Goal: Book appointment/travel/reservation

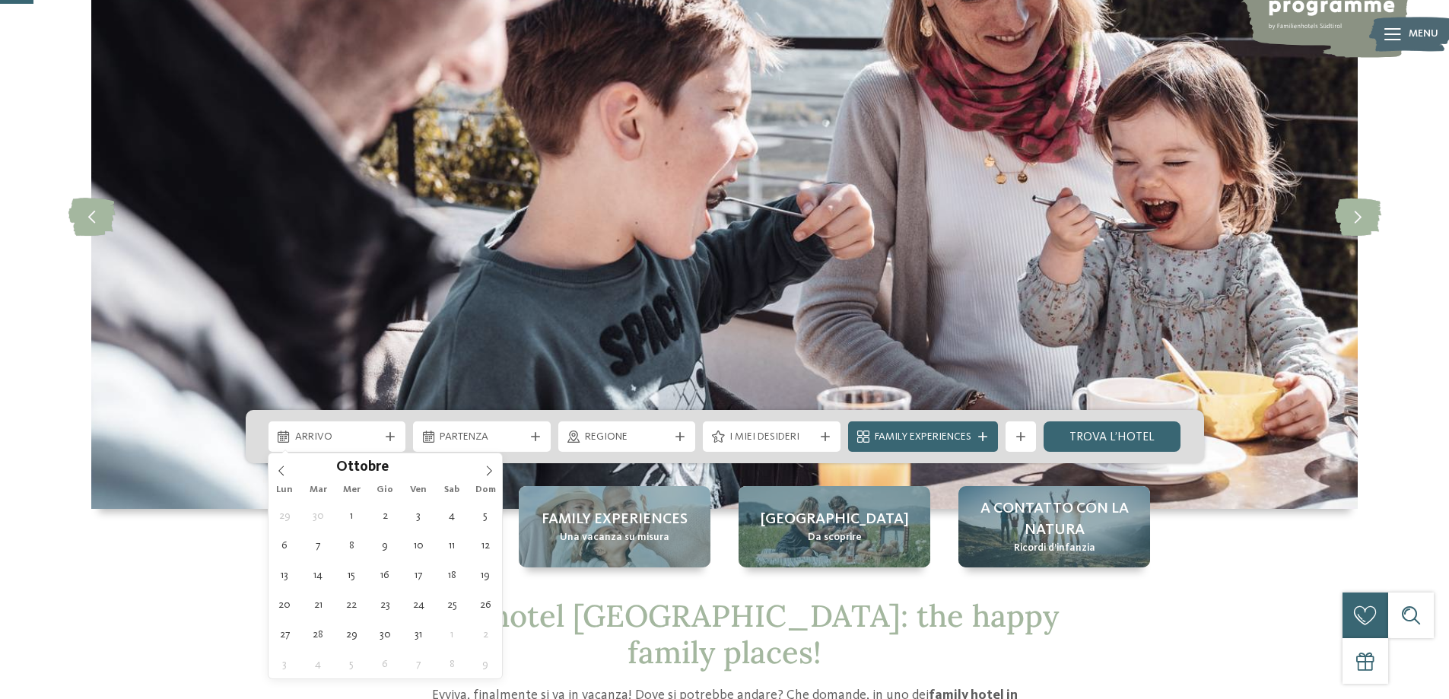
click at [492, 474] on icon at bounding box center [489, 471] width 11 height 11
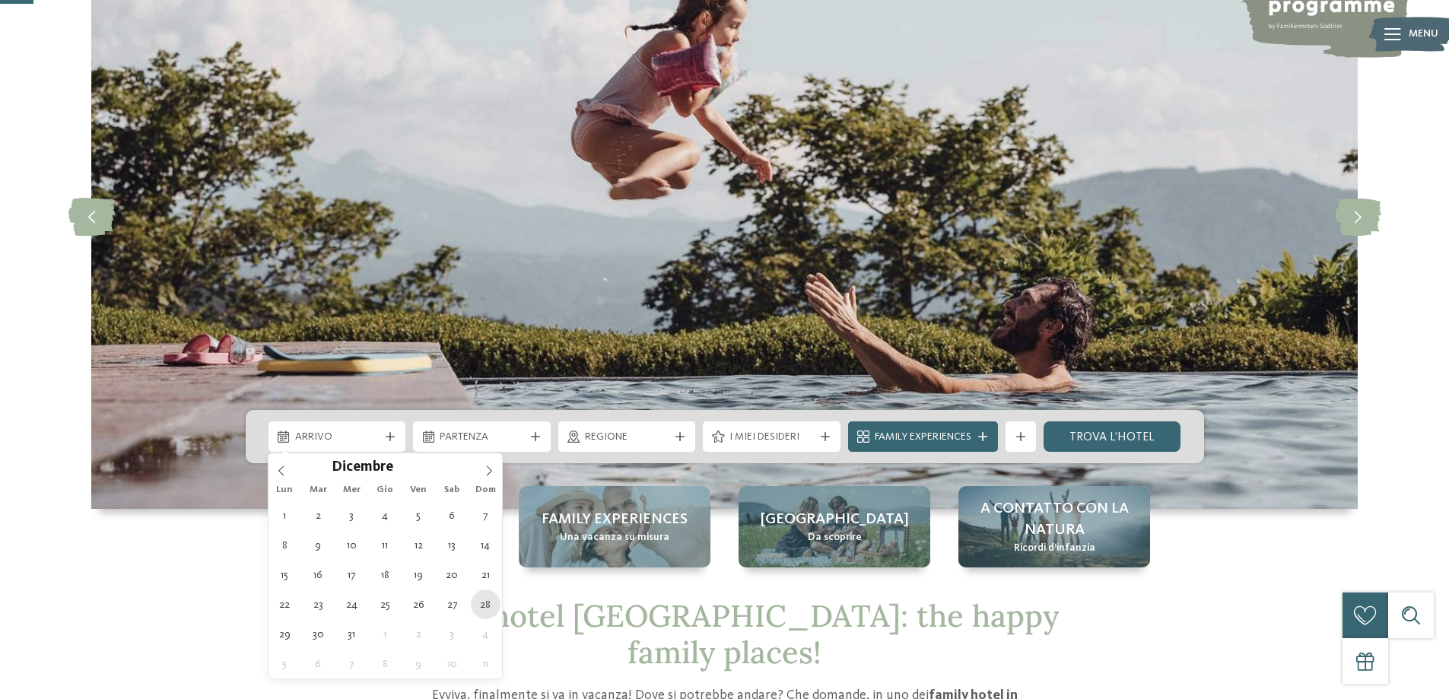
type div "28.12.2025"
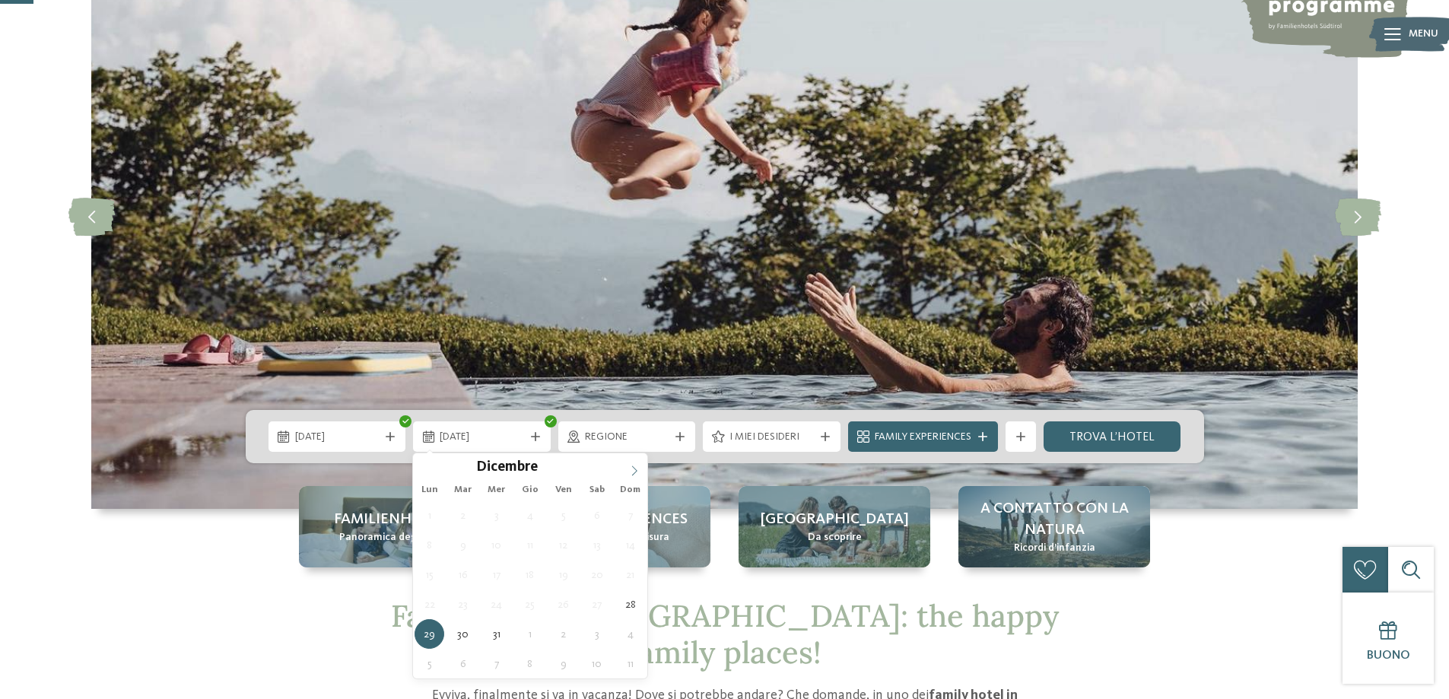
type input "****"
click at [634, 472] on icon at bounding box center [634, 471] width 11 height 11
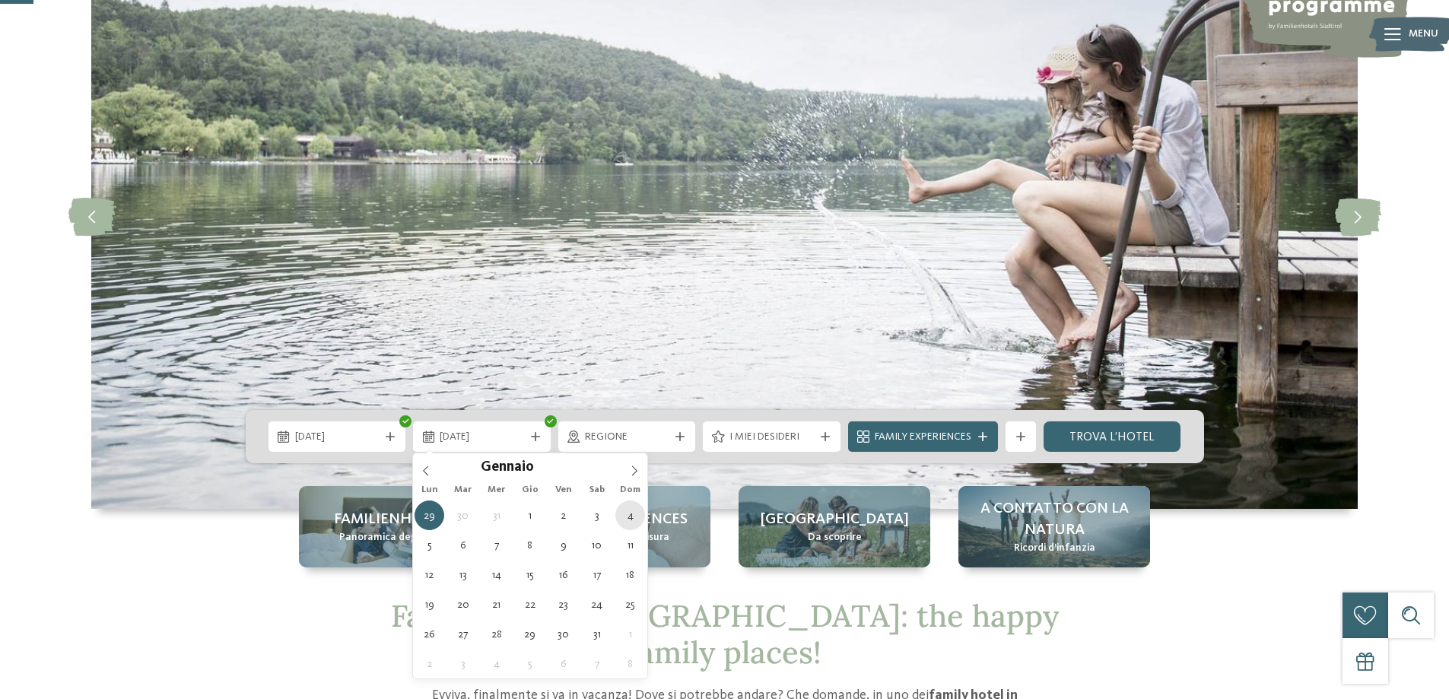
type div "04.01.2026"
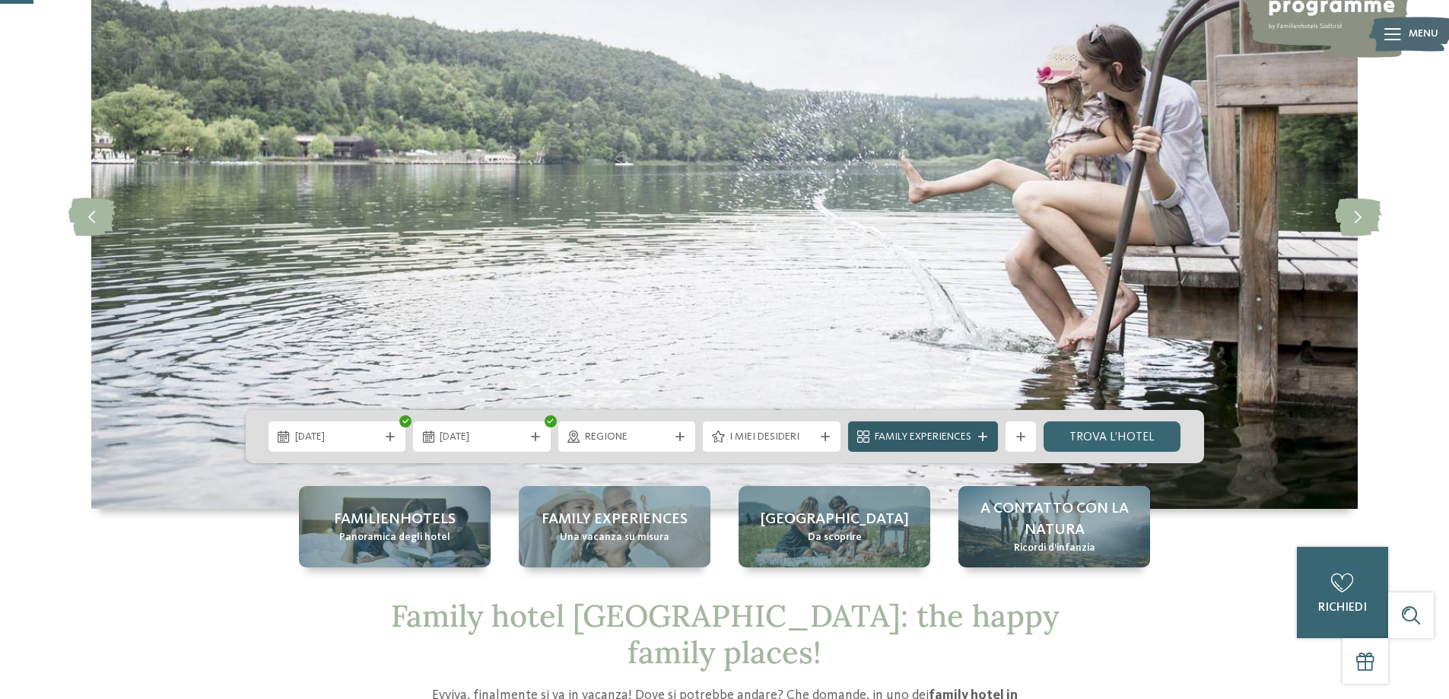
click at [936, 439] on span "Family Experiences" at bounding box center [923, 437] width 97 height 15
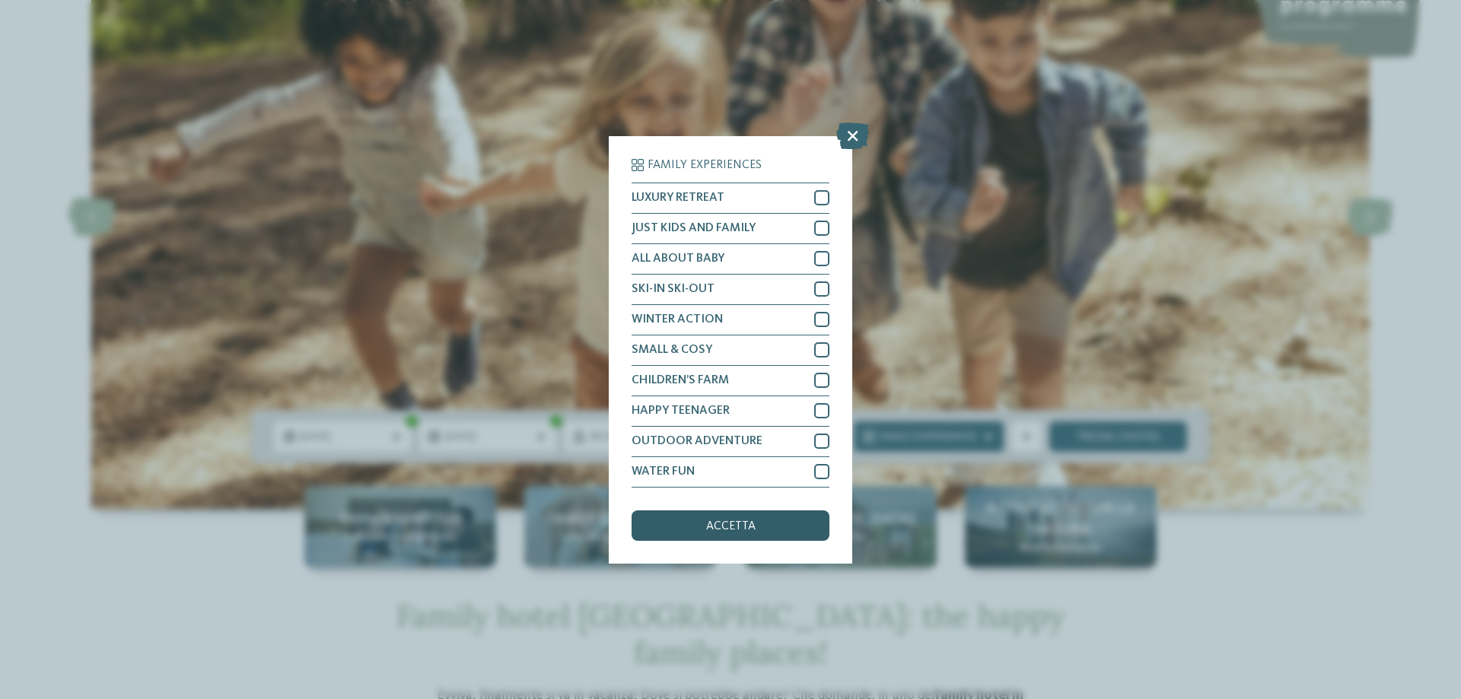
click at [736, 537] on div "accetta" at bounding box center [730, 525] width 198 height 30
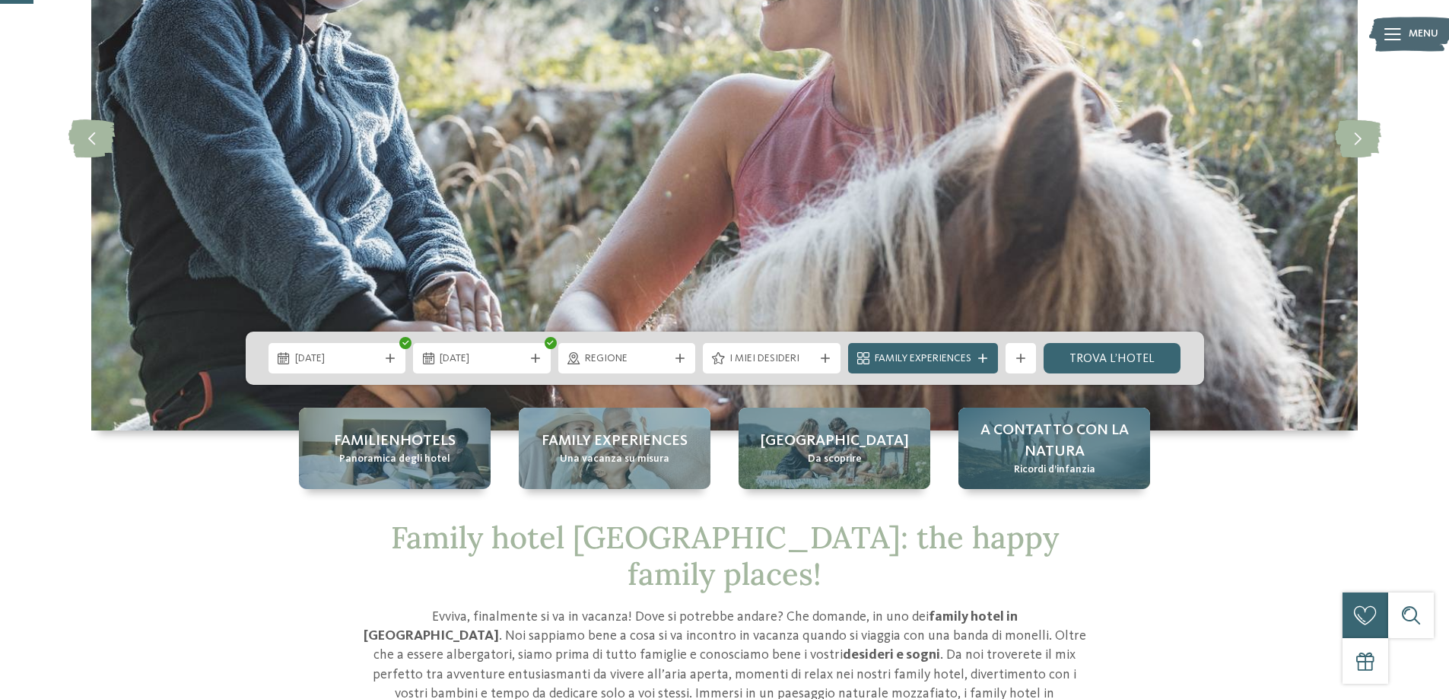
scroll to position [304, 0]
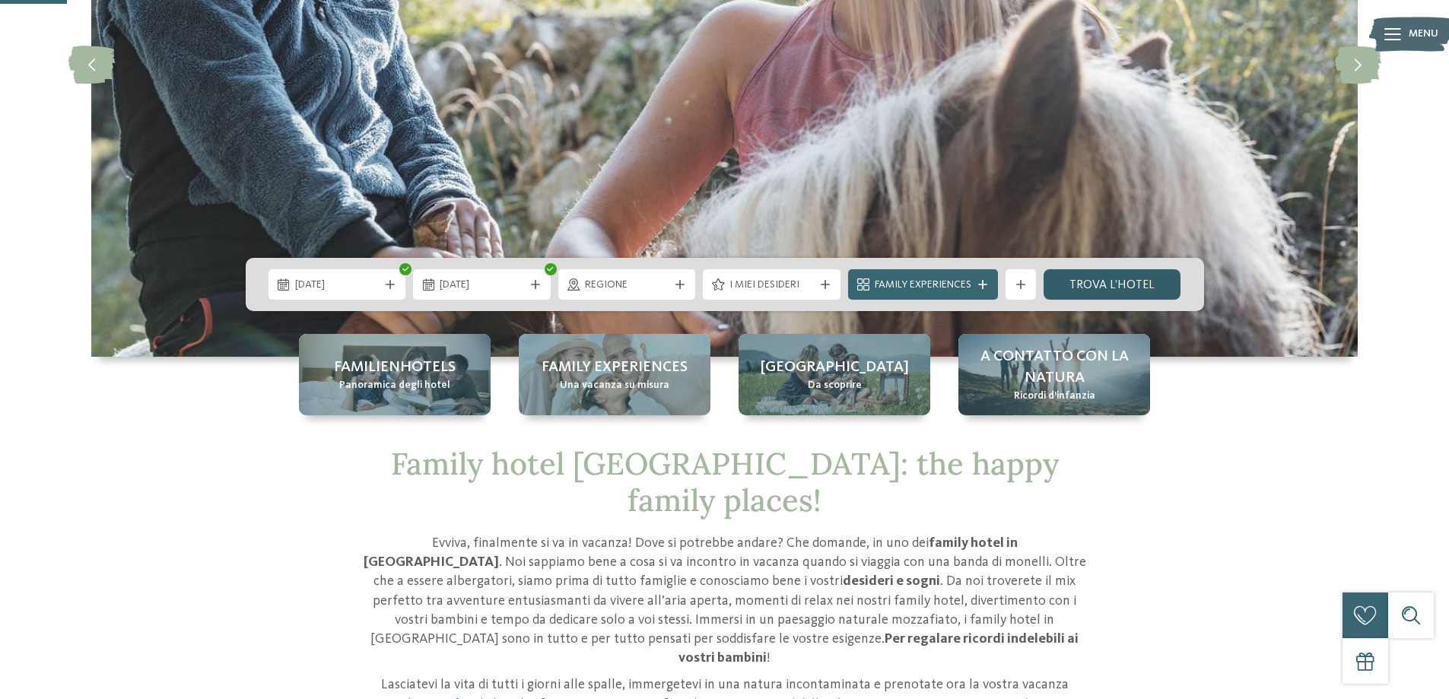
click at [1126, 286] on link "trova l’hotel" at bounding box center [1113, 284] width 138 height 30
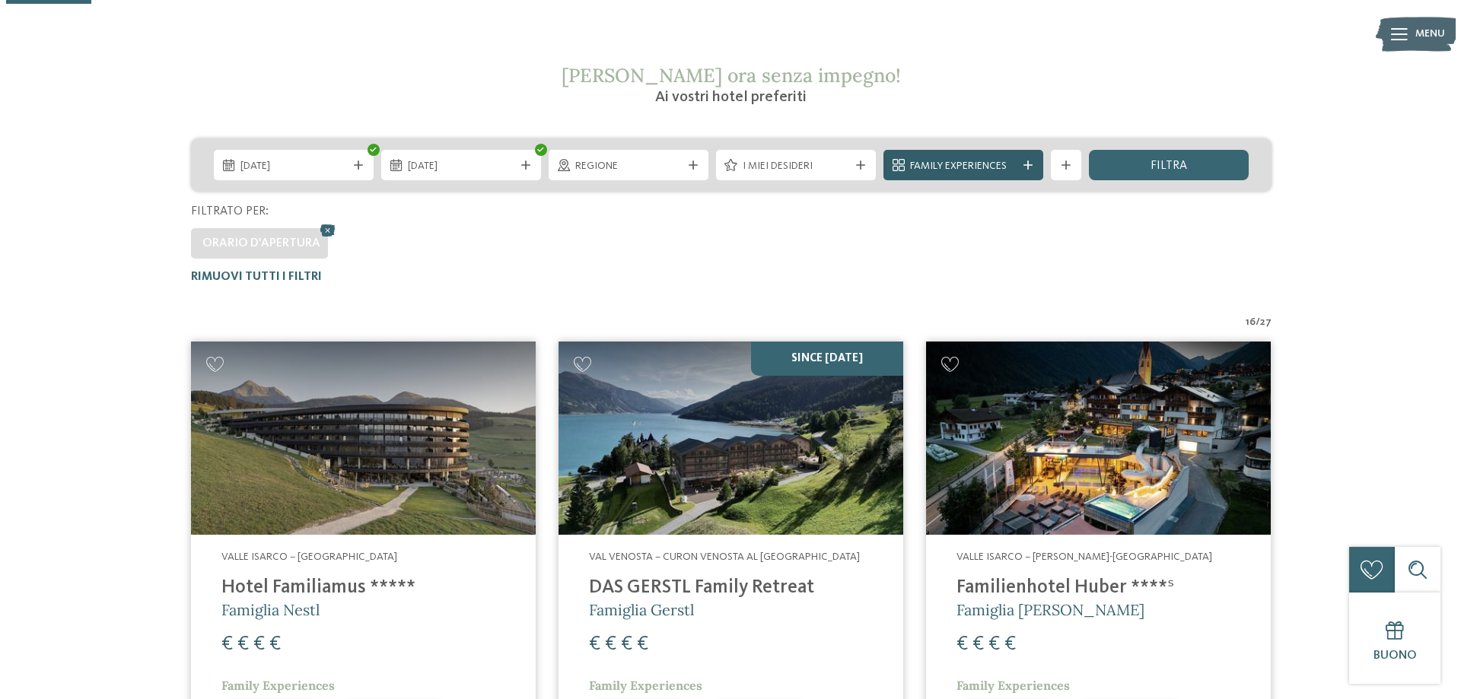
scroll to position [119, 0]
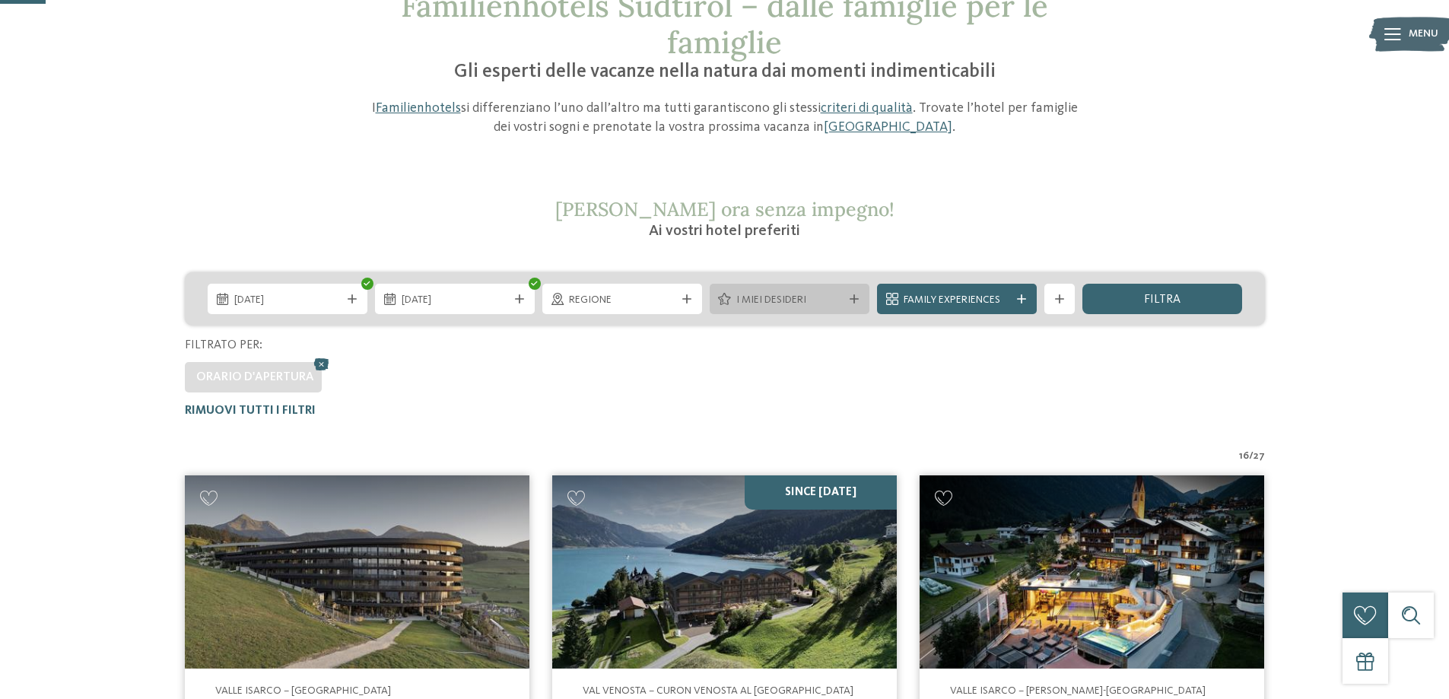
click at [854, 297] on icon at bounding box center [854, 298] width 9 height 9
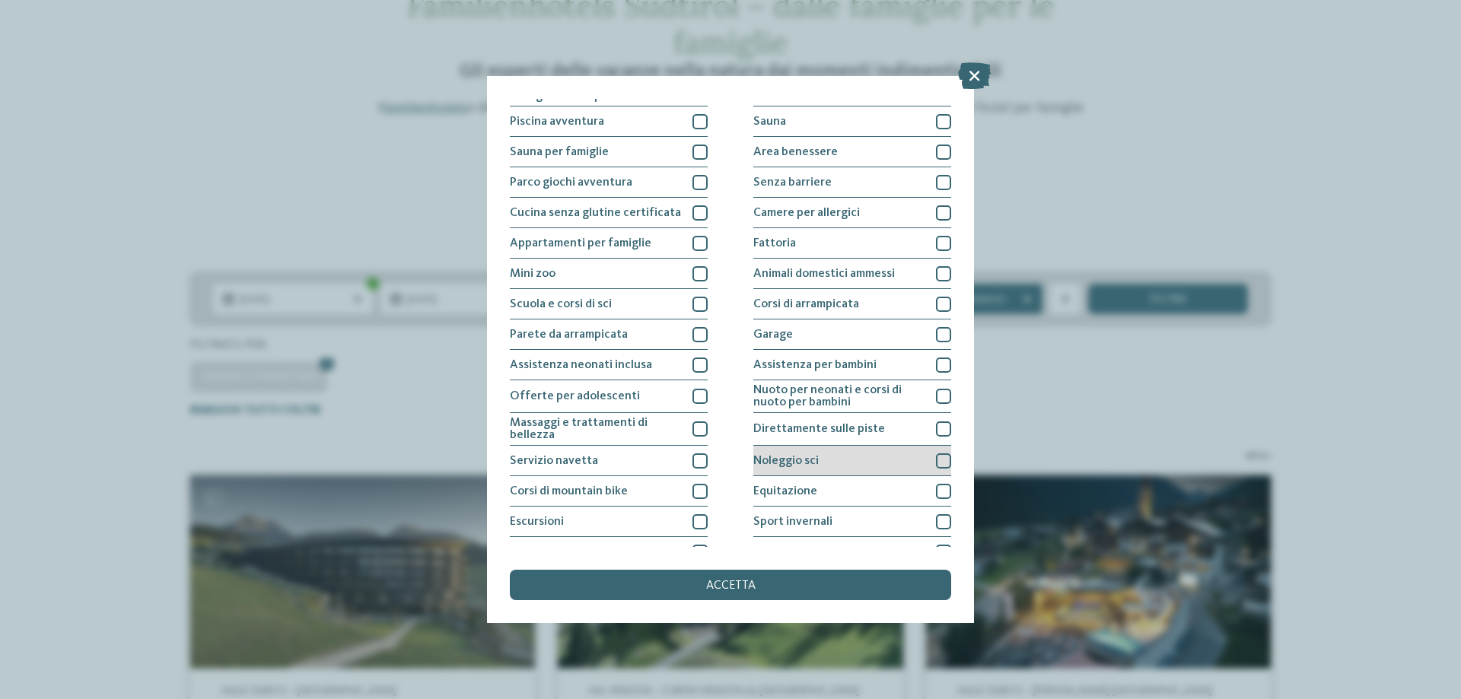
scroll to position [100, 0]
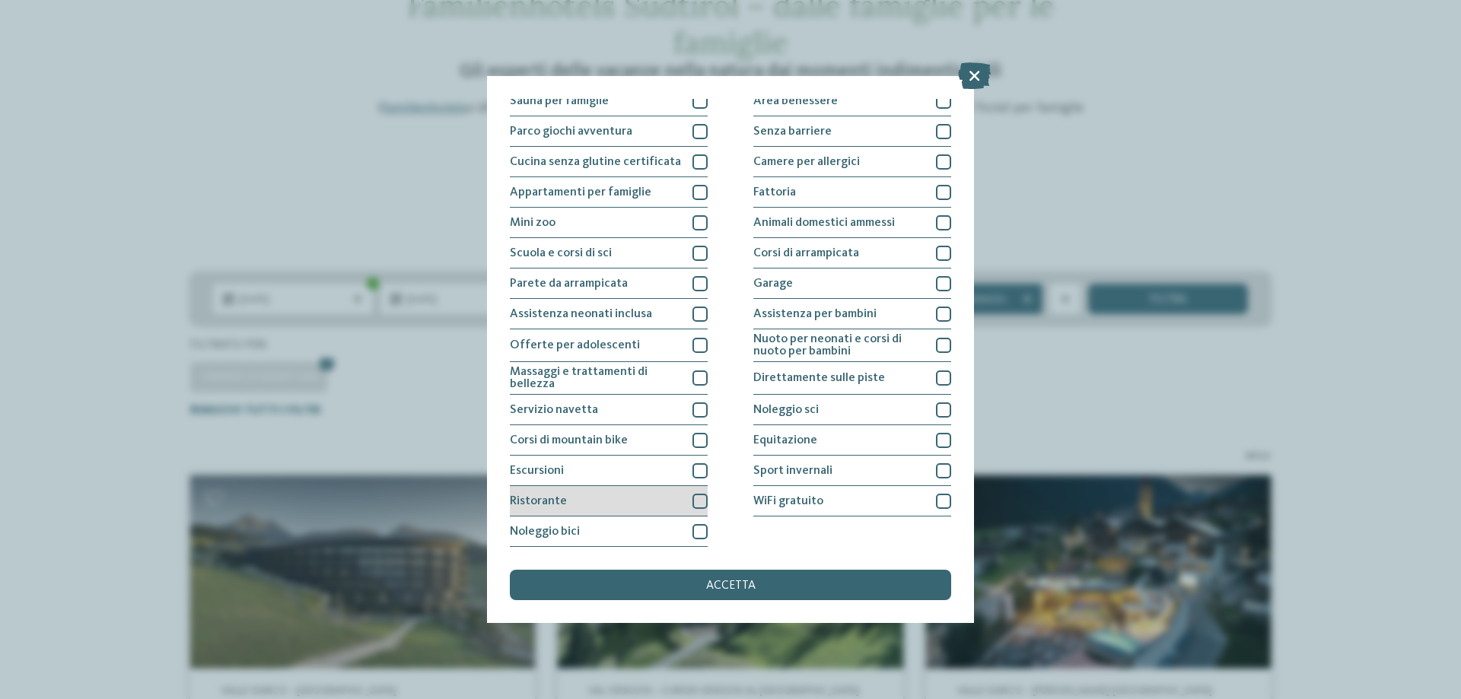
click at [698, 499] on div at bounding box center [699, 501] width 15 height 15
click at [938, 409] on div at bounding box center [943, 409] width 15 height 15
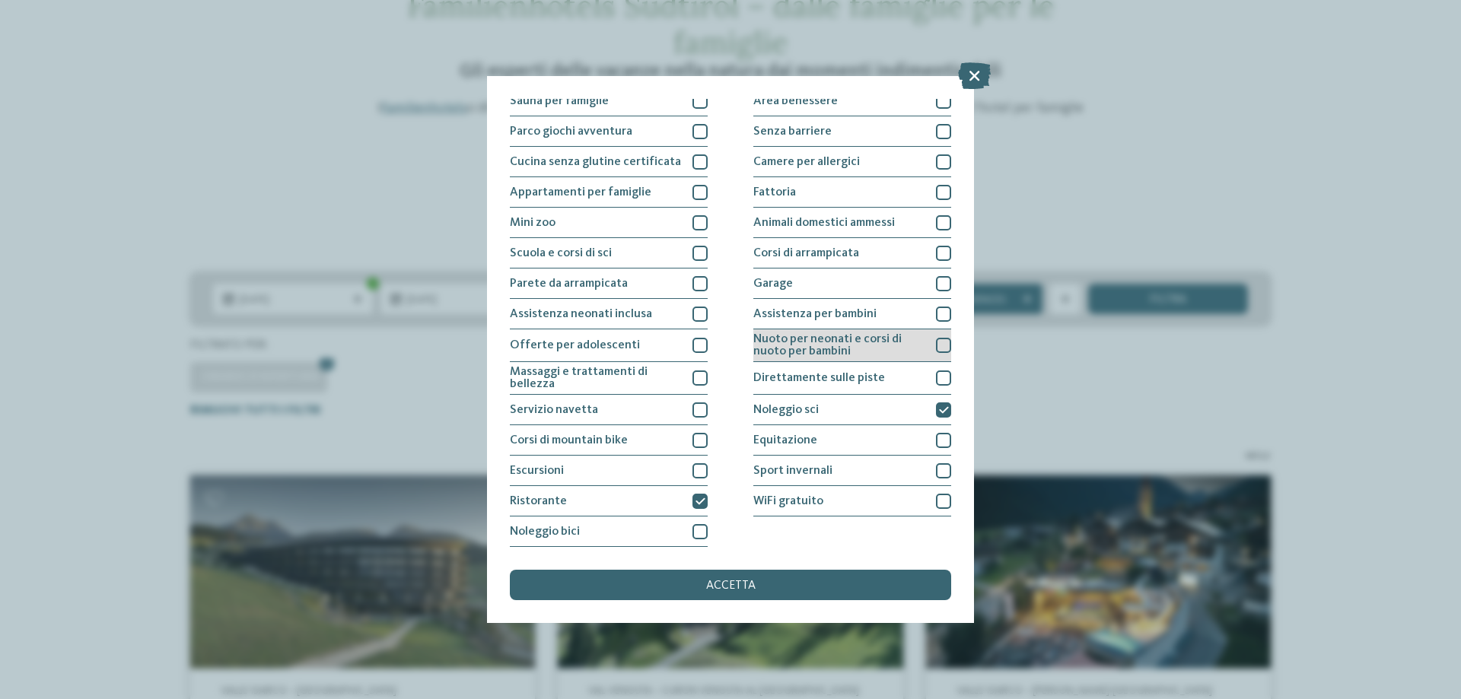
click at [938, 339] on div at bounding box center [943, 345] width 15 height 15
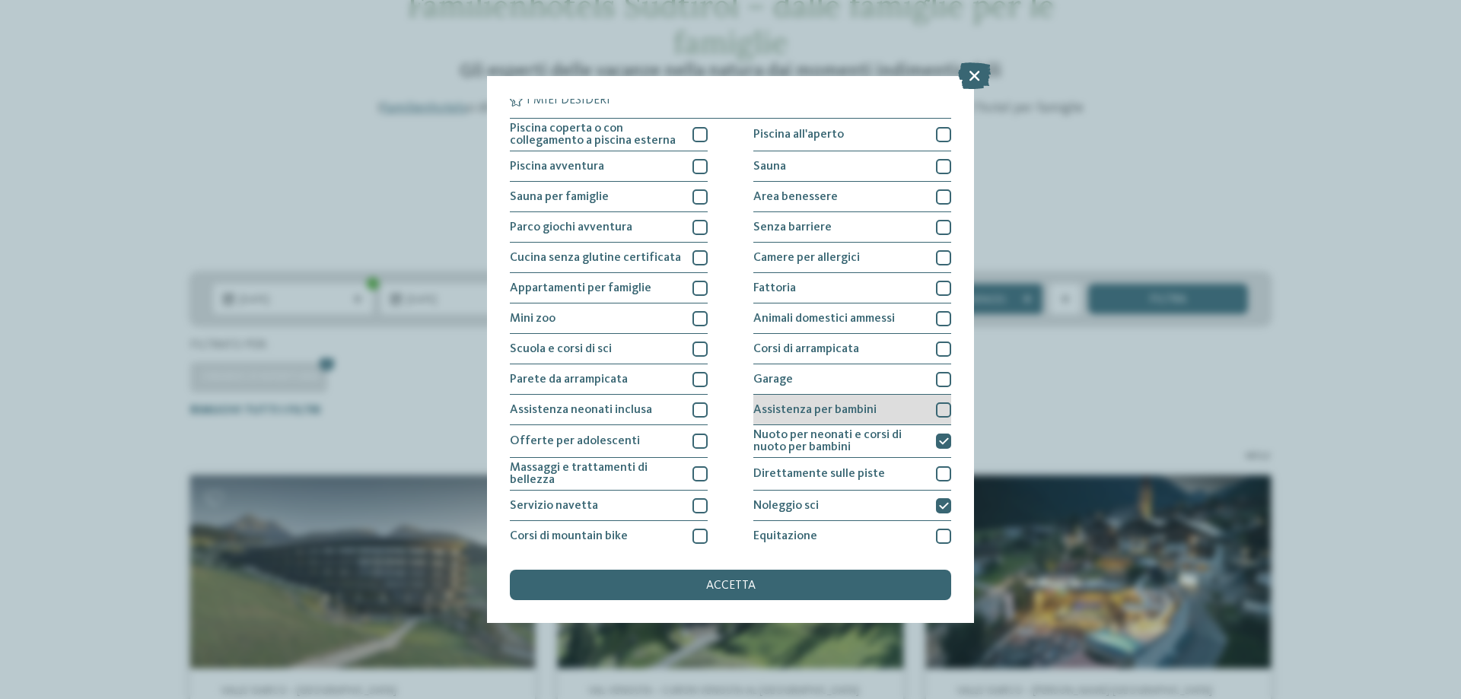
scroll to position [0, 0]
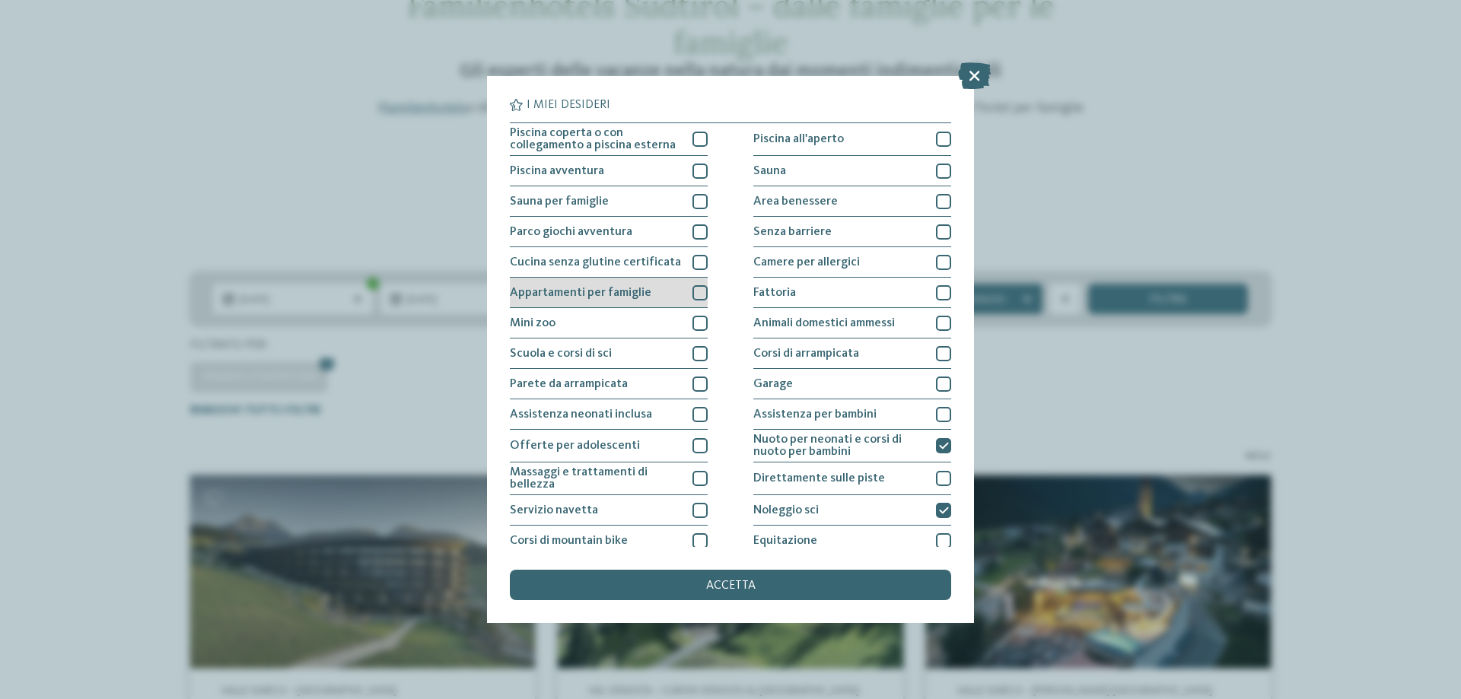
click at [698, 293] on div at bounding box center [699, 292] width 15 height 15
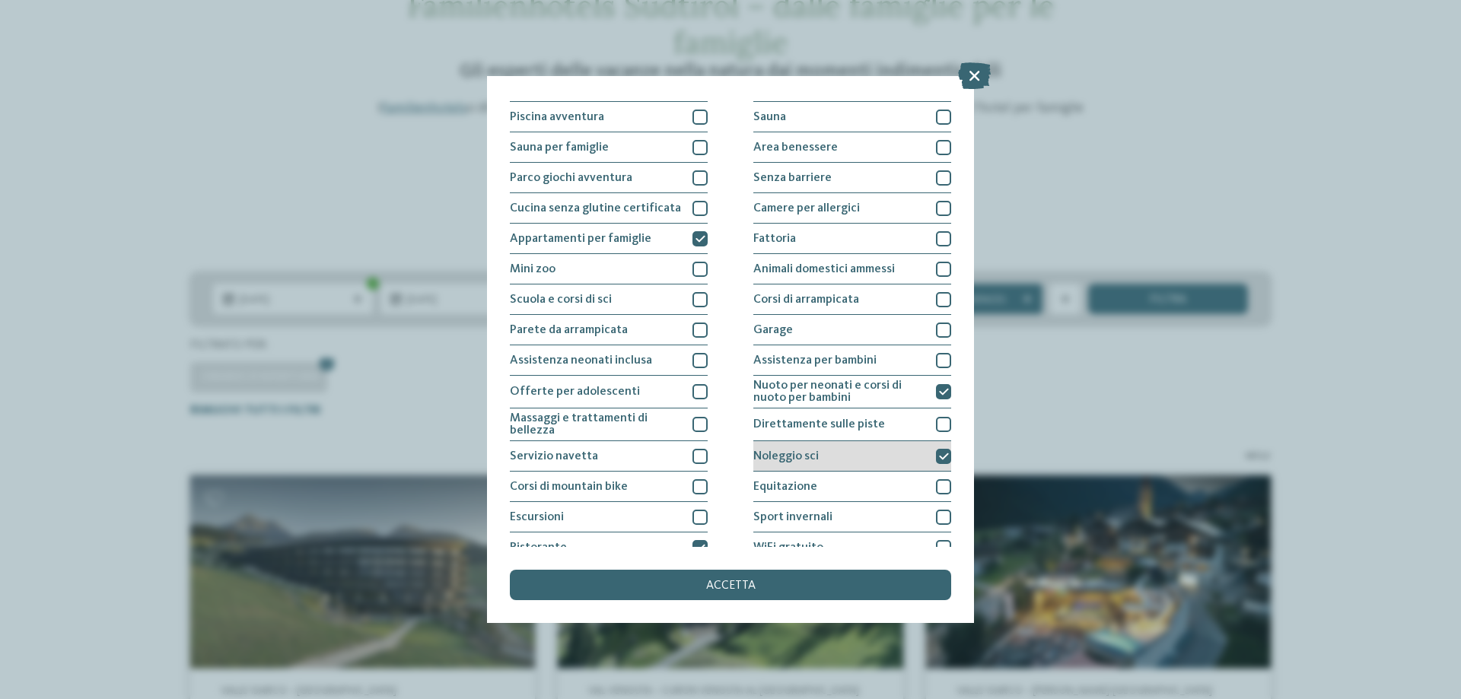
scroll to position [100, 0]
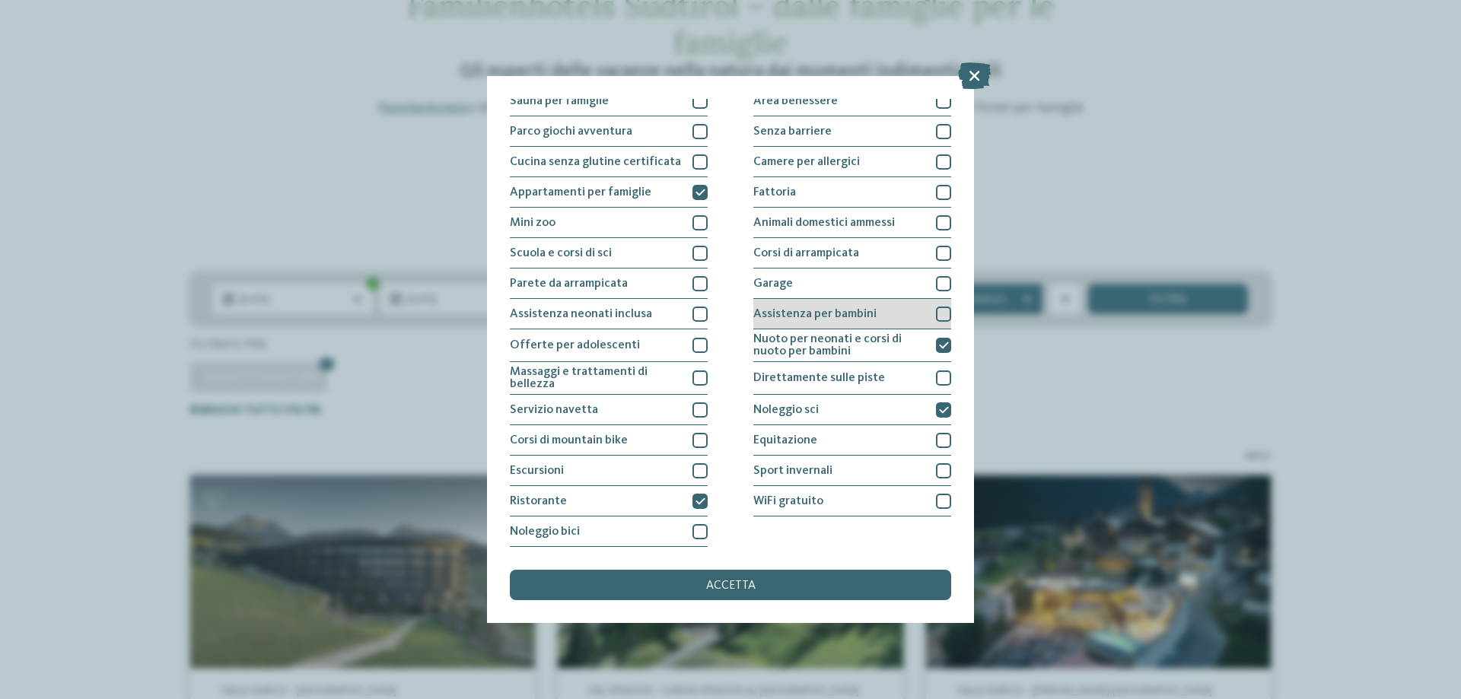
click at [939, 316] on div at bounding box center [943, 314] width 15 height 15
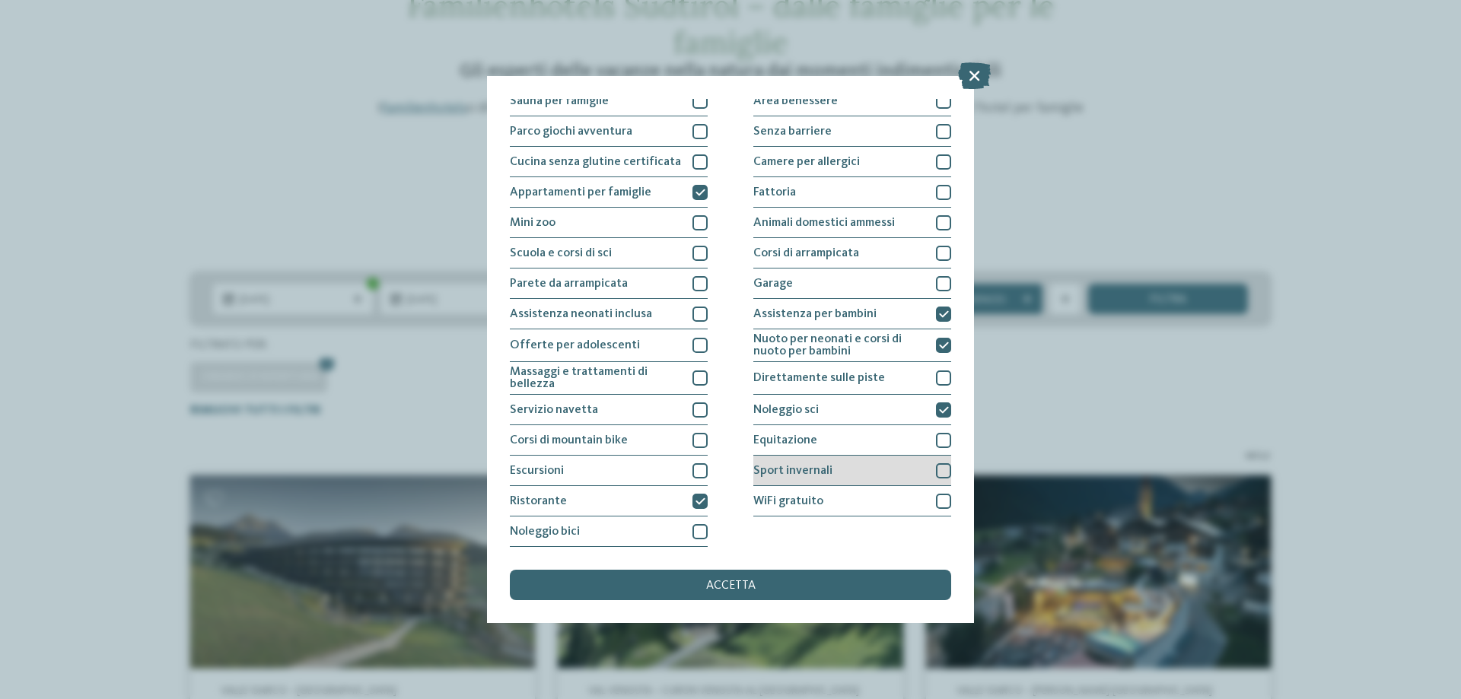
click at [937, 479] on div "Sport invernali" at bounding box center [852, 471] width 198 height 30
click at [939, 472] on icon at bounding box center [944, 470] width 10 height 9
click at [927, 503] on div "WiFi gratuito" at bounding box center [852, 501] width 198 height 30
click at [941, 503] on div at bounding box center [943, 501] width 15 height 15
click at [696, 405] on div at bounding box center [699, 409] width 15 height 15
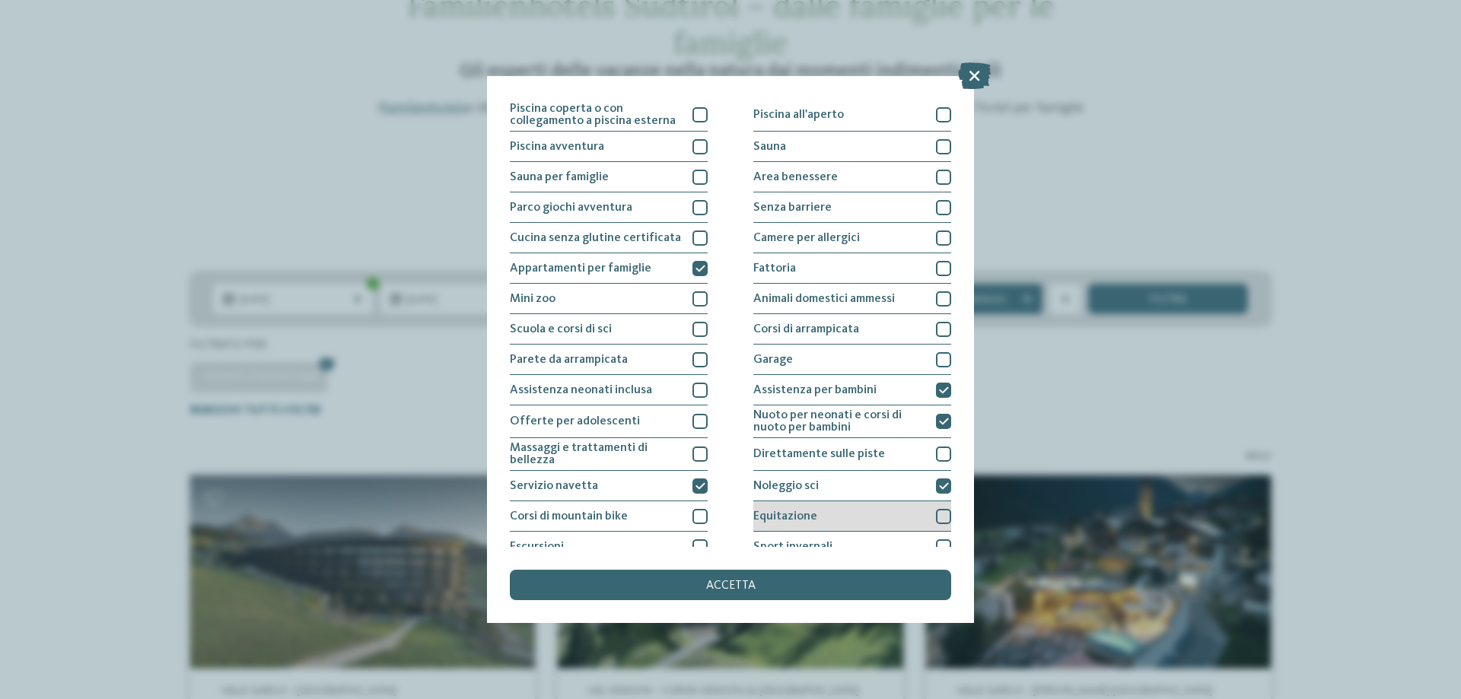
scroll to position [0, 0]
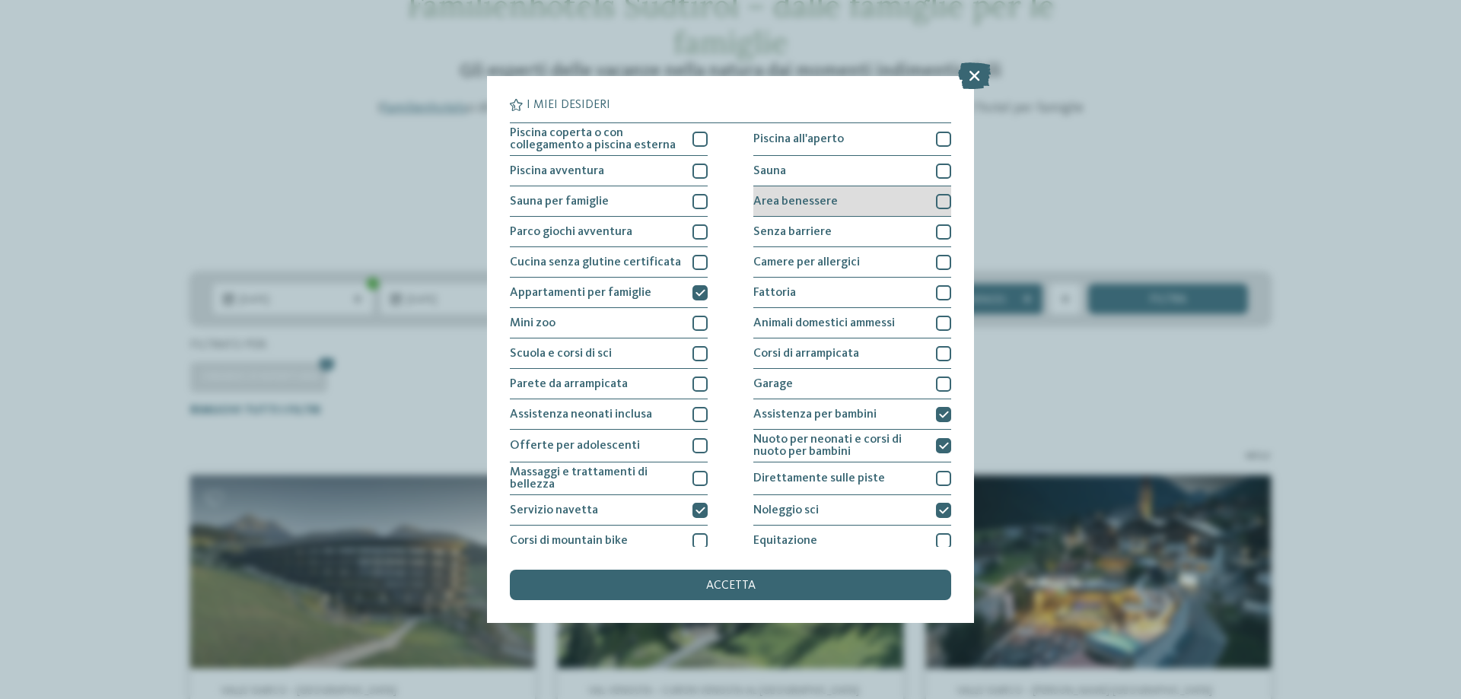
click at [939, 200] on div at bounding box center [943, 201] width 15 height 15
click at [714, 598] on div "accetta" at bounding box center [730, 585] width 441 height 30
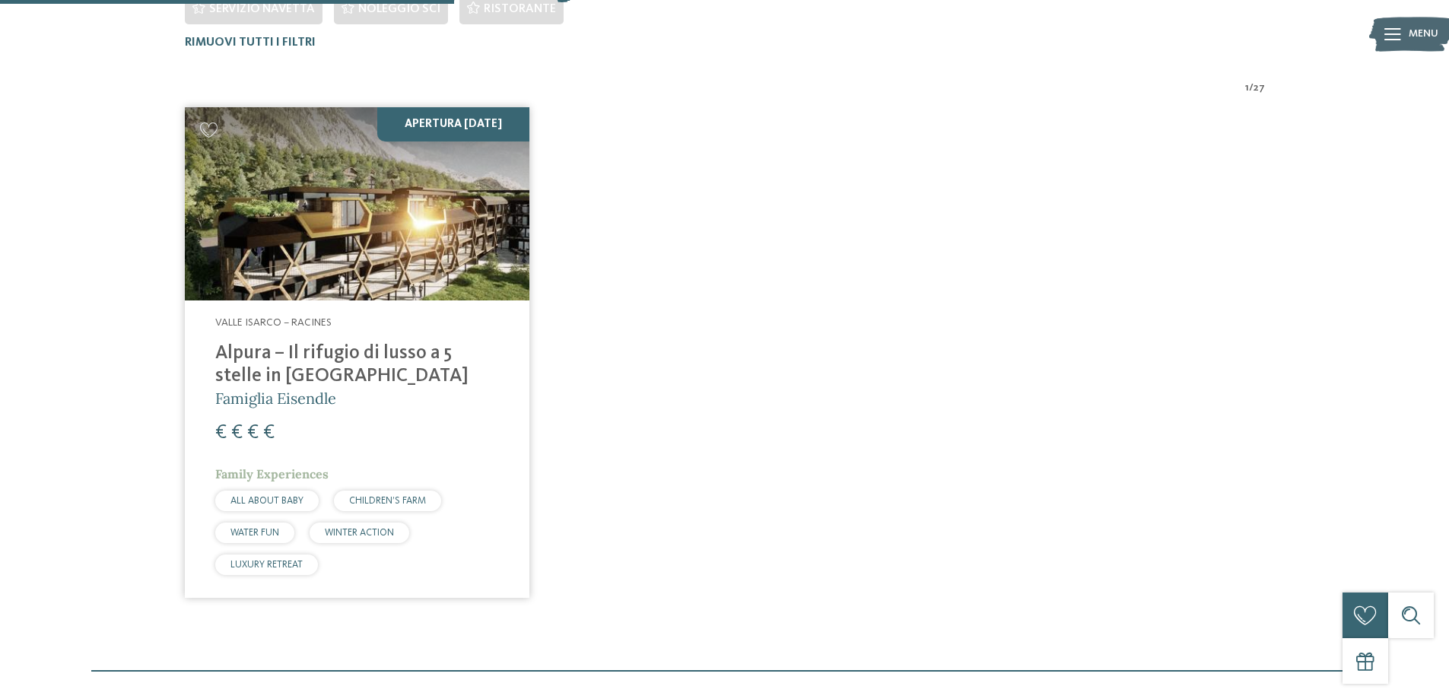
scroll to position [537, 0]
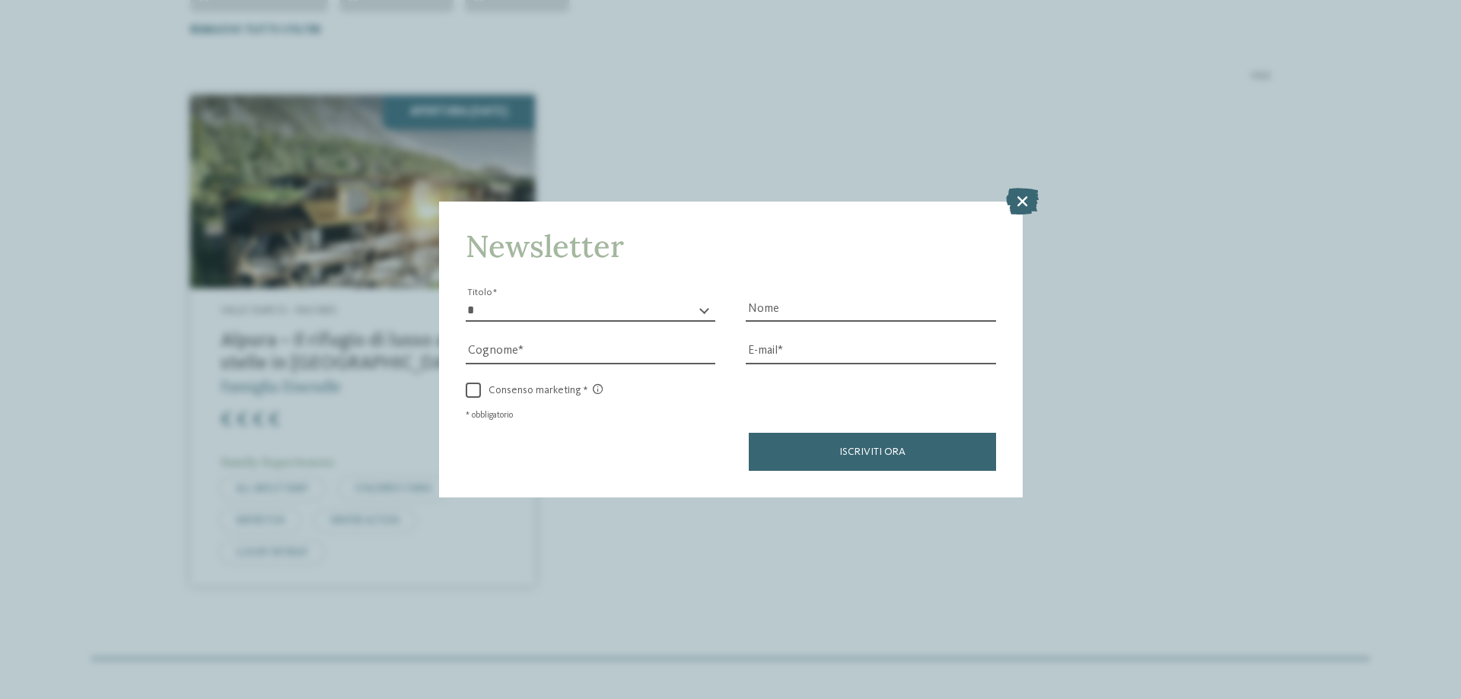
click at [1028, 198] on icon at bounding box center [1022, 201] width 33 height 27
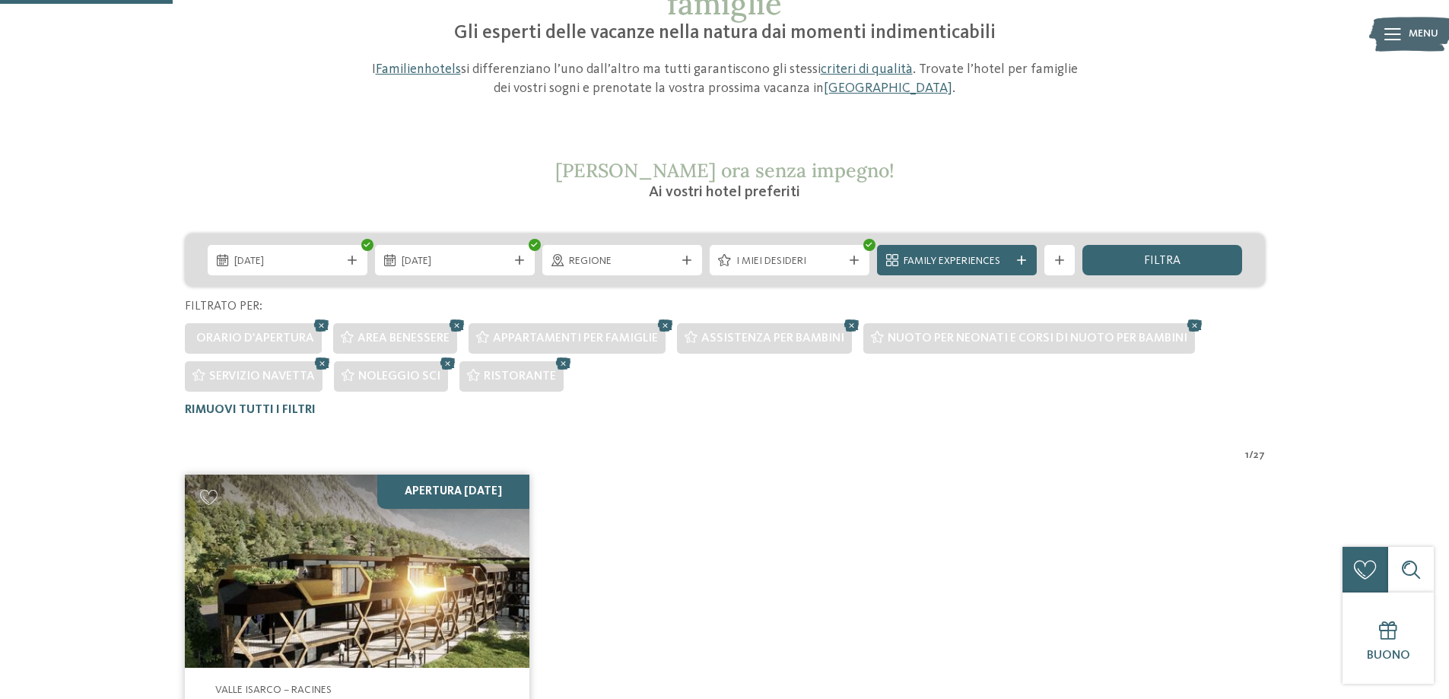
scroll to position [5, 0]
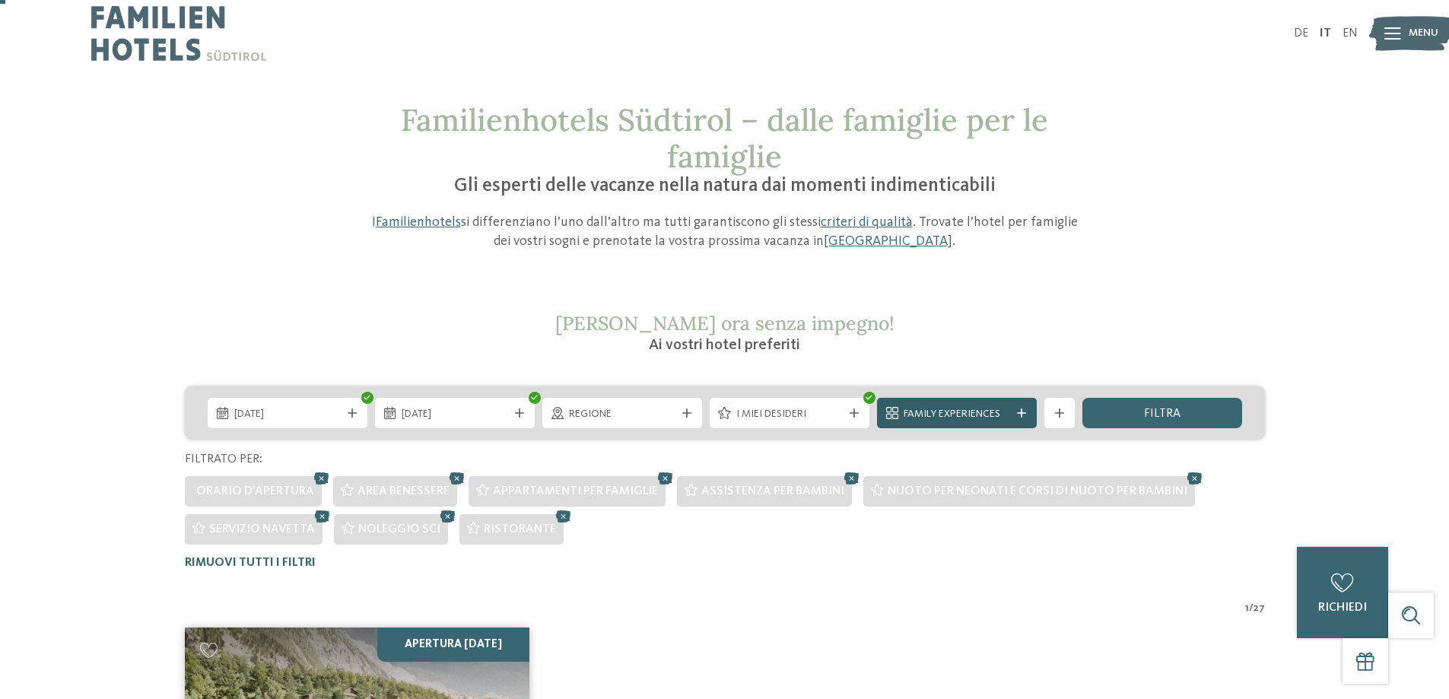
click at [1025, 411] on icon at bounding box center [1021, 413] width 9 height 9
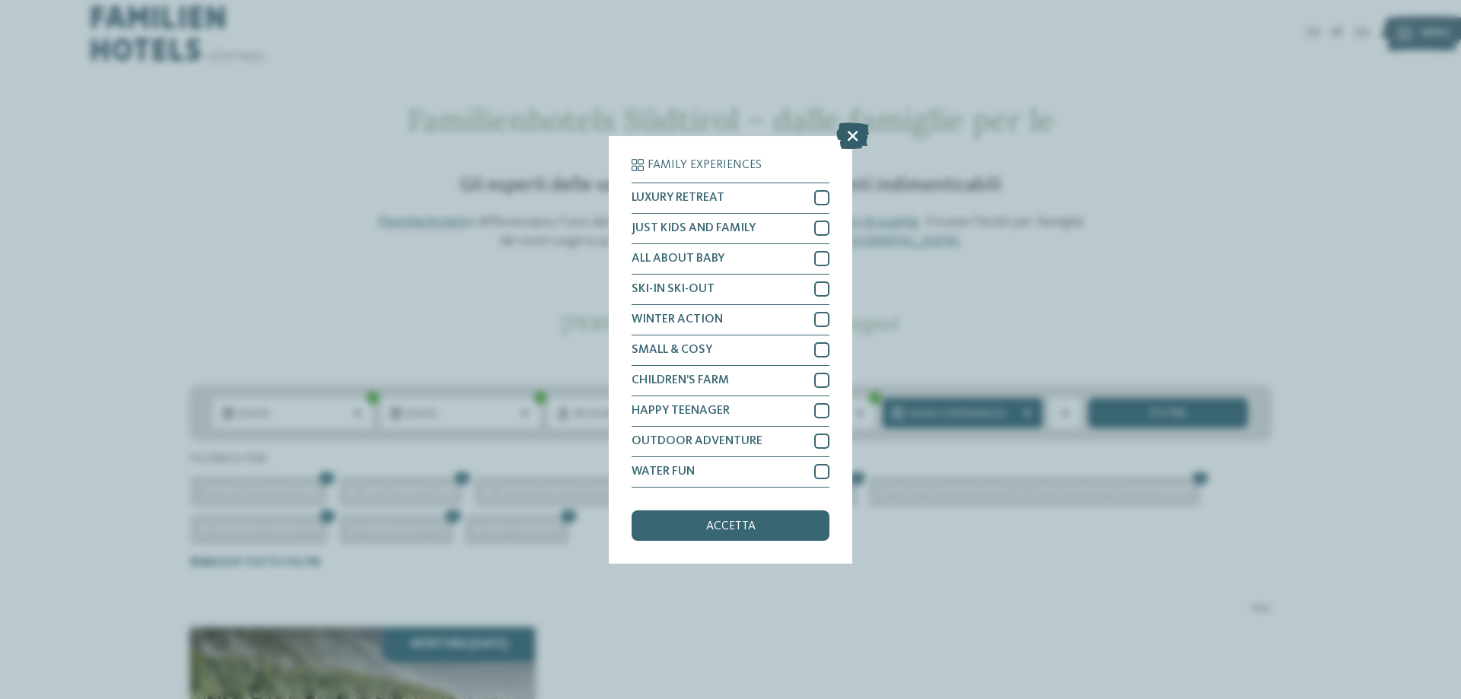
click at [855, 129] on icon at bounding box center [852, 135] width 33 height 27
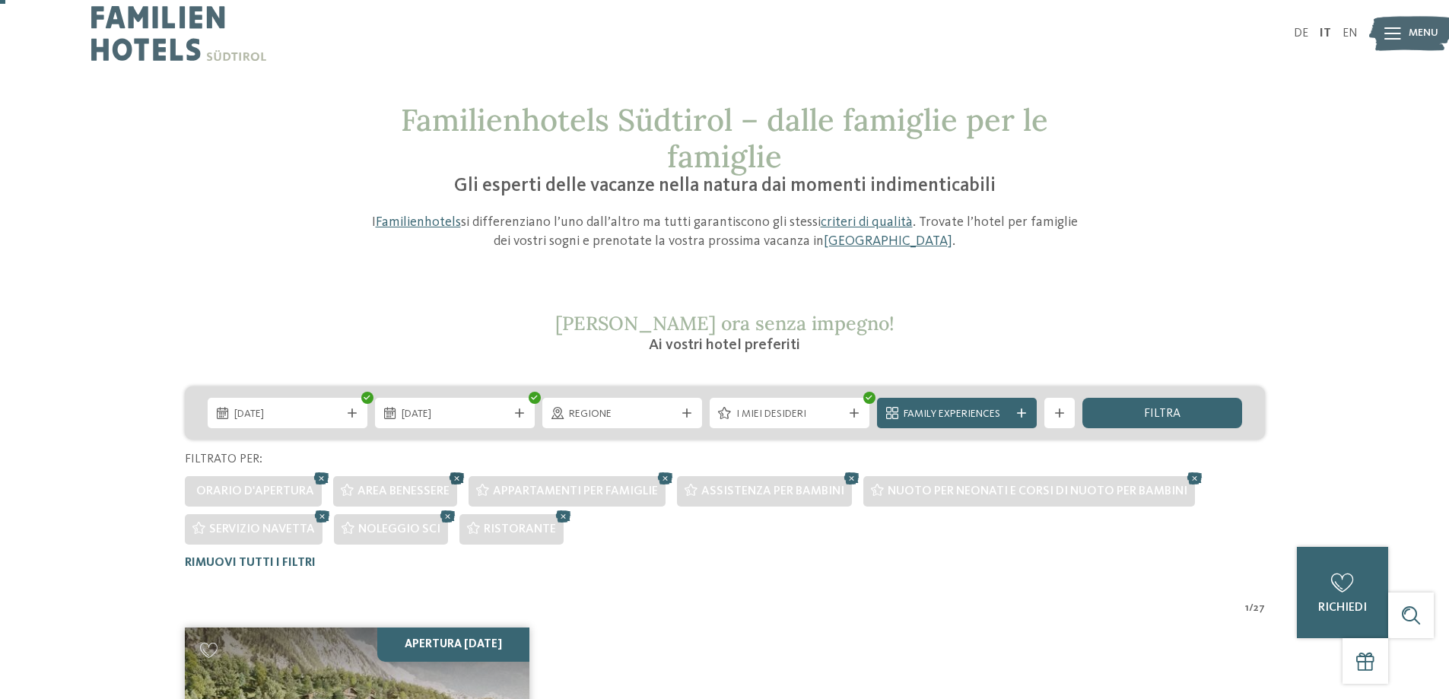
click at [456, 476] on icon at bounding box center [457, 479] width 23 height 20
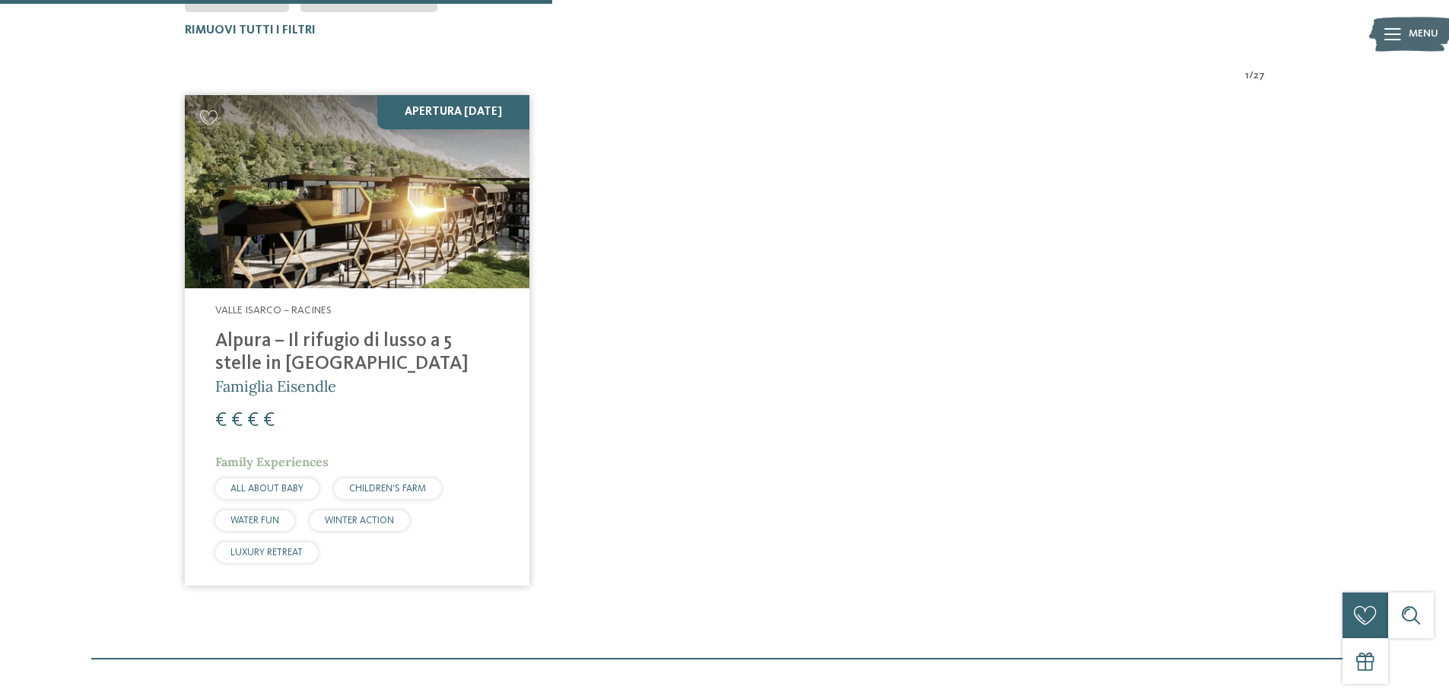
scroll to position [309, 0]
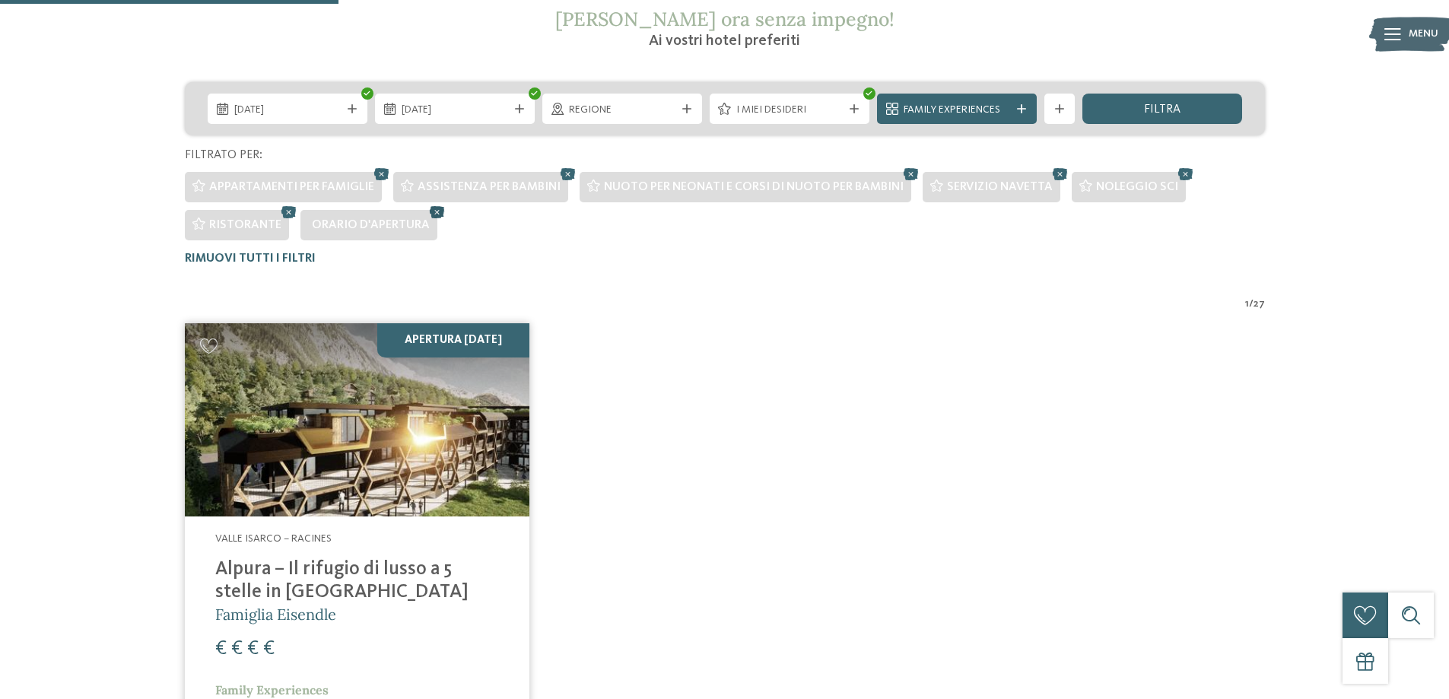
click at [436, 213] on icon at bounding box center [437, 212] width 23 height 20
click at [560, 169] on icon at bounding box center [568, 174] width 23 height 20
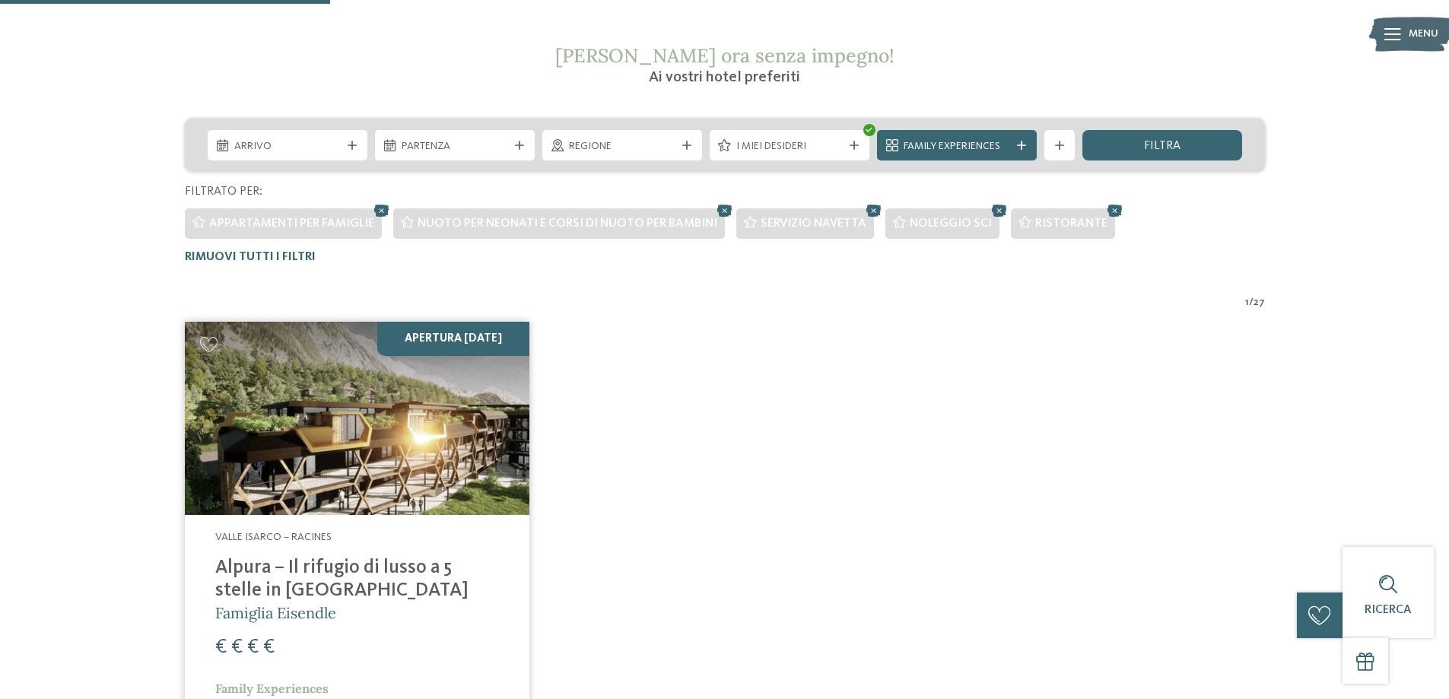
scroll to position [271, 0]
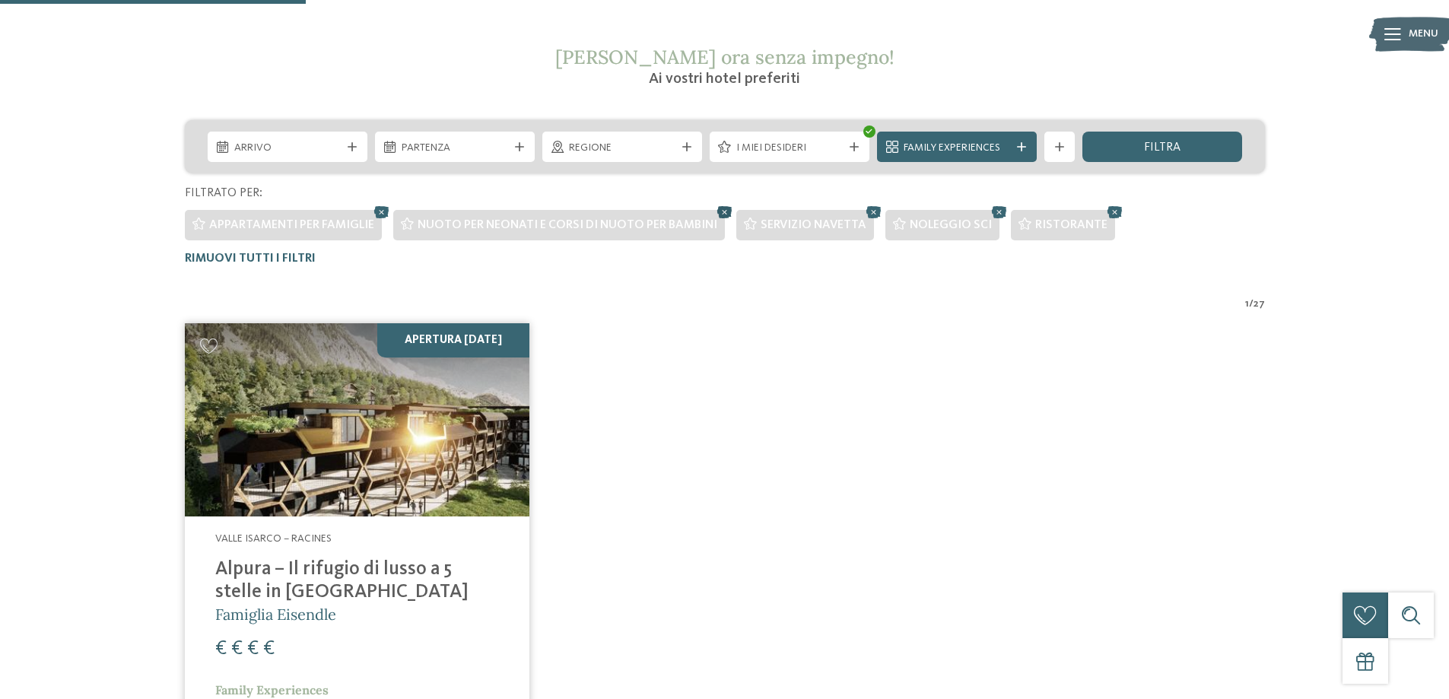
click at [721, 210] on icon at bounding box center [725, 212] width 23 height 20
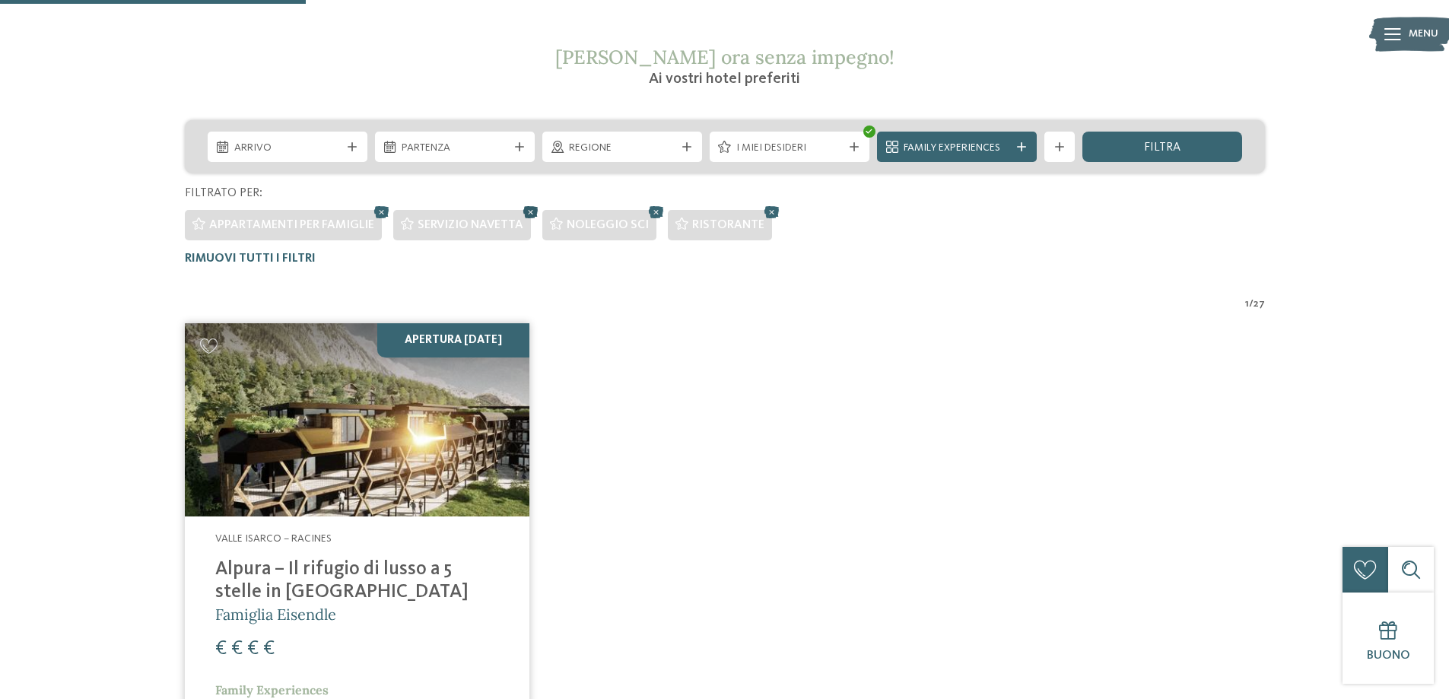
click at [524, 210] on icon at bounding box center [531, 212] width 23 height 20
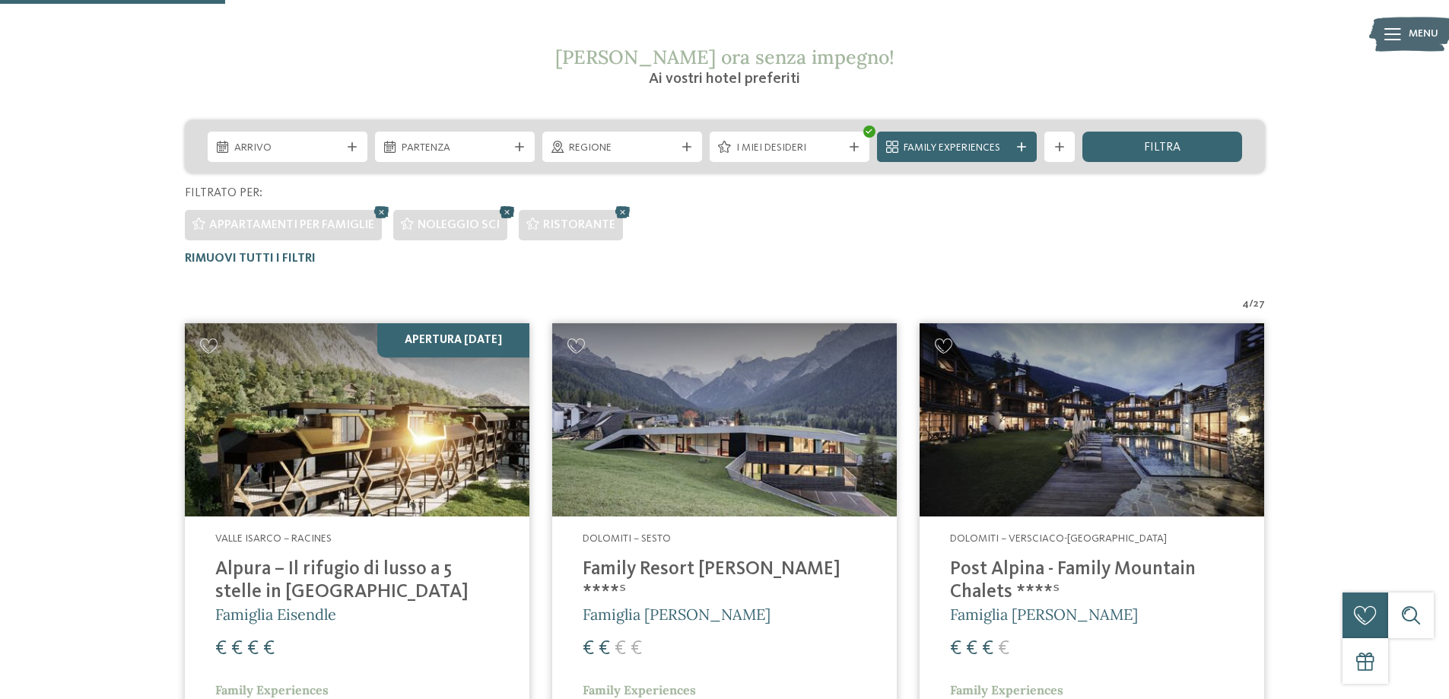
click at [504, 212] on icon at bounding box center [507, 212] width 23 height 20
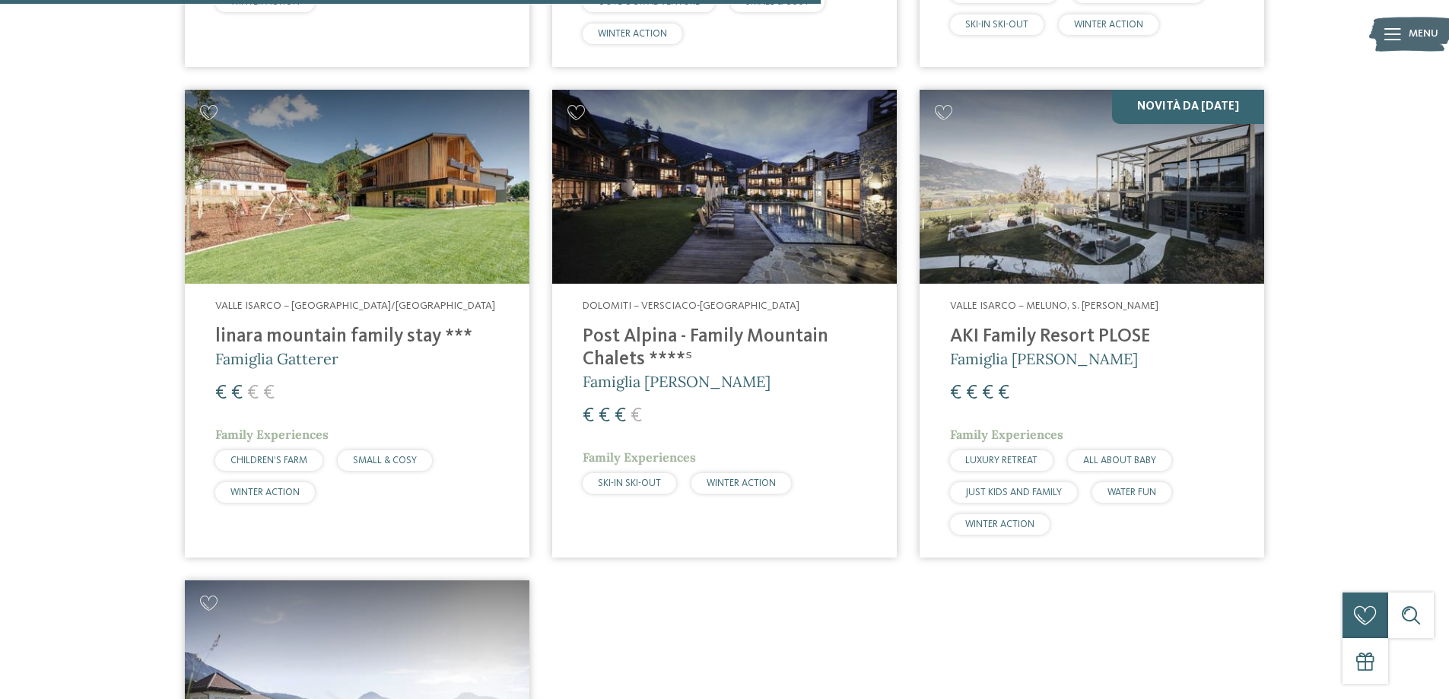
scroll to position [1488, 0]
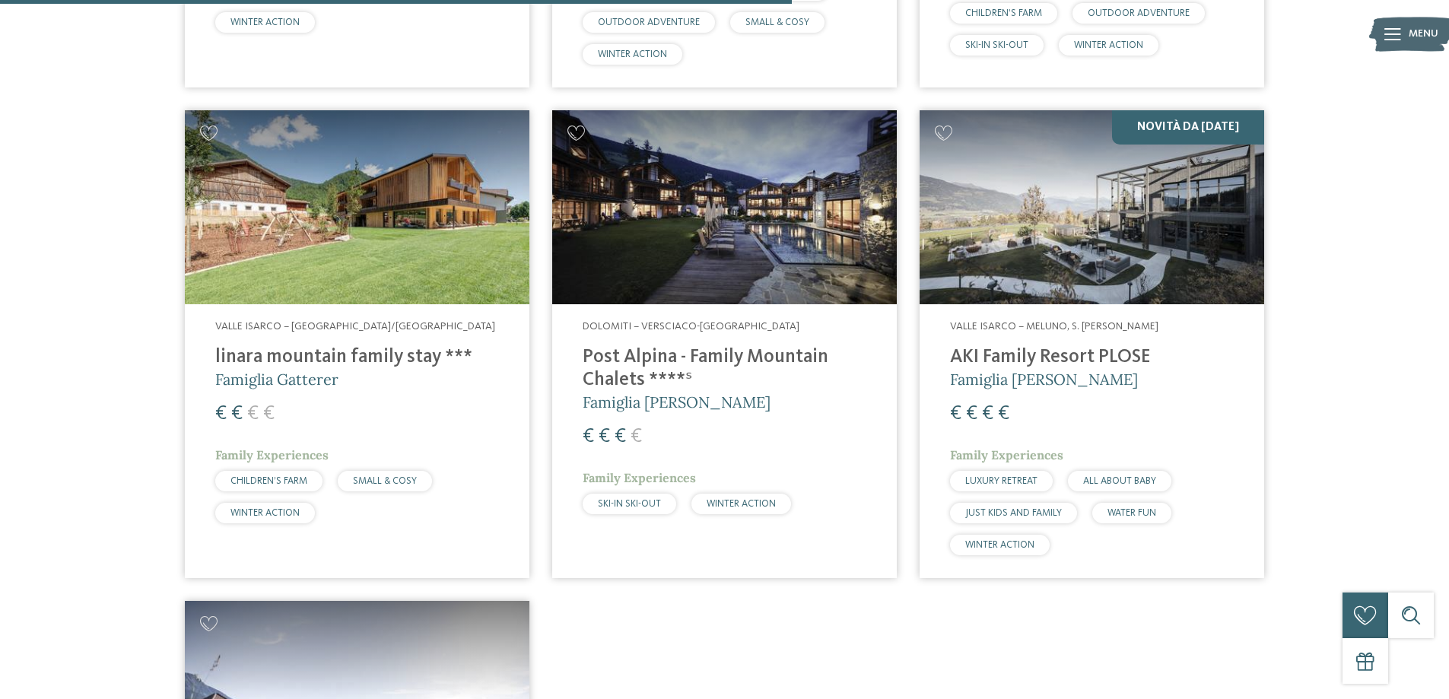
click at [739, 351] on h4 "Post Alpina - Family Mountain Chalets ****ˢ" at bounding box center [725, 369] width 284 height 46
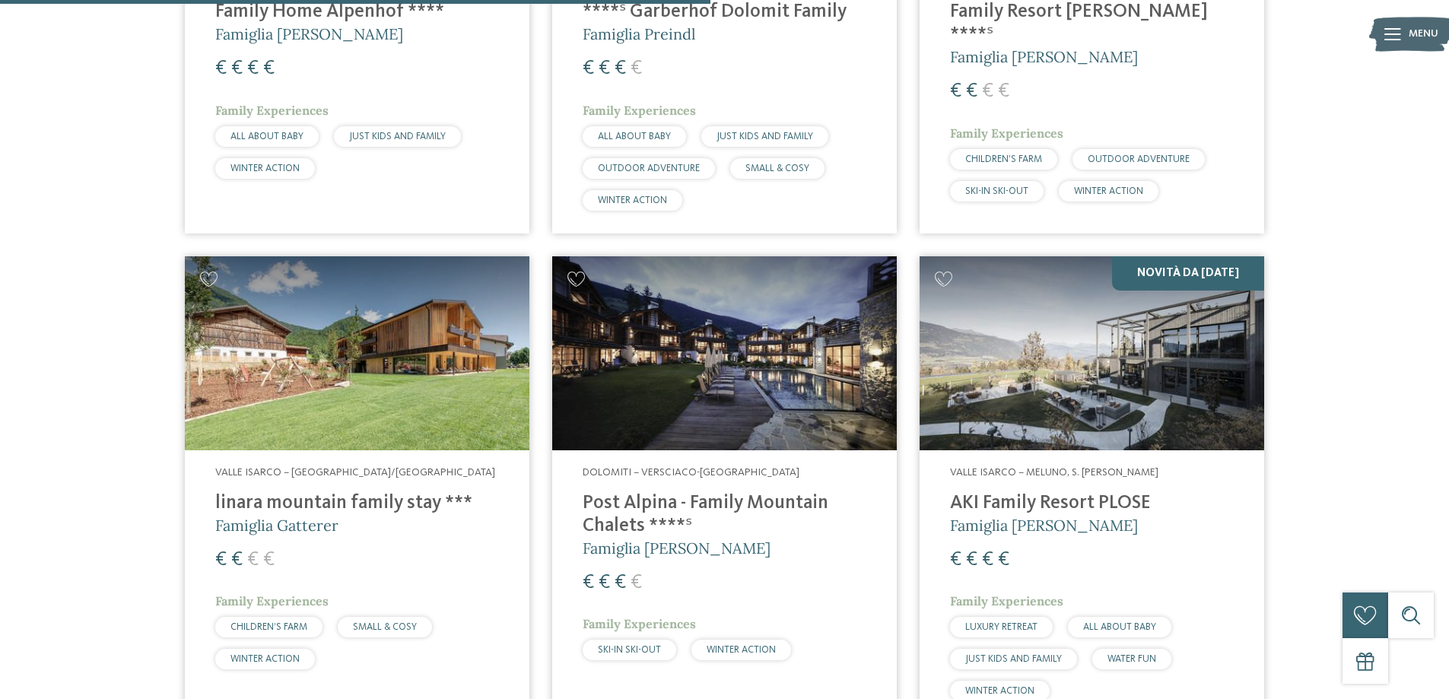
scroll to position [1336, 0]
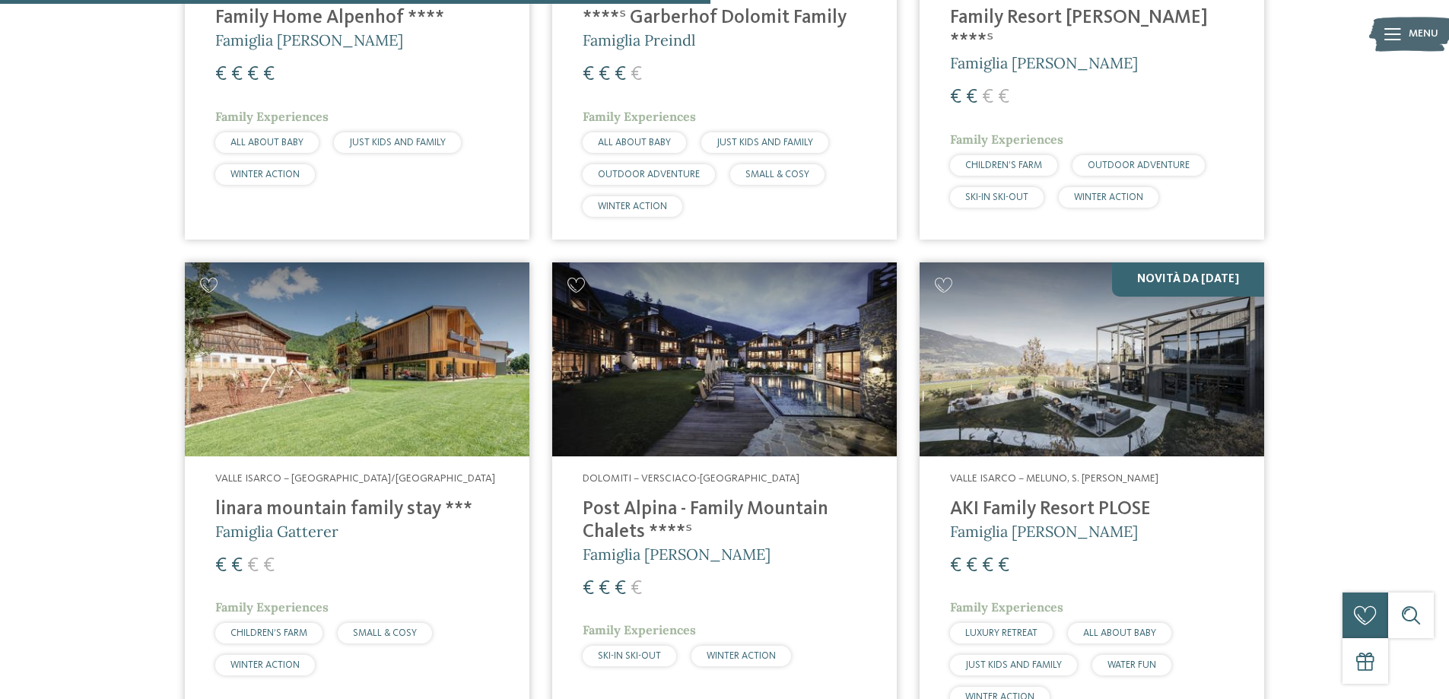
click at [329, 507] on h4 "linara mountain family stay ***" at bounding box center [357, 509] width 284 height 23
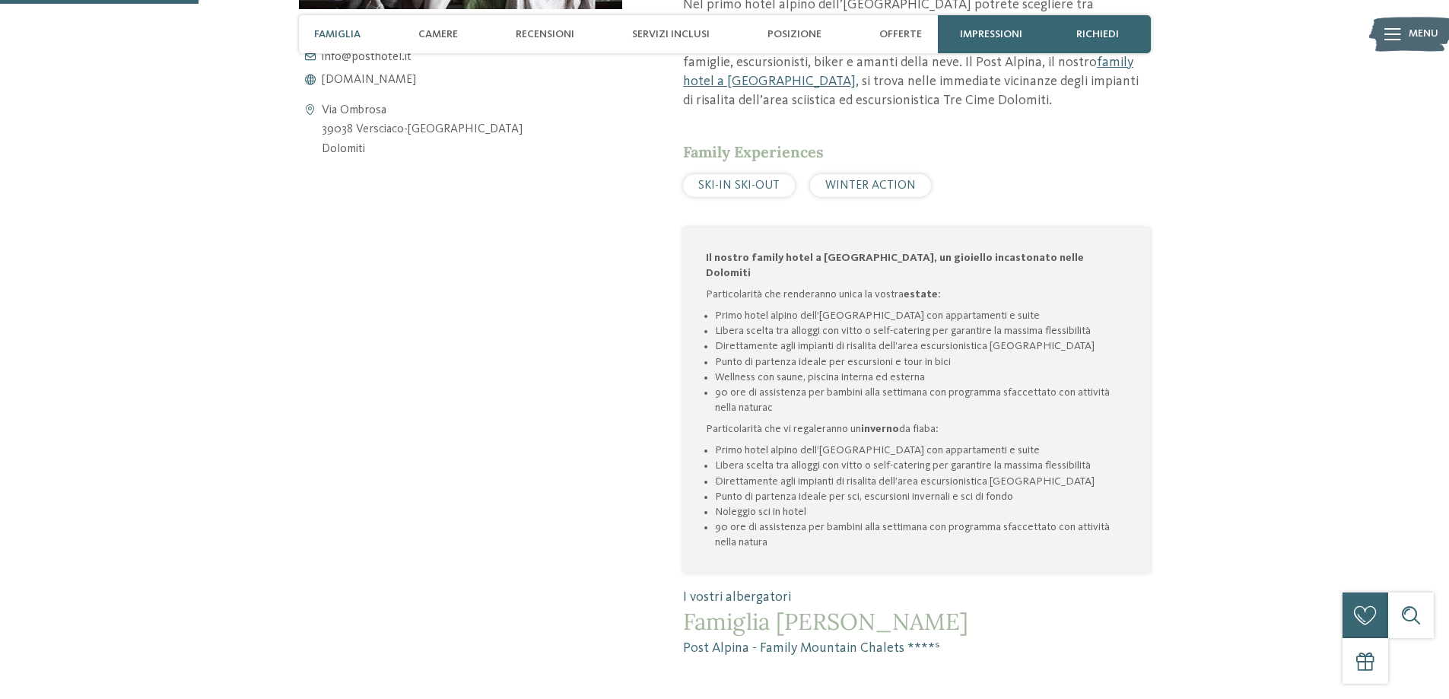
scroll to position [837, 0]
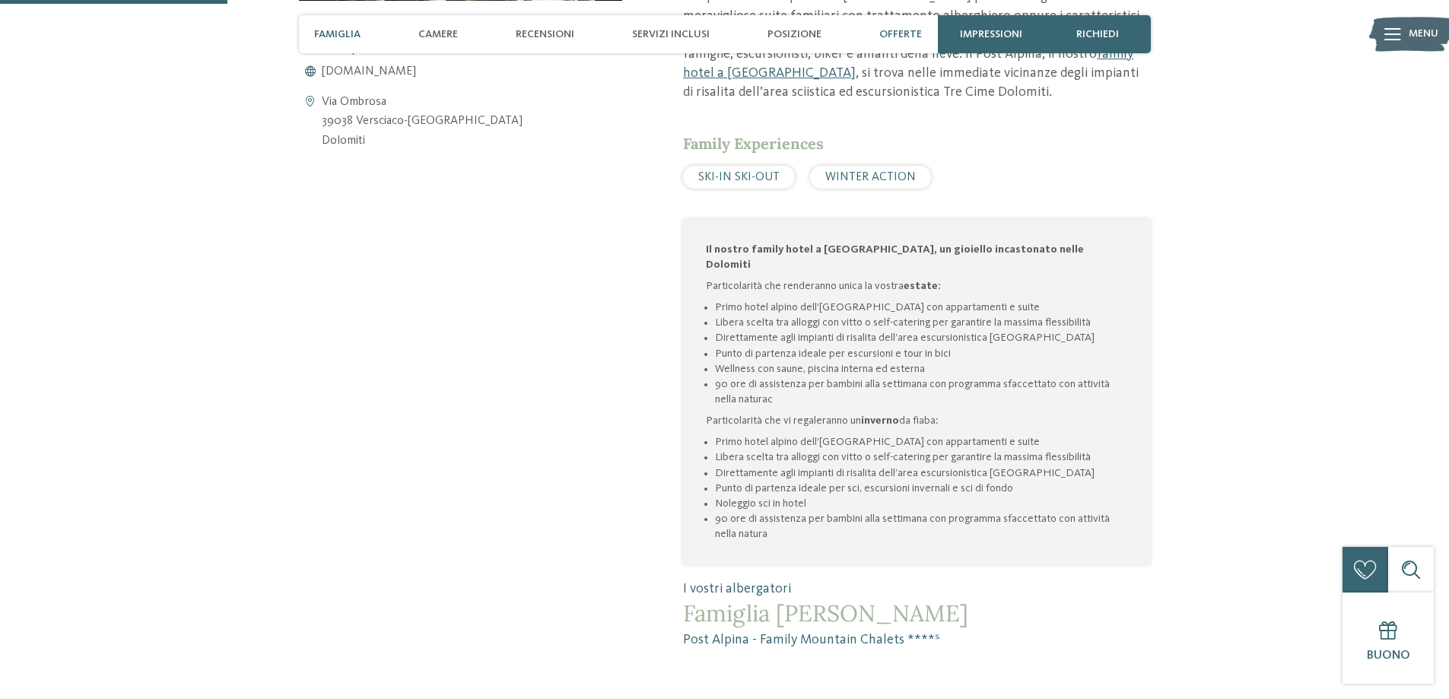
click at [904, 34] on span "Offerte" at bounding box center [900, 34] width 43 height 13
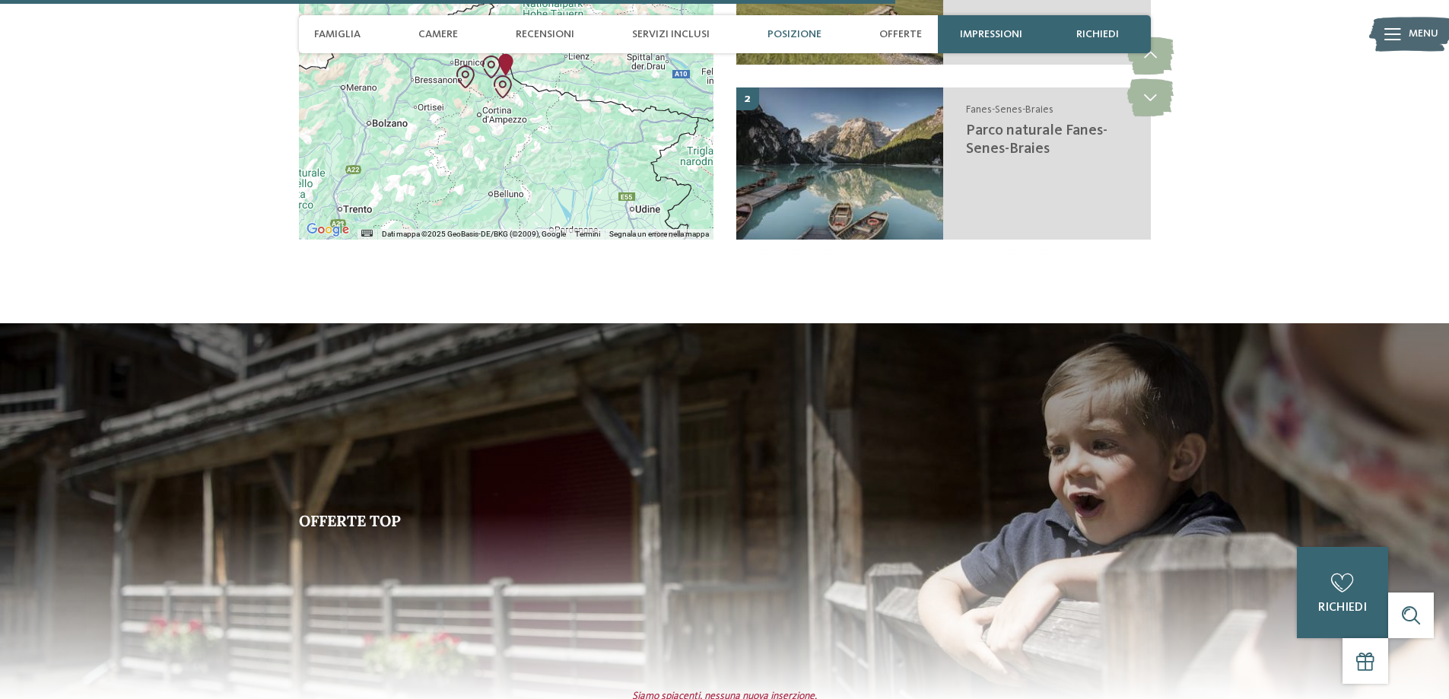
scroll to position [3296, 0]
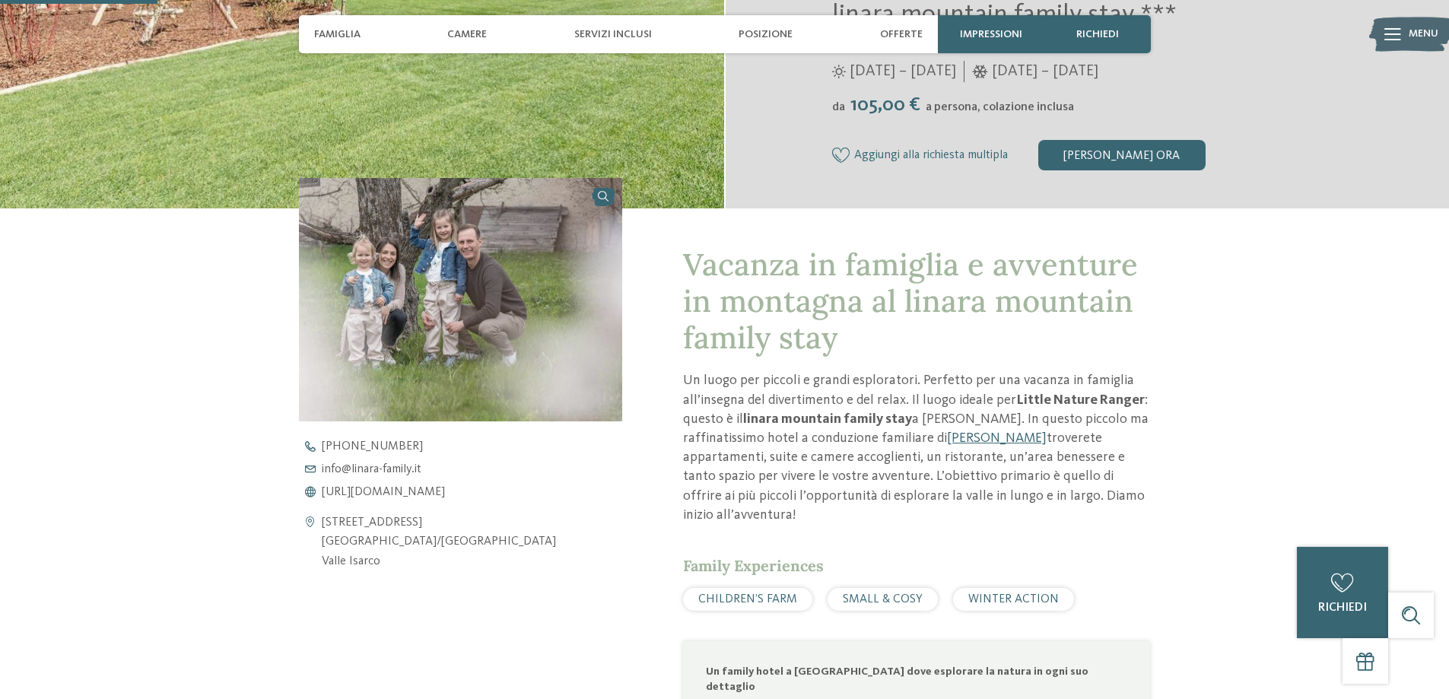
scroll to position [228, 0]
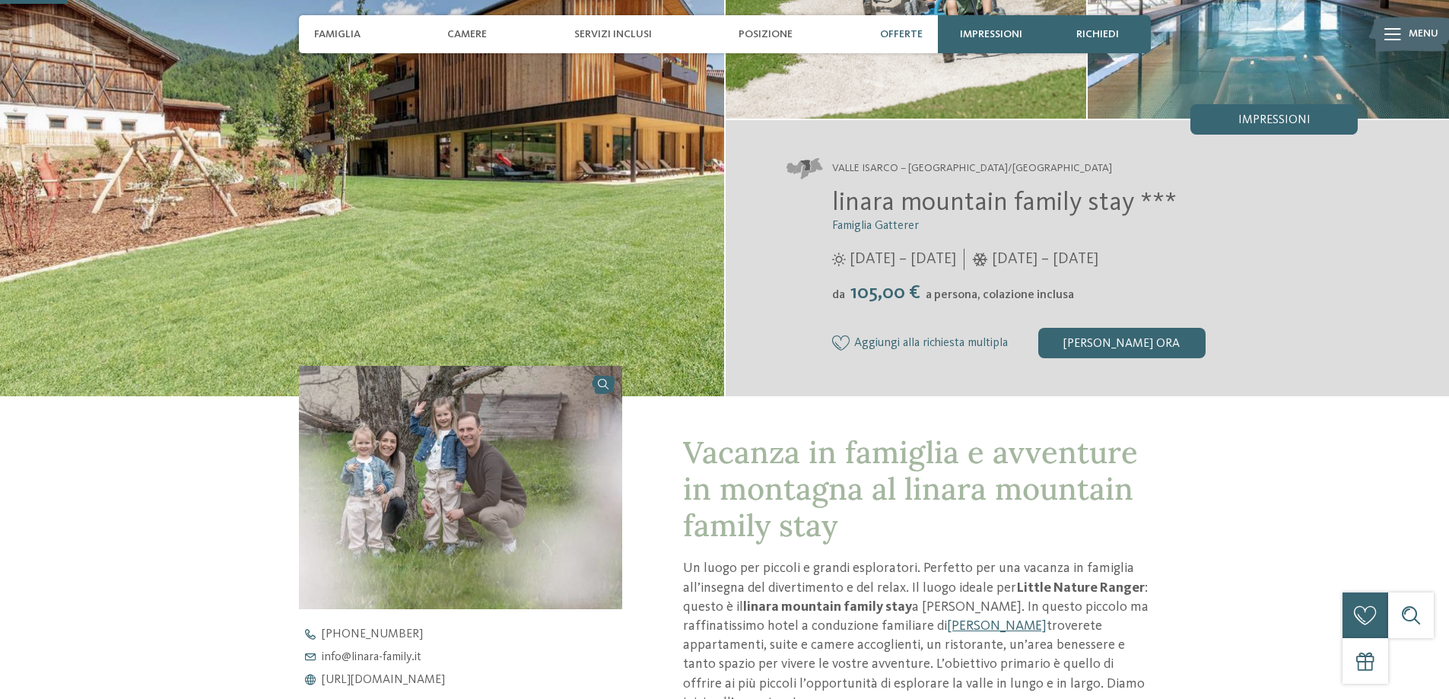
click at [905, 31] on span "Offerte" at bounding box center [901, 34] width 43 height 13
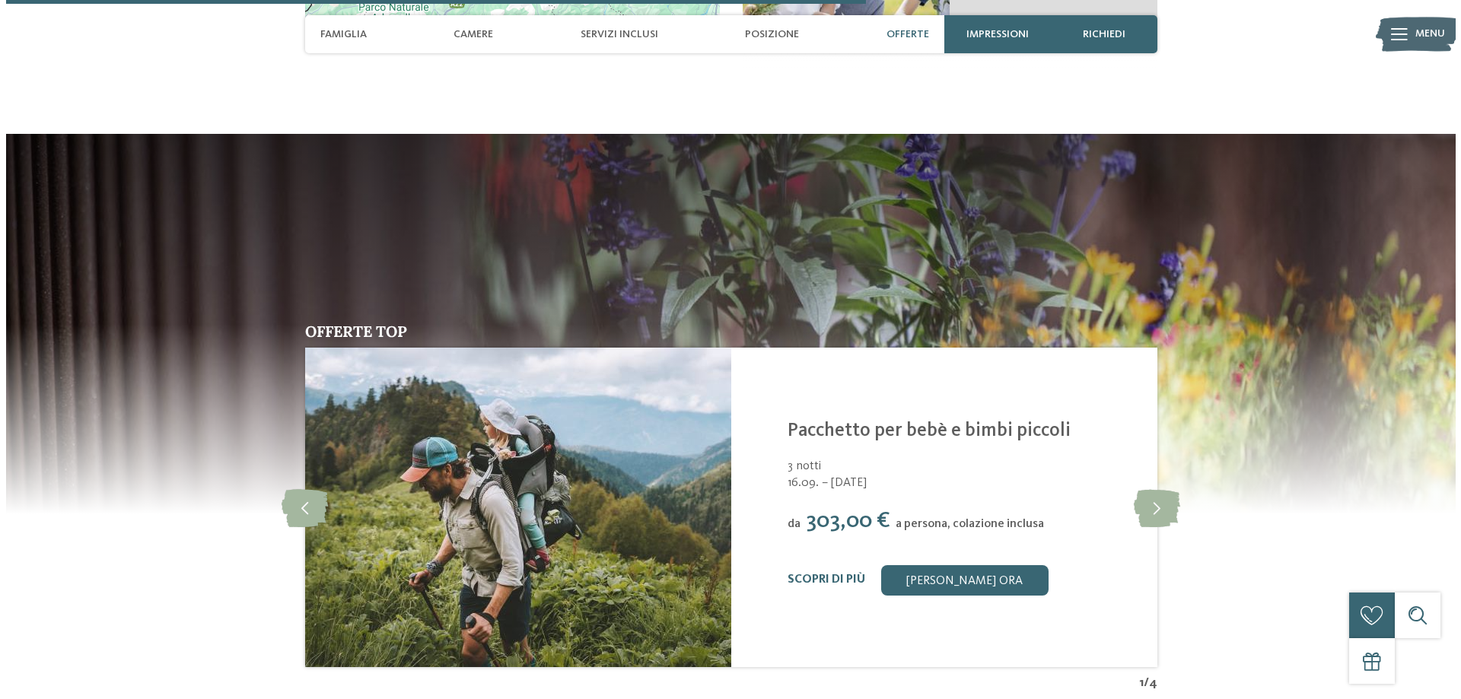
scroll to position [2908, 0]
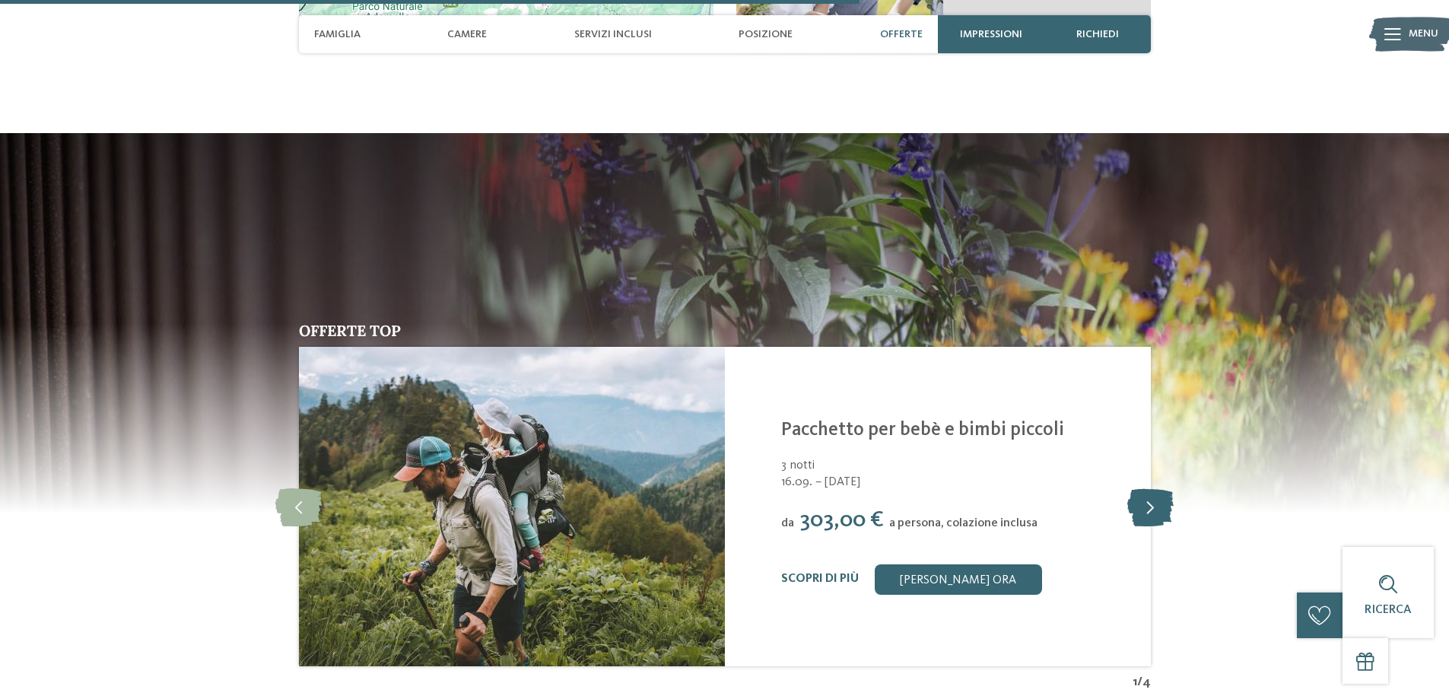
click at [1162, 488] on icon at bounding box center [1150, 507] width 46 height 38
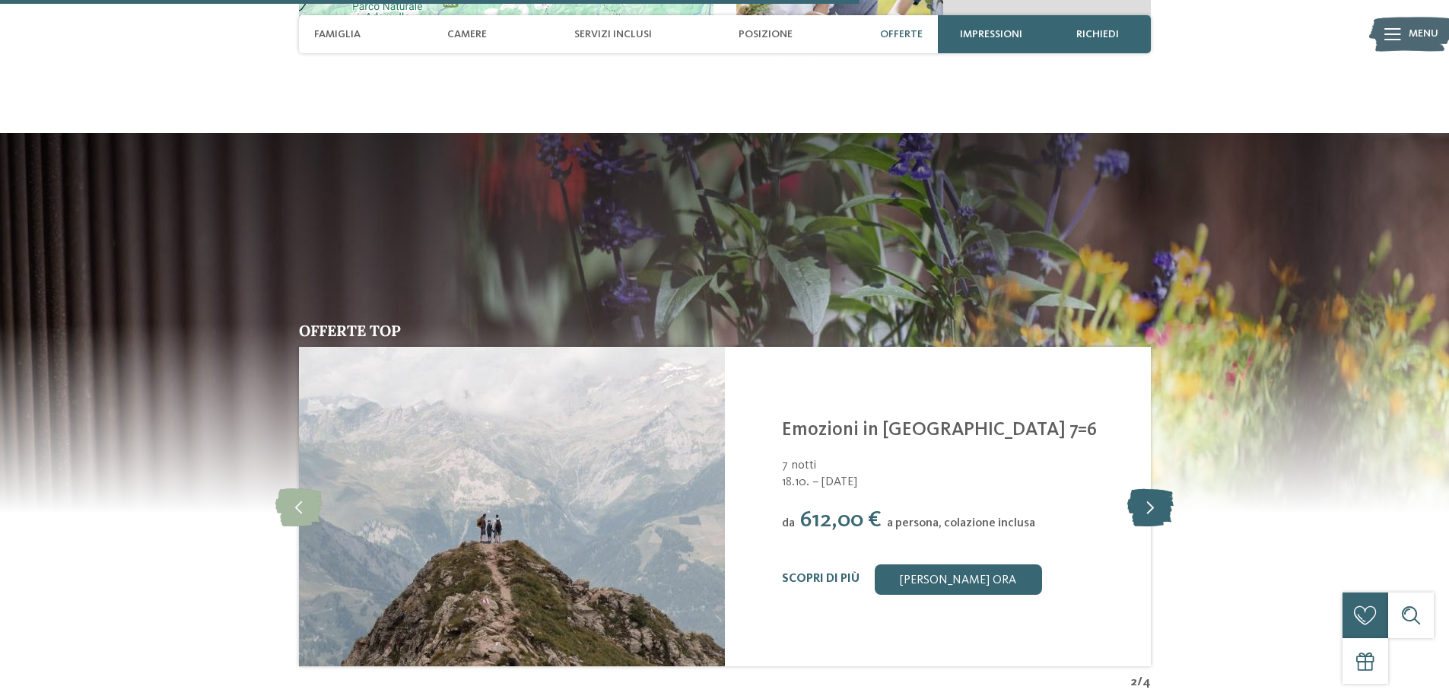
click at [1162, 488] on icon at bounding box center [1150, 507] width 46 height 38
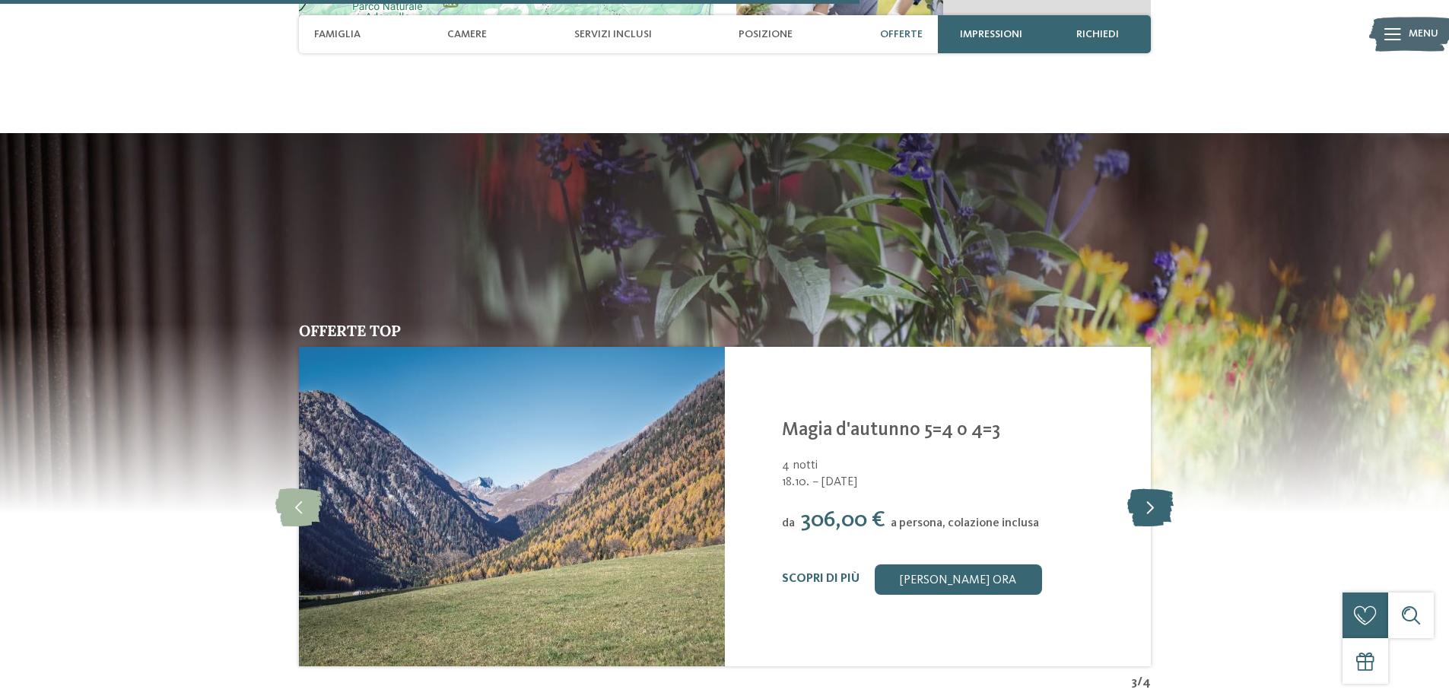
click at [1162, 488] on icon at bounding box center [1150, 507] width 46 height 38
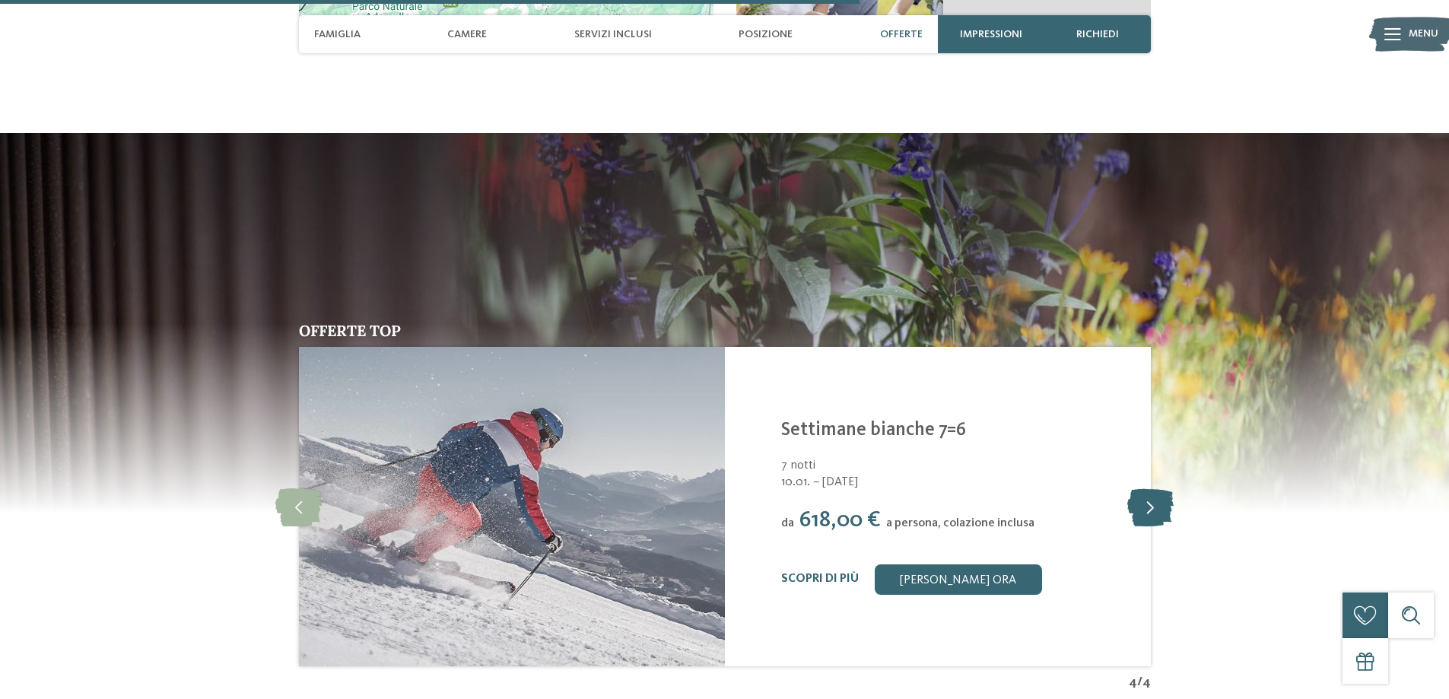
click at [1162, 488] on icon at bounding box center [1150, 507] width 46 height 38
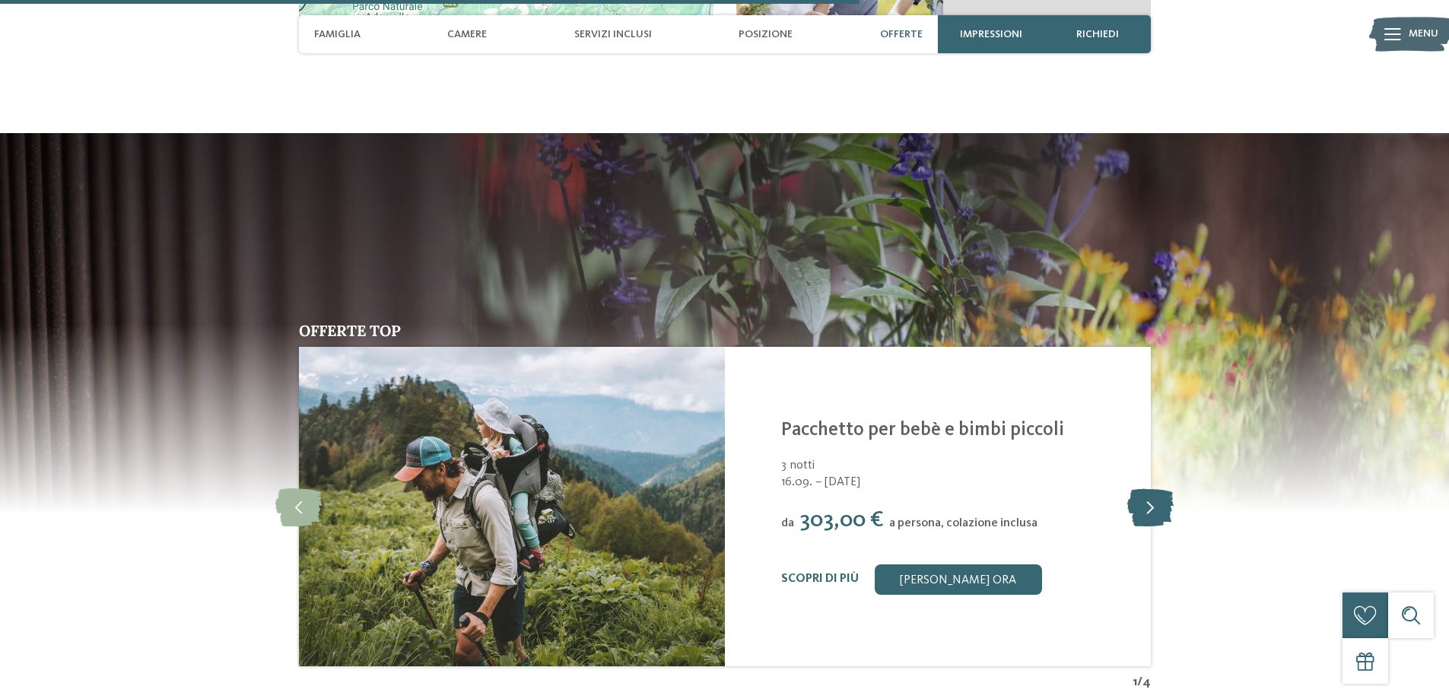
click at [1162, 488] on icon at bounding box center [1150, 507] width 46 height 38
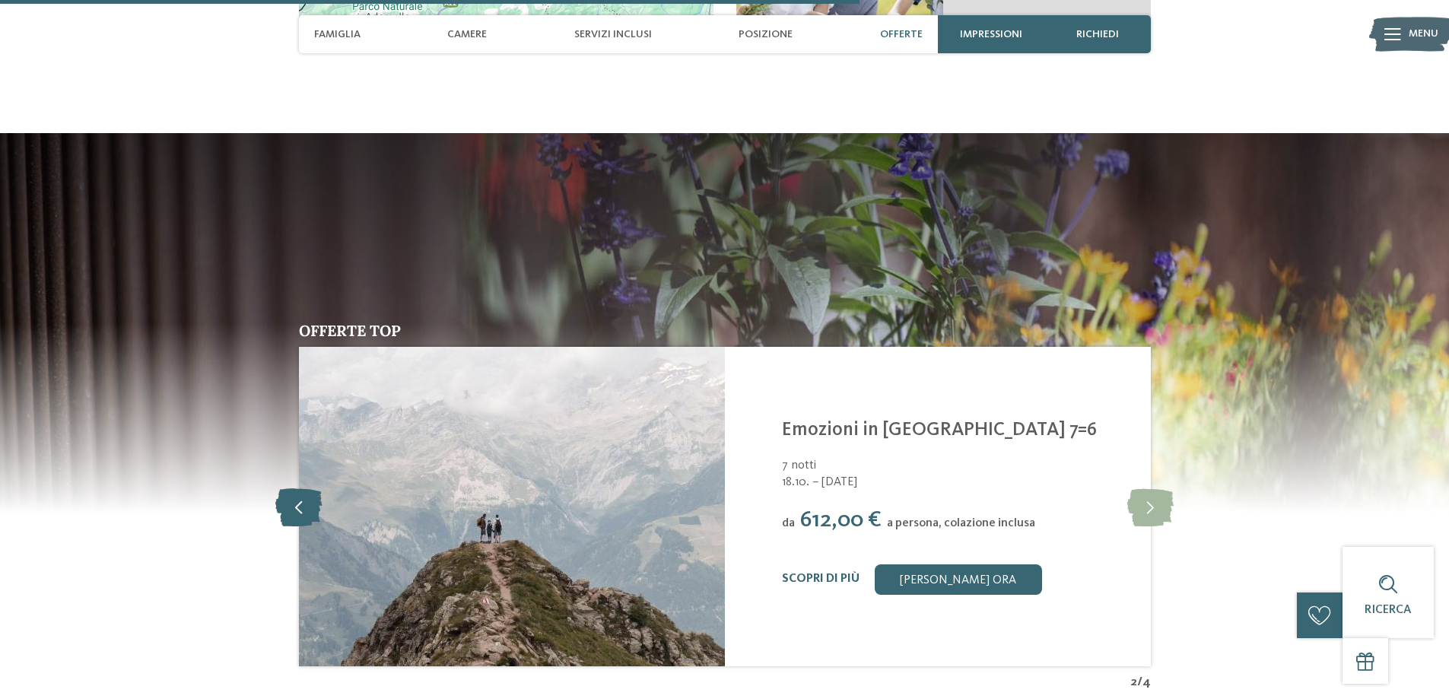
click at [285, 488] on icon at bounding box center [298, 507] width 46 height 38
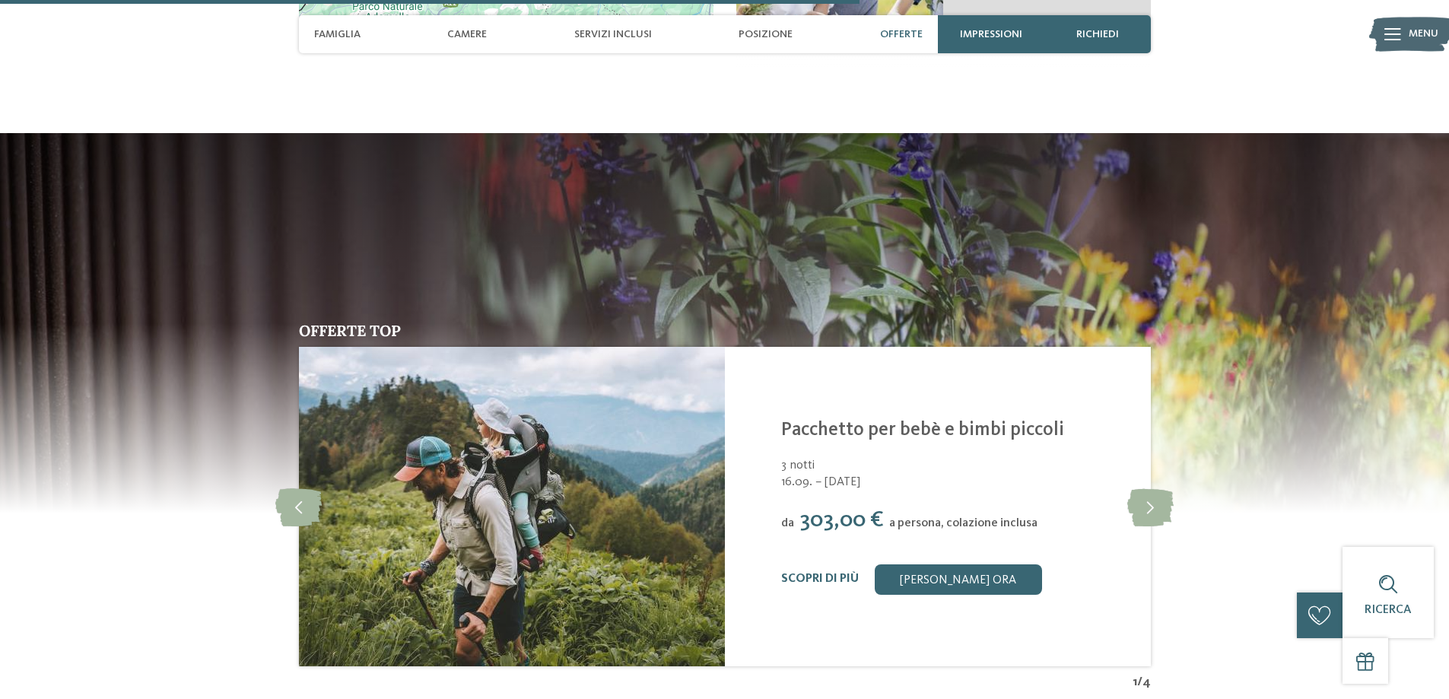
click at [918, 421] on link "Pacchetto per bebè e bimbi piccoli" at bounding box center [922, 430] width 283 height 19
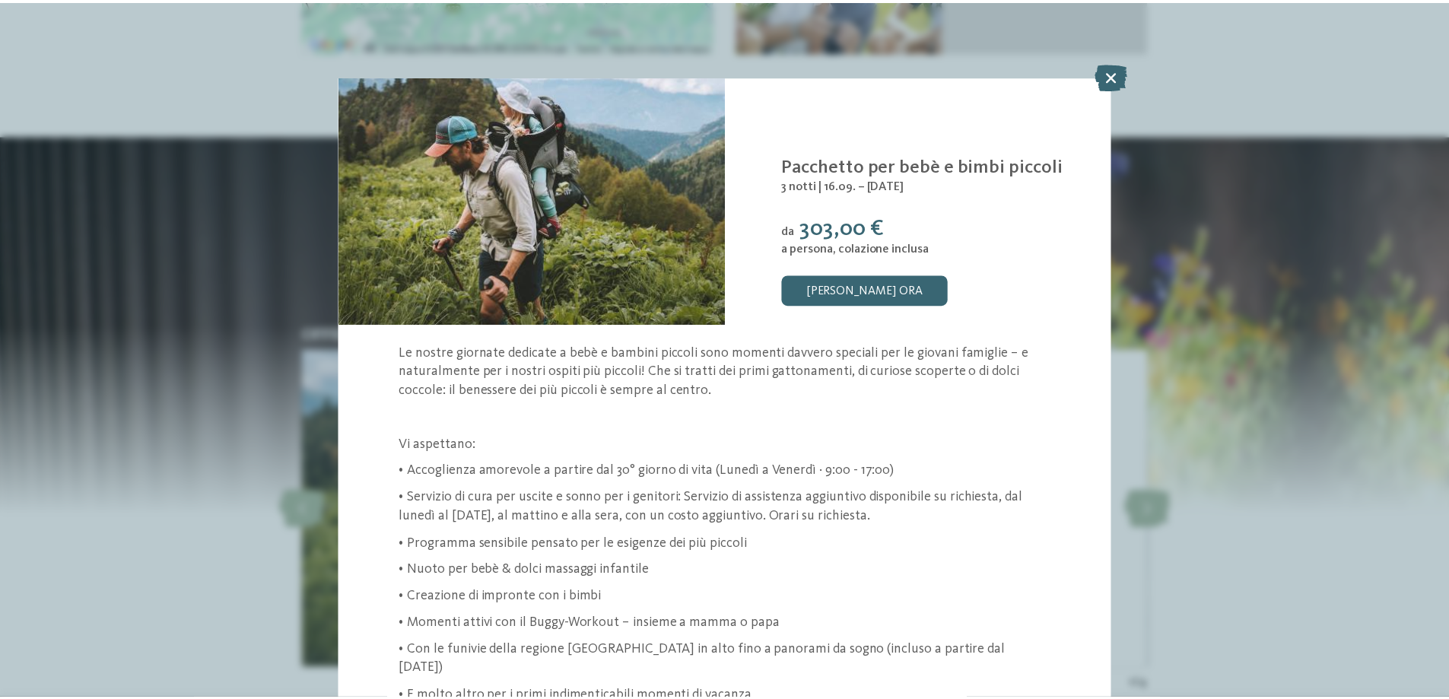
scroll to position [87, 0]
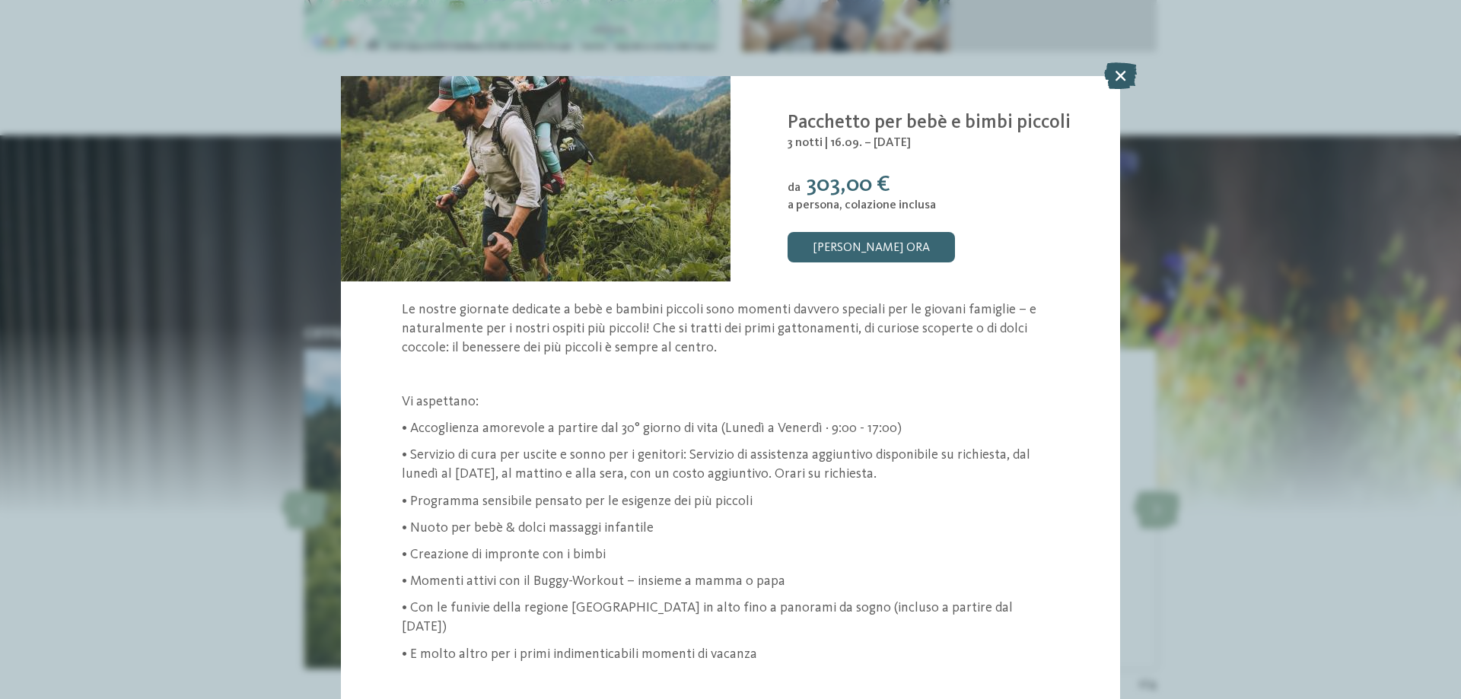
click at [1114, 73] on icon at bounding box center [1120, 75] width 33 height 27
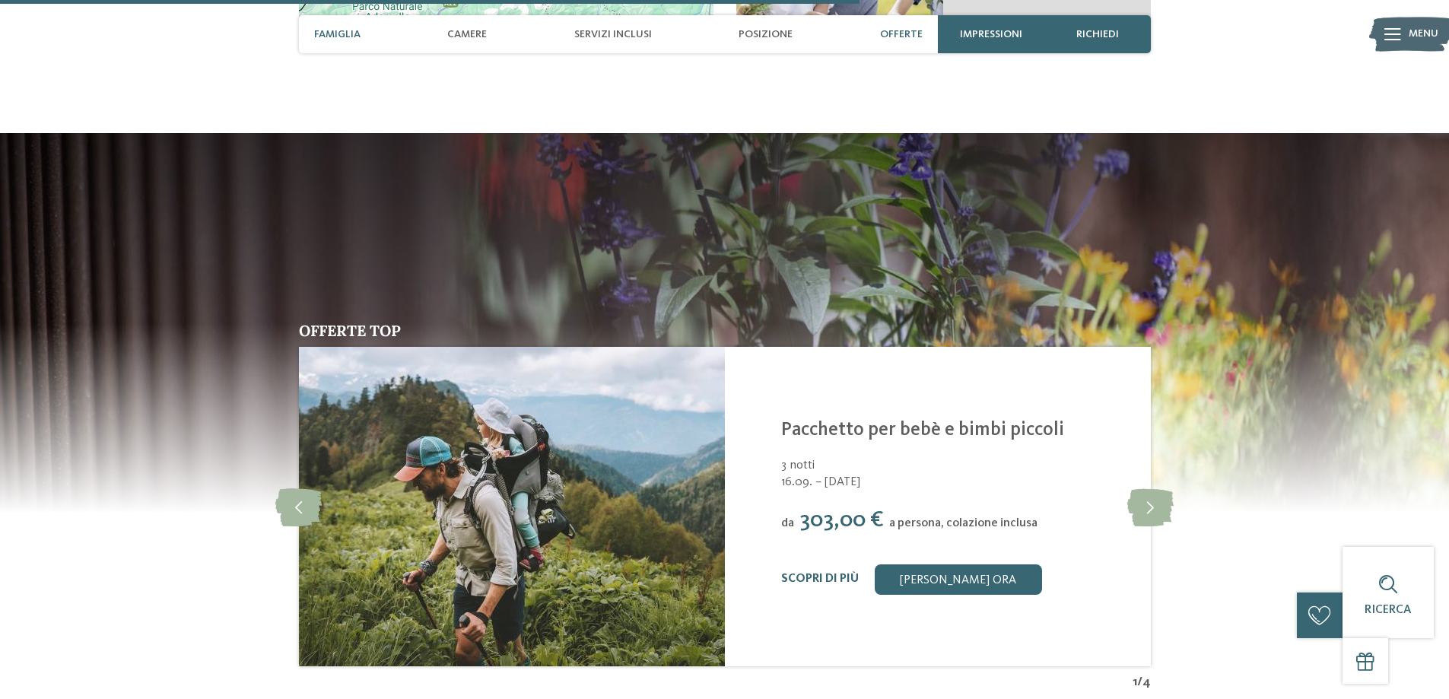
click at [335, 22] on div "Famiglia" at bounding box center [338, 34] width 62 height 38
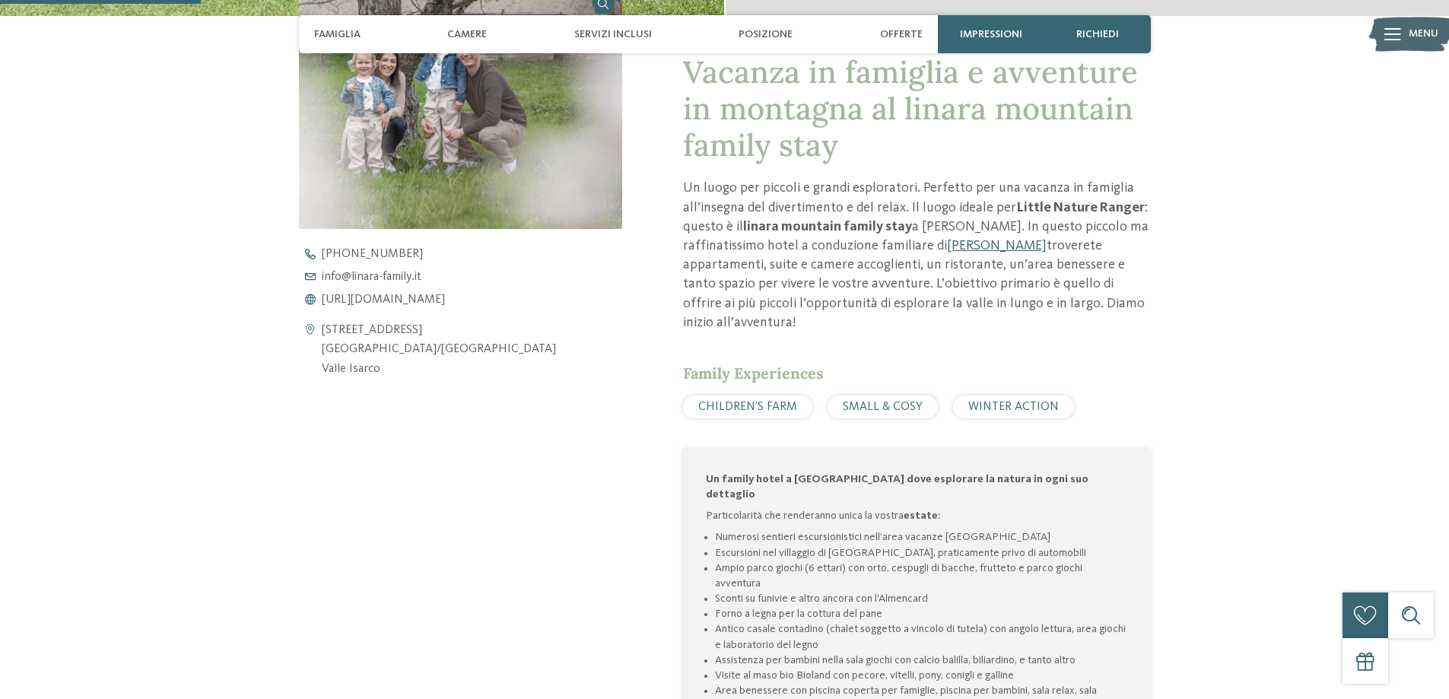
scroll to position [693, 0]
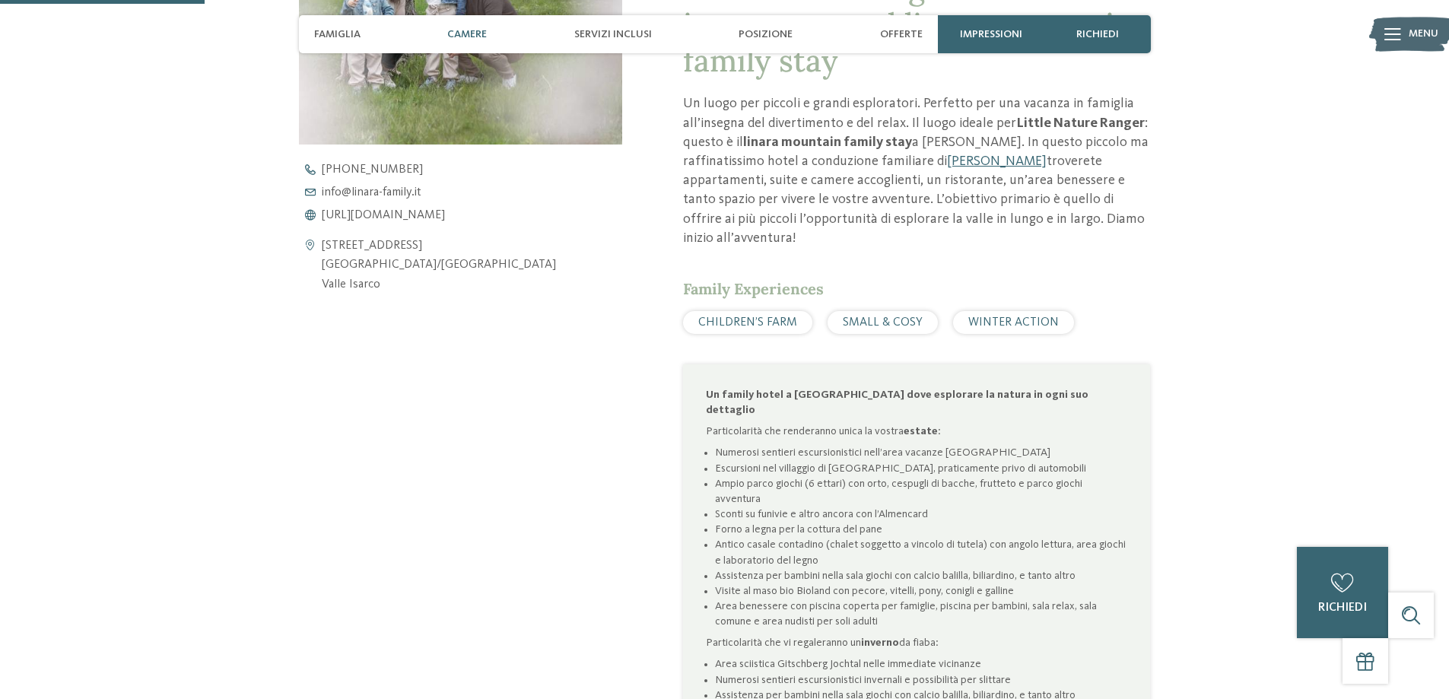
click at [475, 37] on span "Camere" at bounding box center [467, 34] width 40 height 13
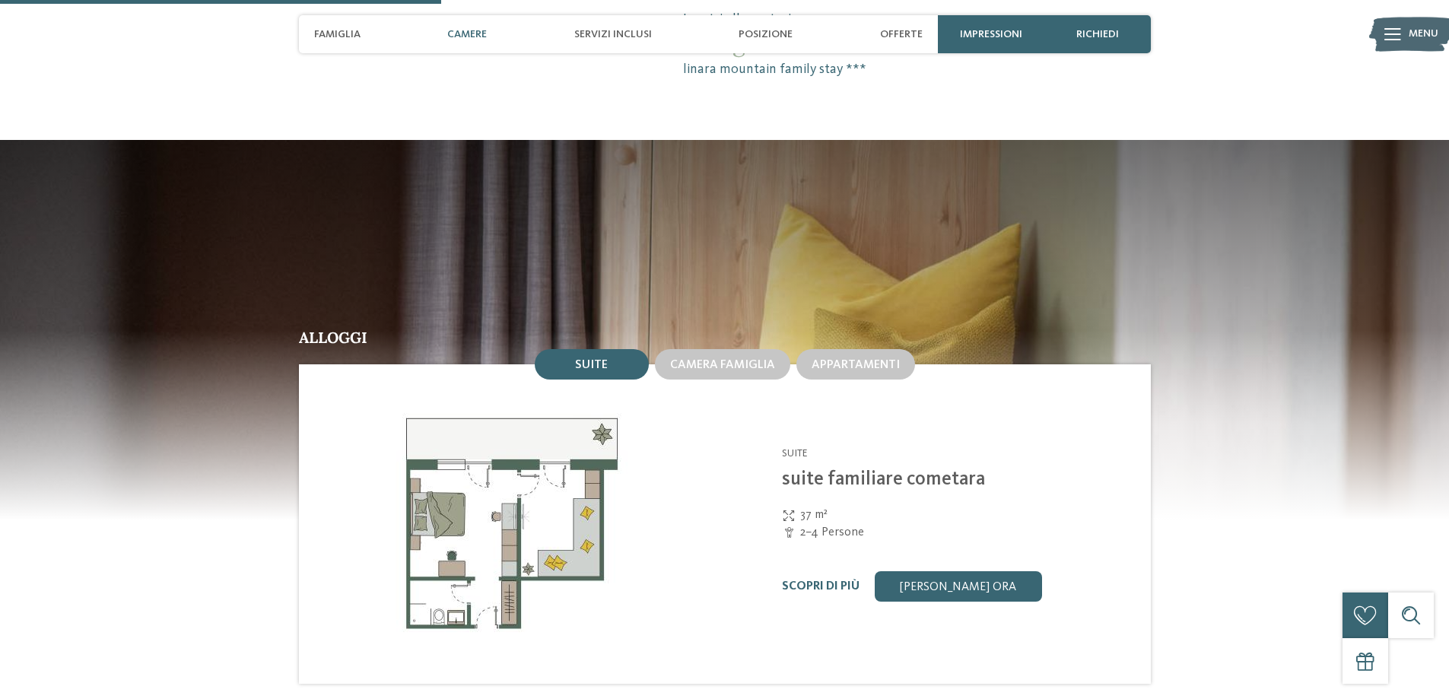
scroll to position [1492, 0]
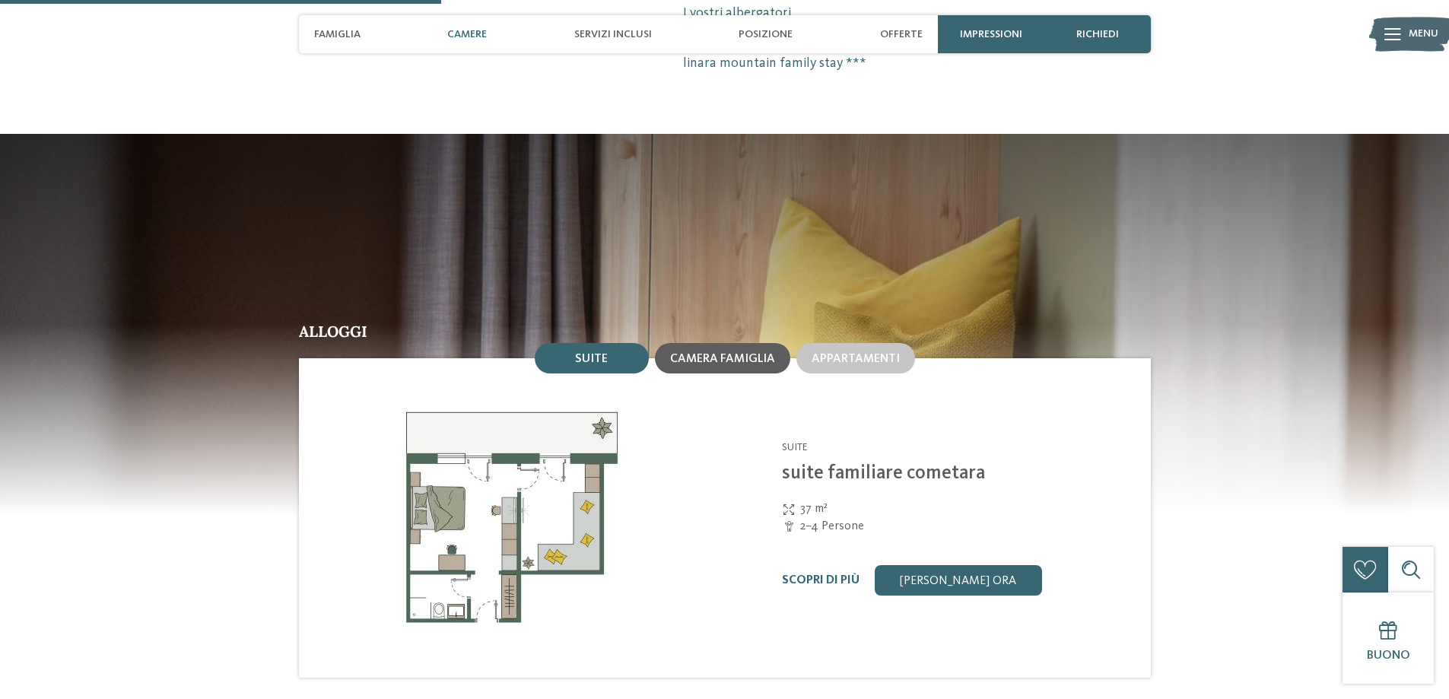
click at [733, 353] on span "Camera famiglia" at bounding box center [722, 359] width 105 height 12
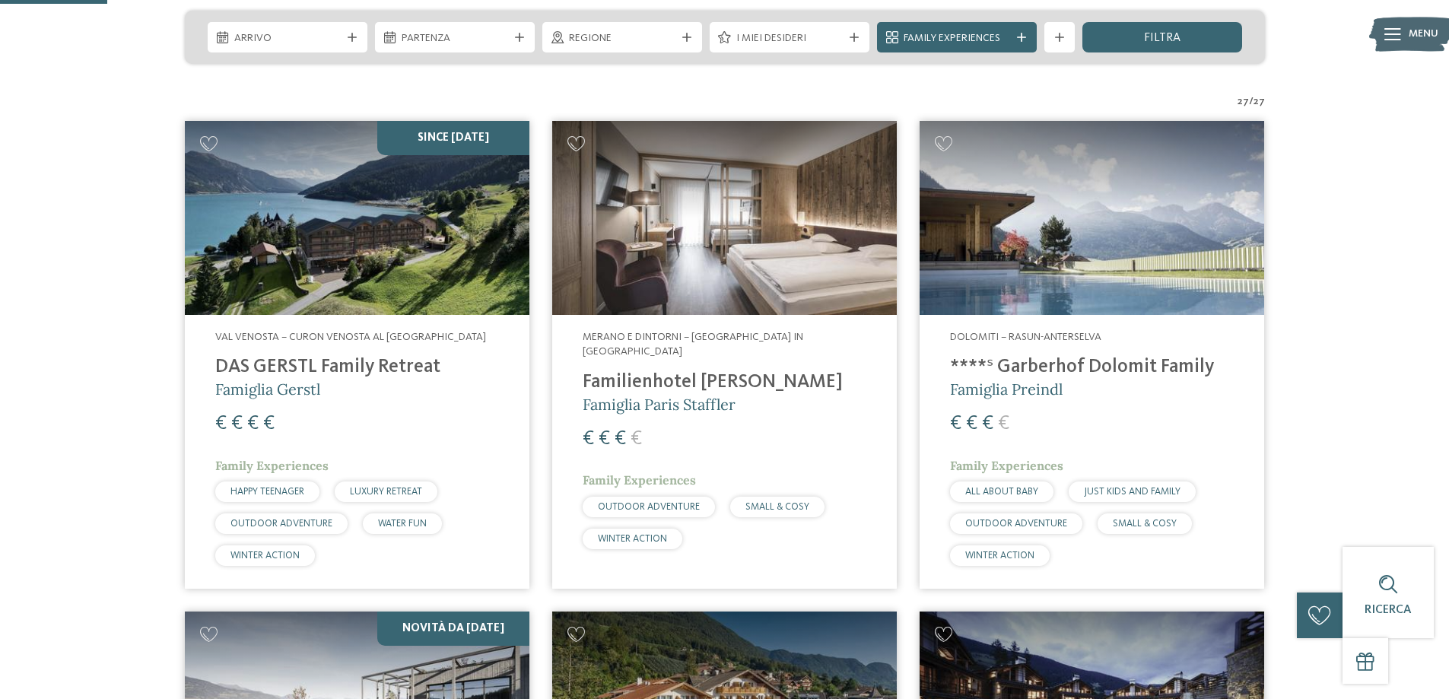
click at [698, 371] on h4 "Familienhotel [PERSON_NAME]" at bounding box center [725, 382] width 284 height 23
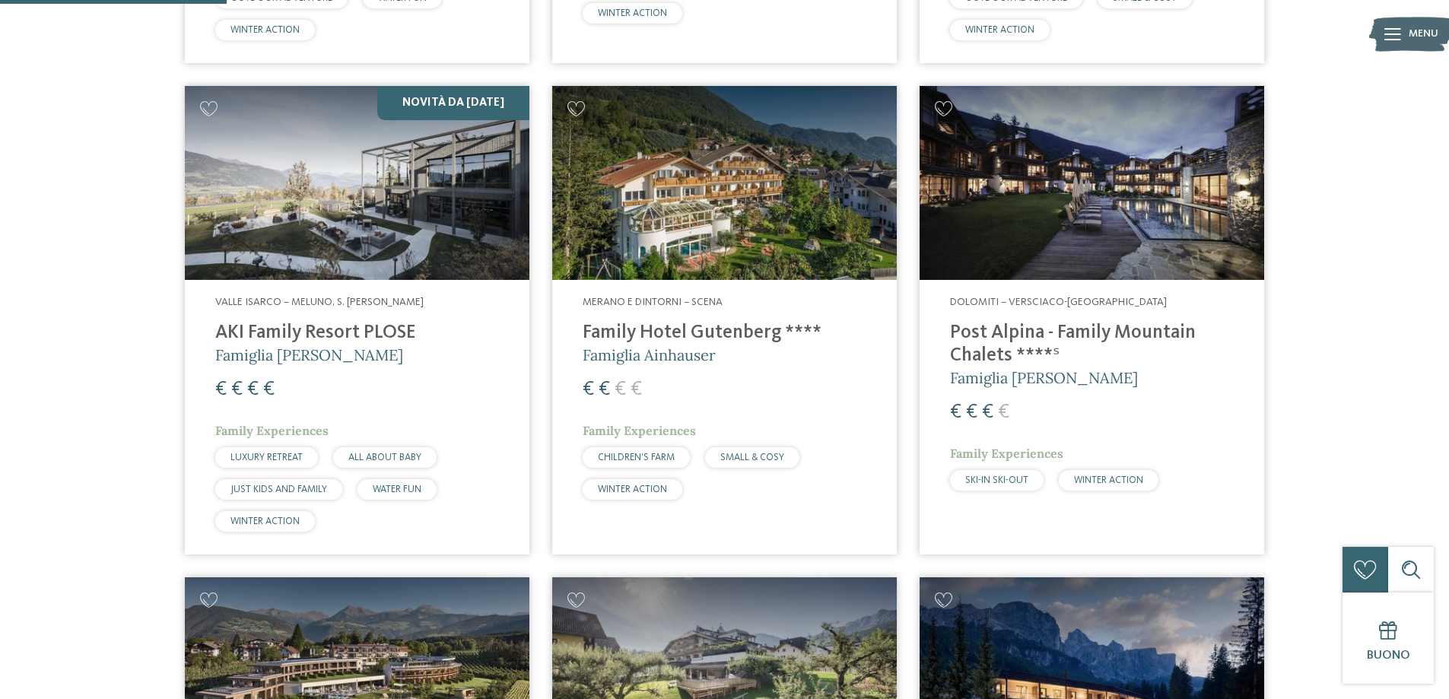
scroll to position [913, 0]
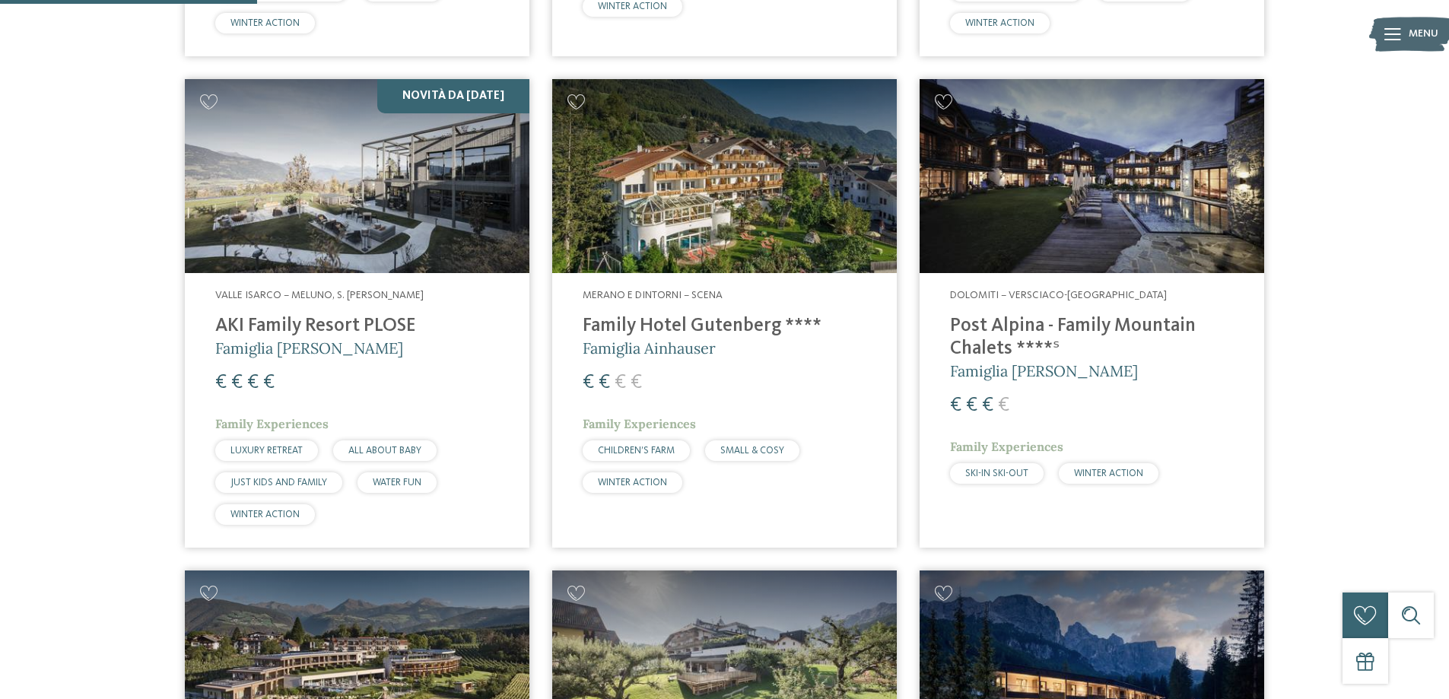
click at [671, 323] on h4 "Family Hotel Gutenberg ****" at bounding box center [725, 326] width 284 height 23
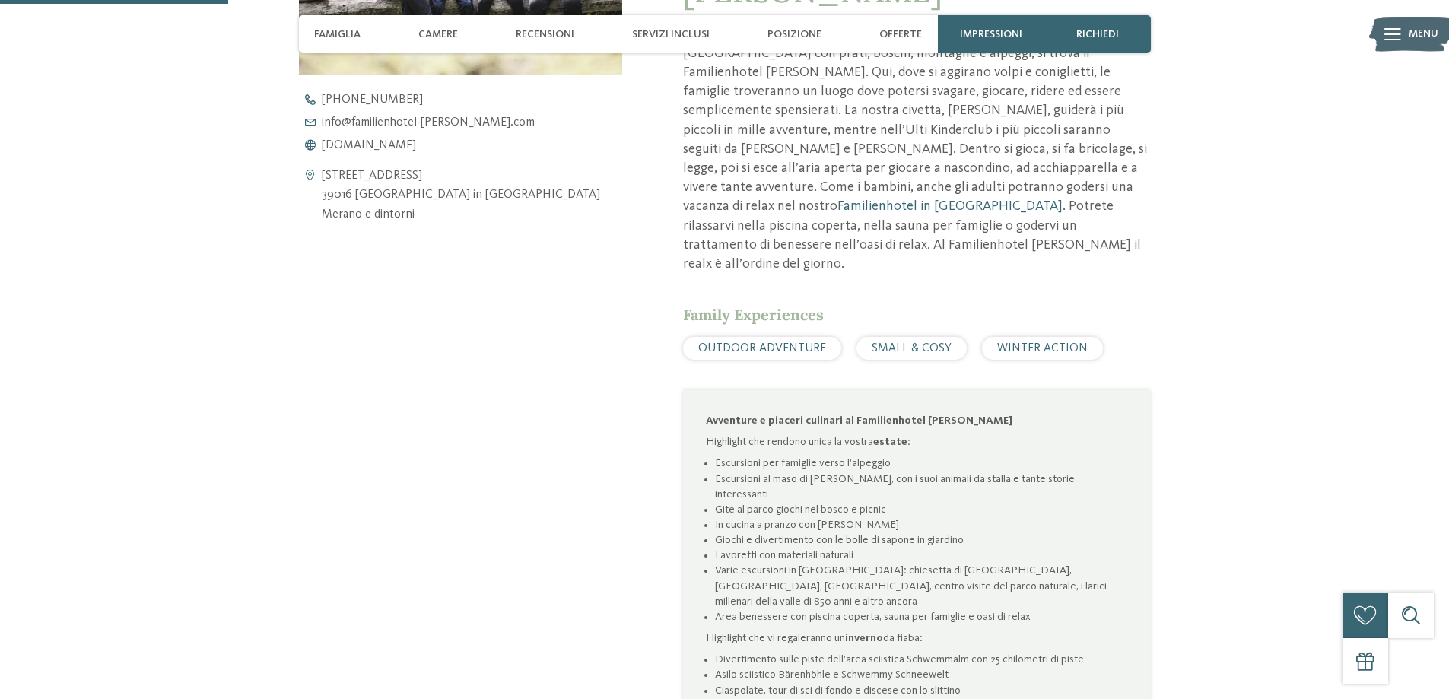
scroll to position [761, 0]
click at [910, 333] on div "SMALL & COSY" at bounding box center [912, 344] width 110 height 23
click at [928, 339] on span "SMALL & COSY" at bounding box center [912, 345] width 80 height 12
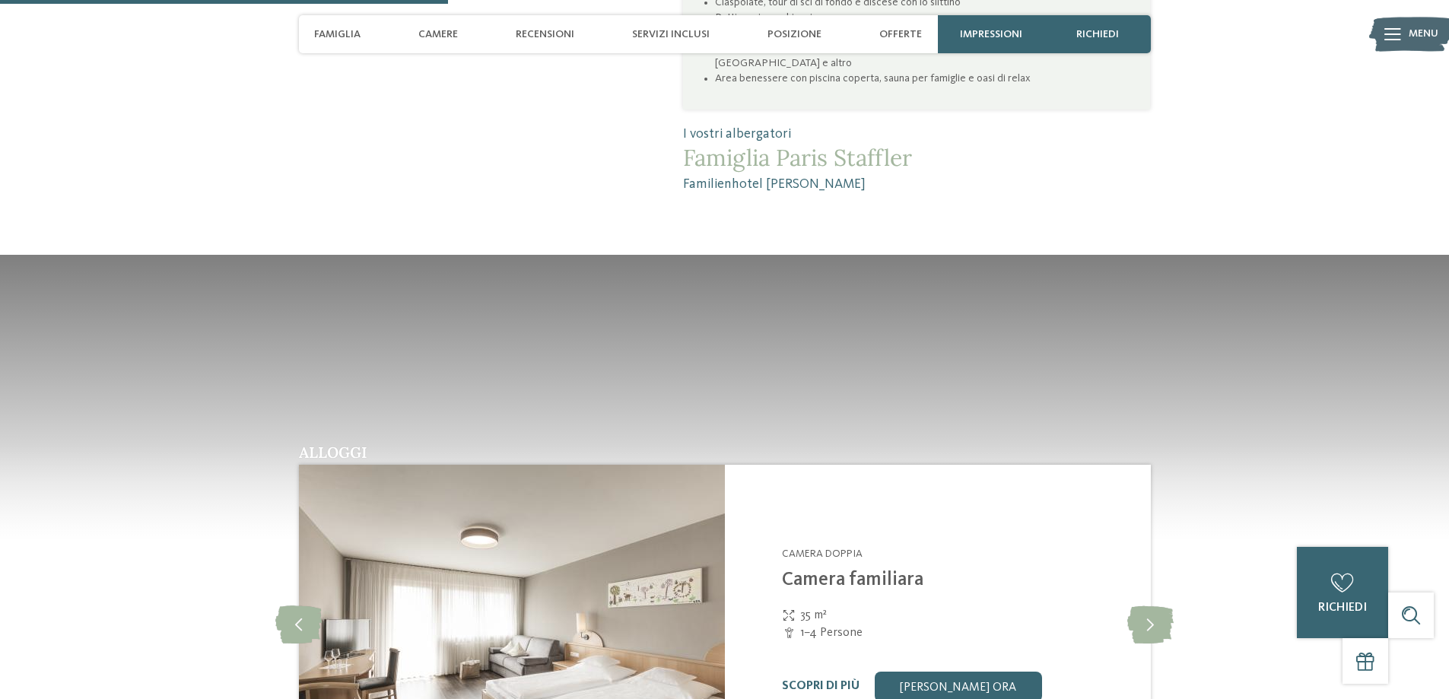
scroll to position [1750, 0]
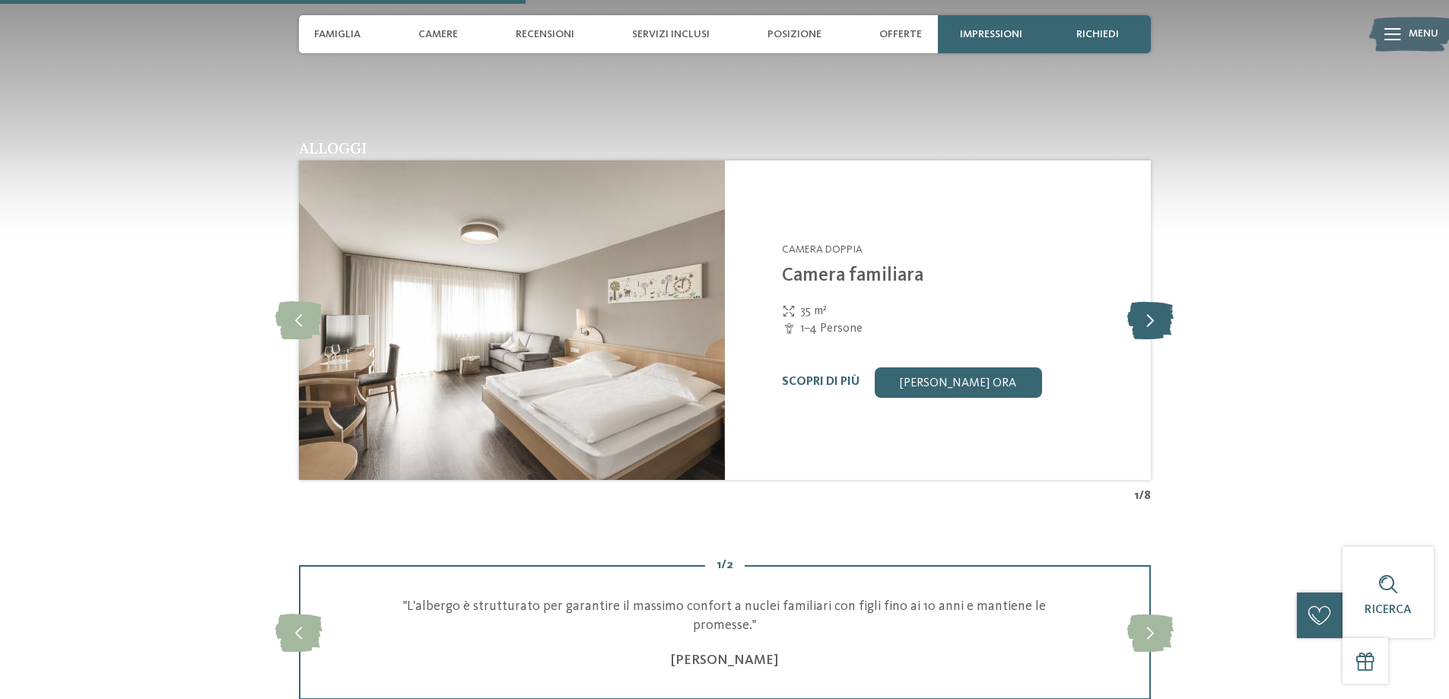
click at [1149, 301] on icon at bounding box center [1150, 320] width 46 height 38
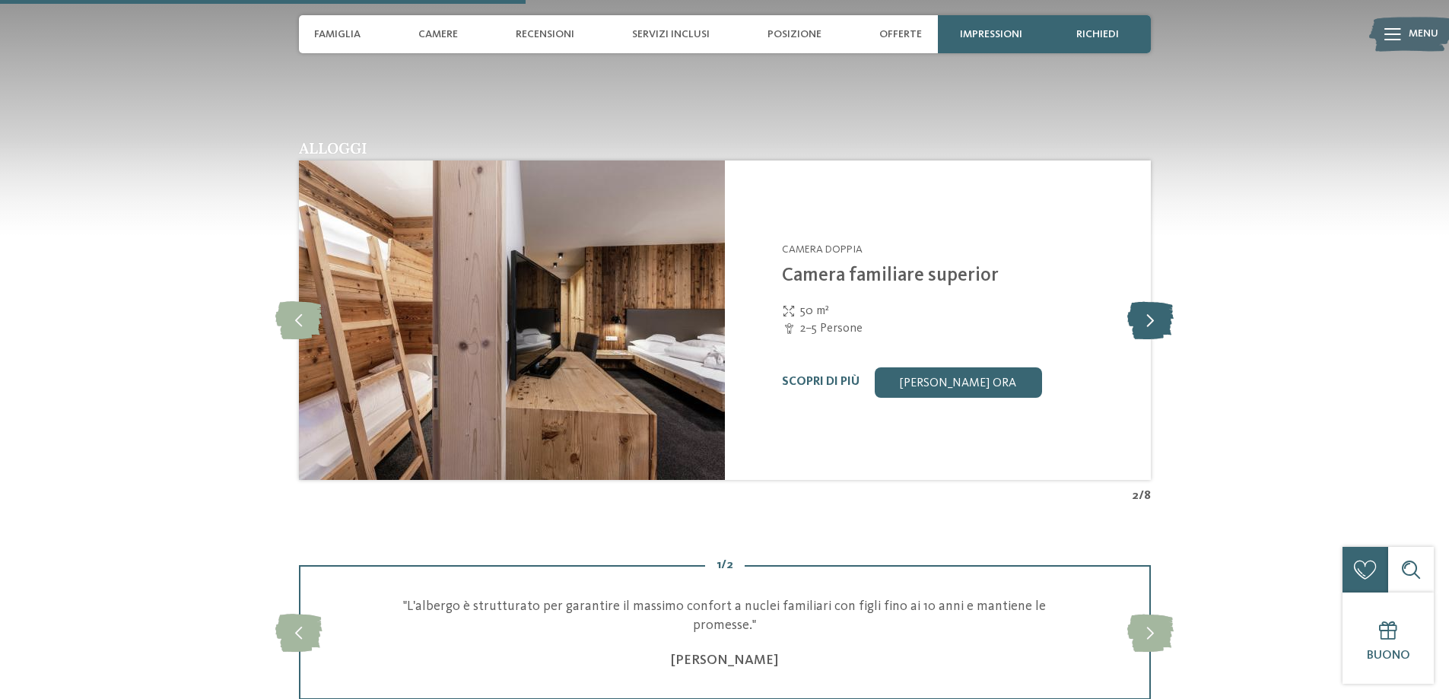
click at [1149, 301] on icon at bounding box center [1150, 320] width 46 height 38
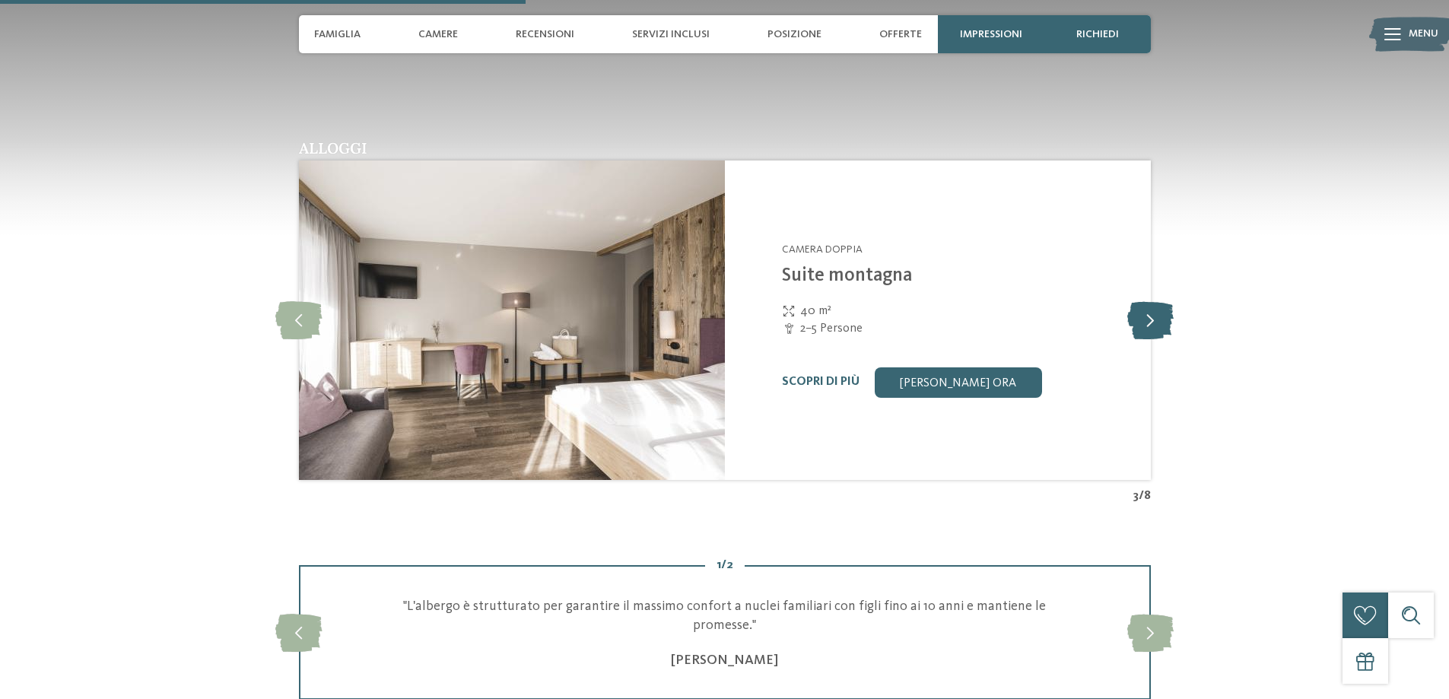
click at [1149, 301] on icon at bounding box center [1150, 320] width 46 height 38
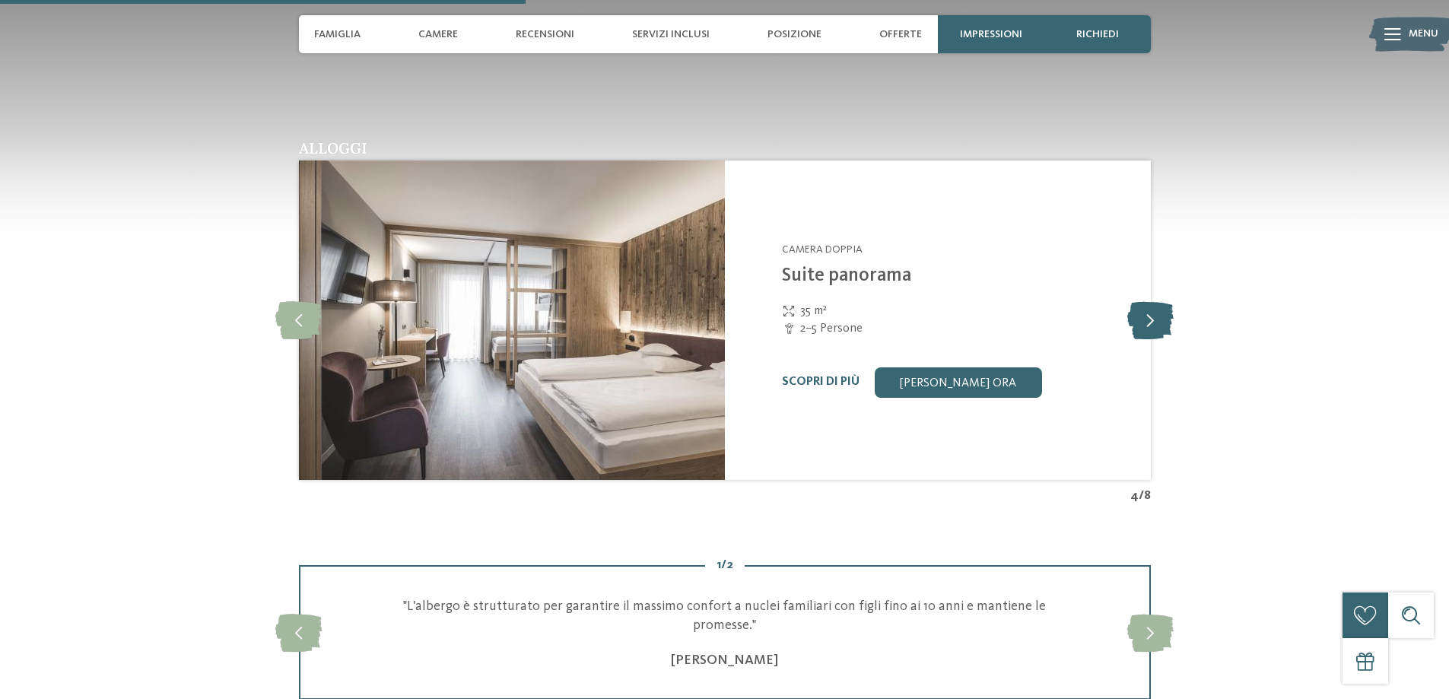
click at [1149, 301] on icon at bounding box center [1150, 320] width 46 height 38
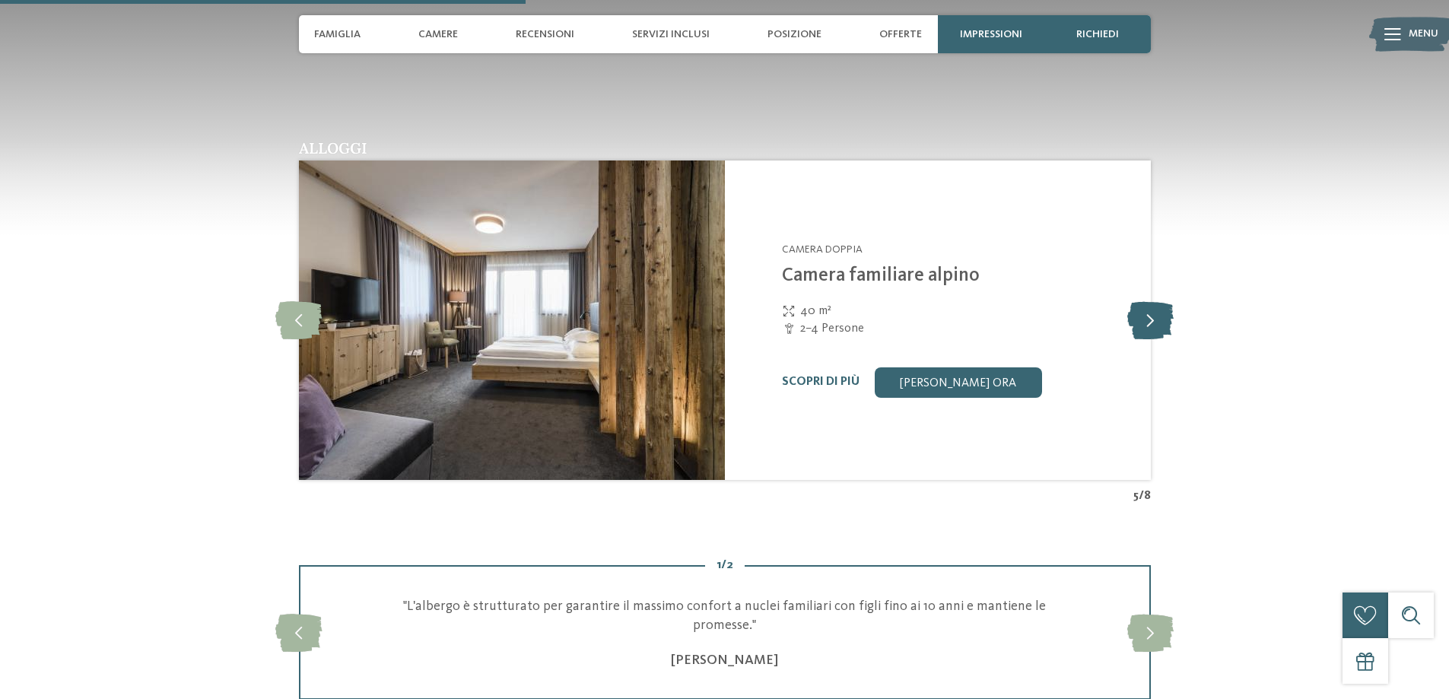
click at [1149, 301] on icon at bounding box center [1150, 320] width 46 height 38
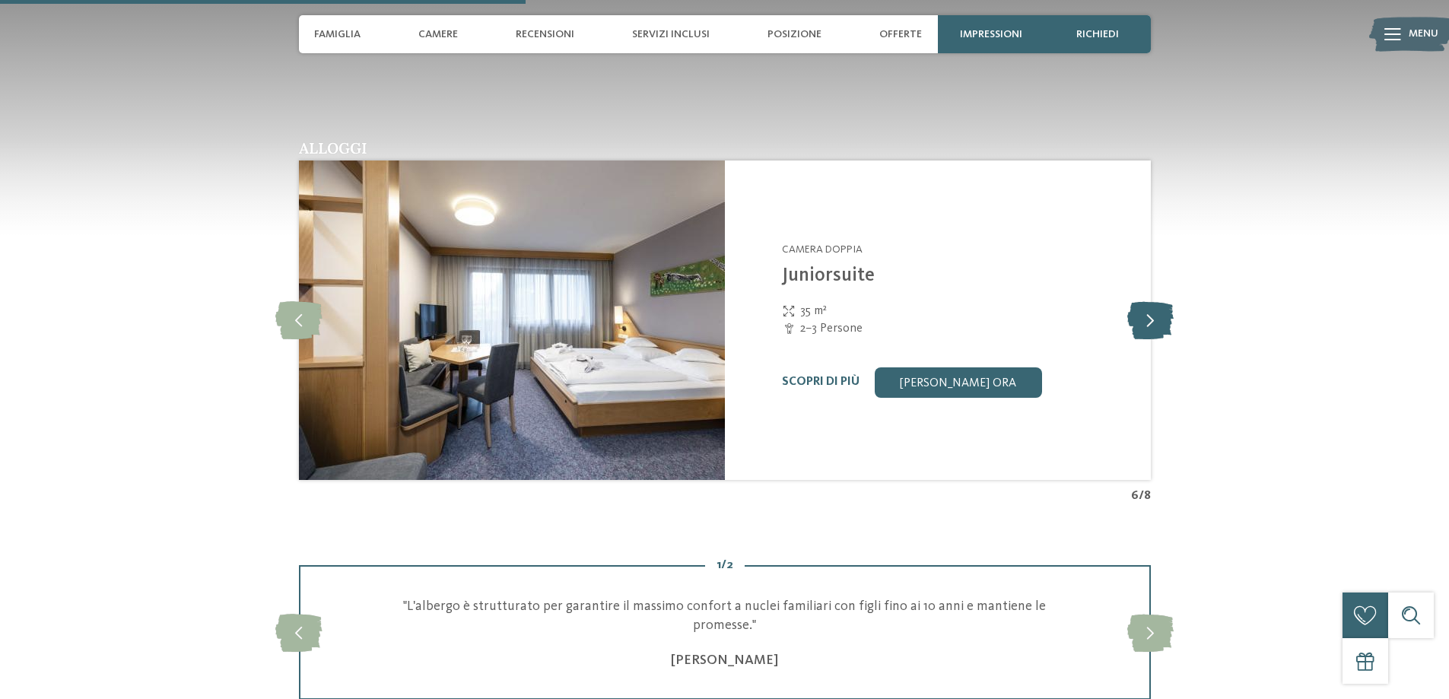
click at [1149, 301] on icon at bounding box center [1150, 320] width 46 height 38
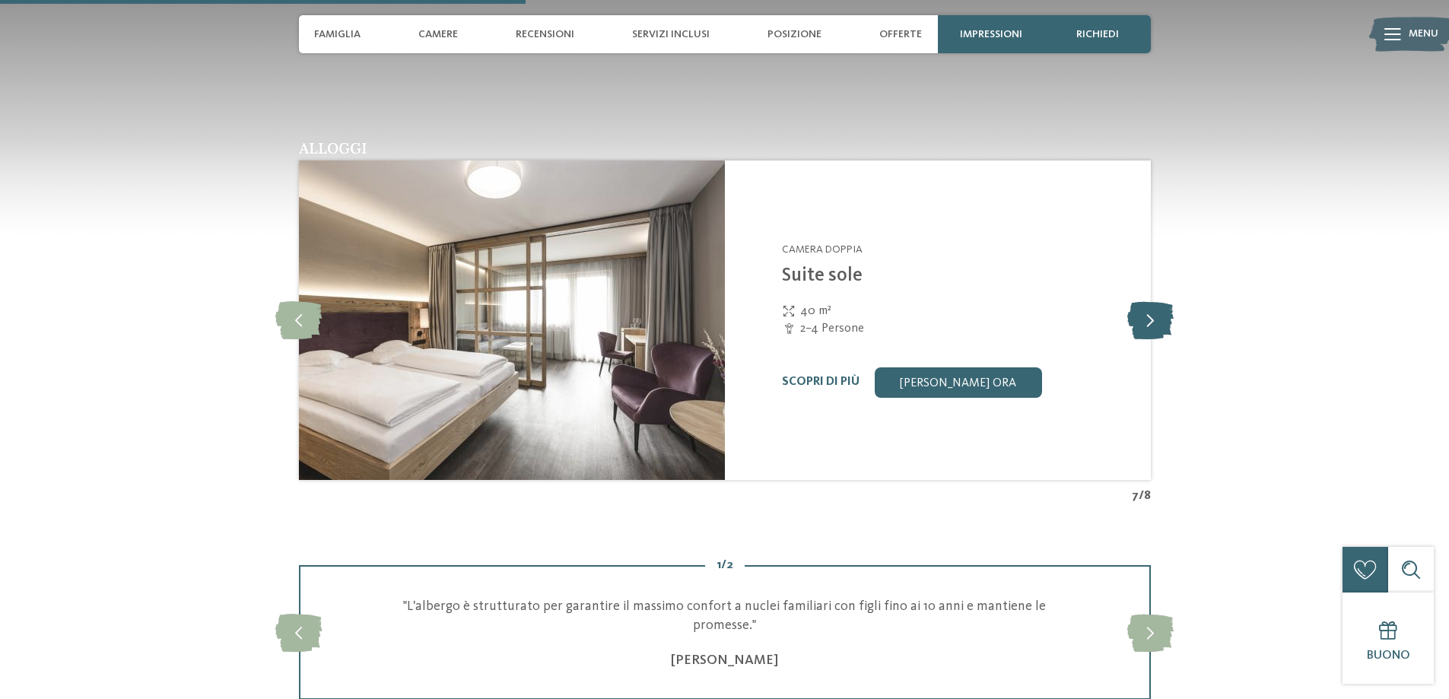
click at [1149, 301] on icon at bounding box center [1150, 320] width 46 height 38
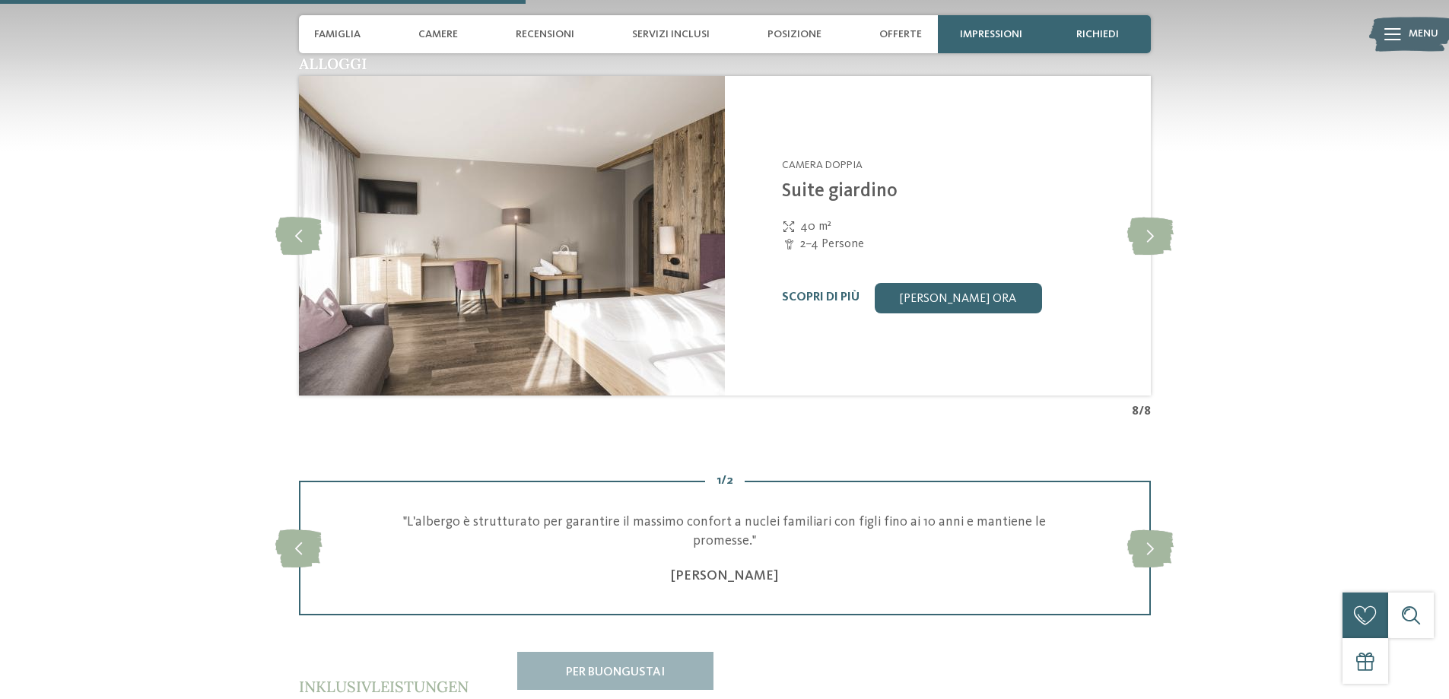
scroll to position [1978, 0]
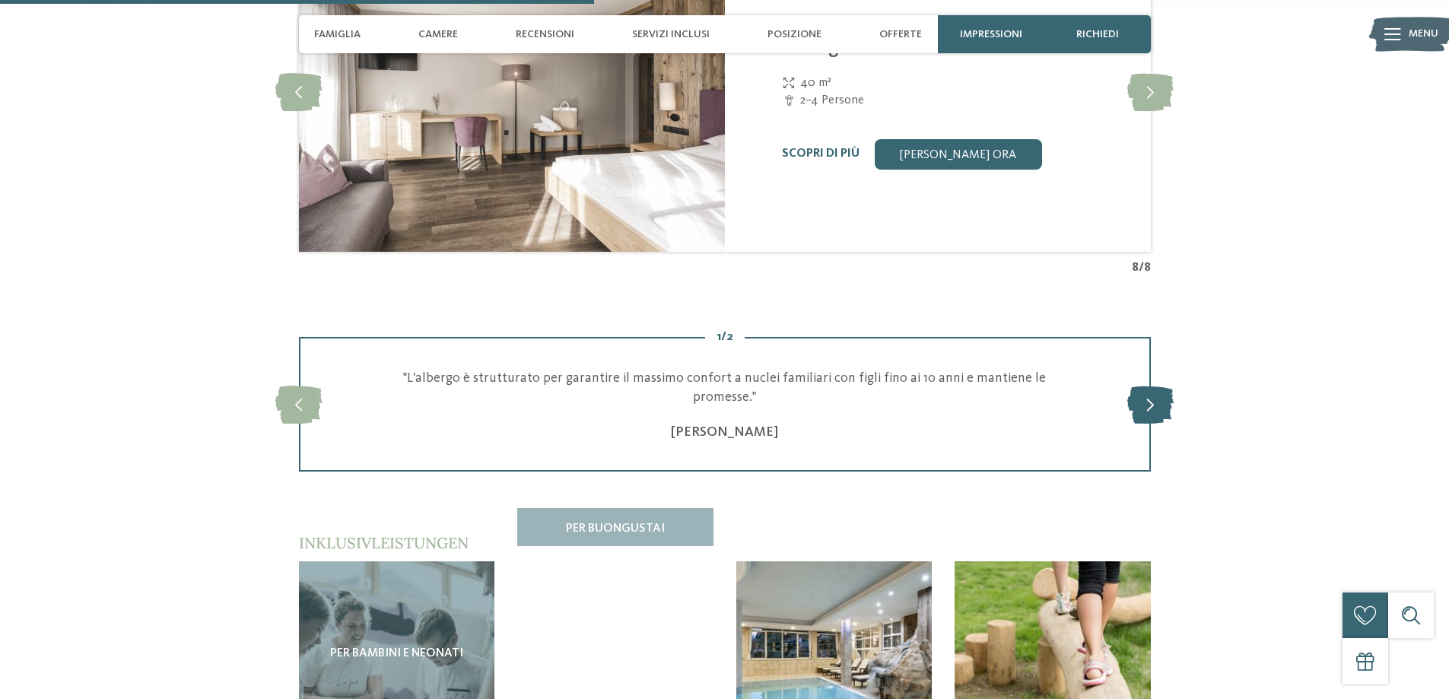
click at [1161, 386] on icon at bounding box center [1150, 405] width 46 height 38
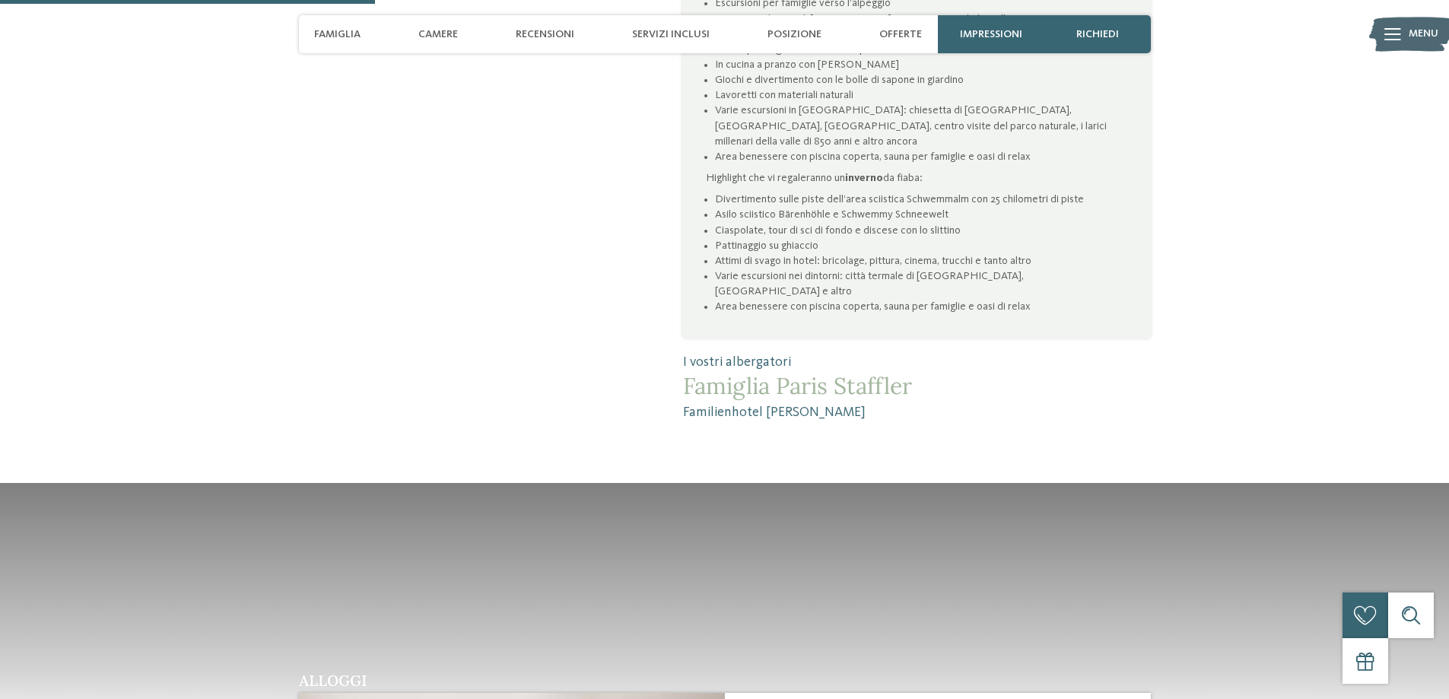
scroll to position [1674, 0]
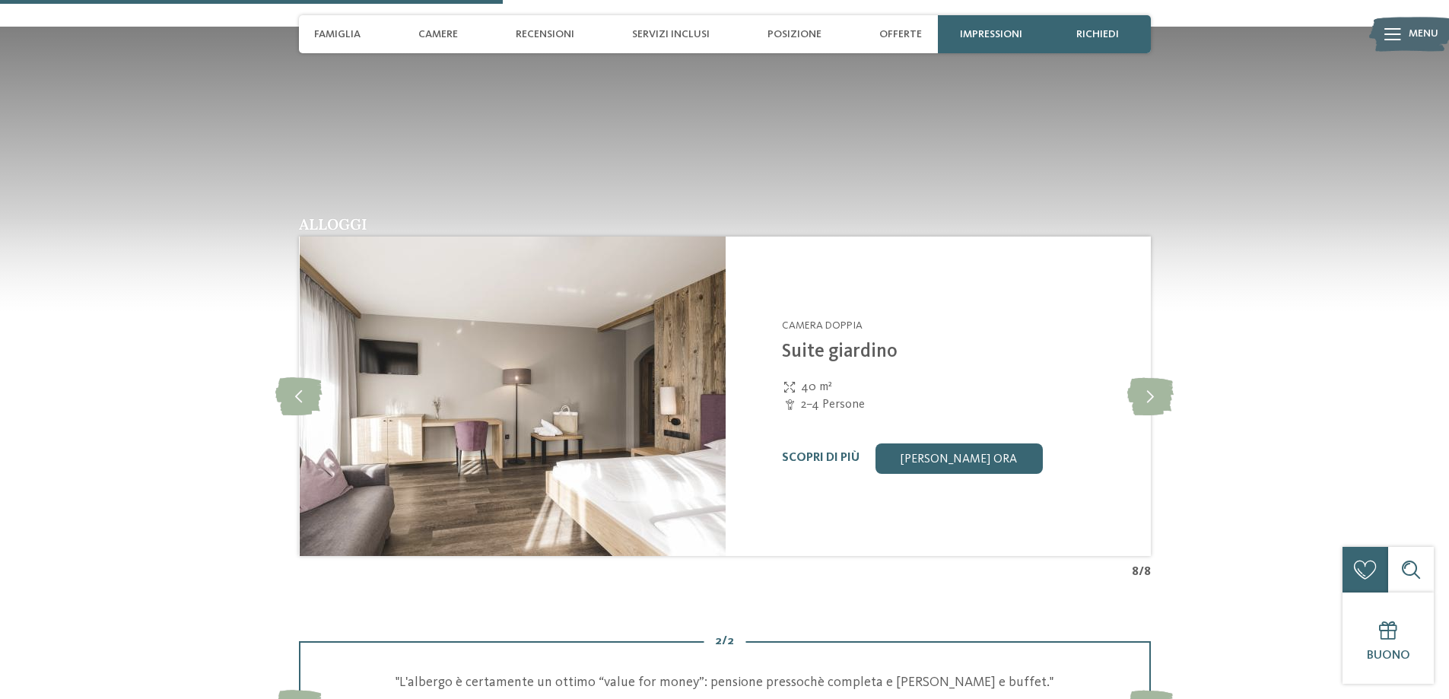
click at [835, 342] on link "Suite giardino" at bounding box center [840, 351] width 116 height 19
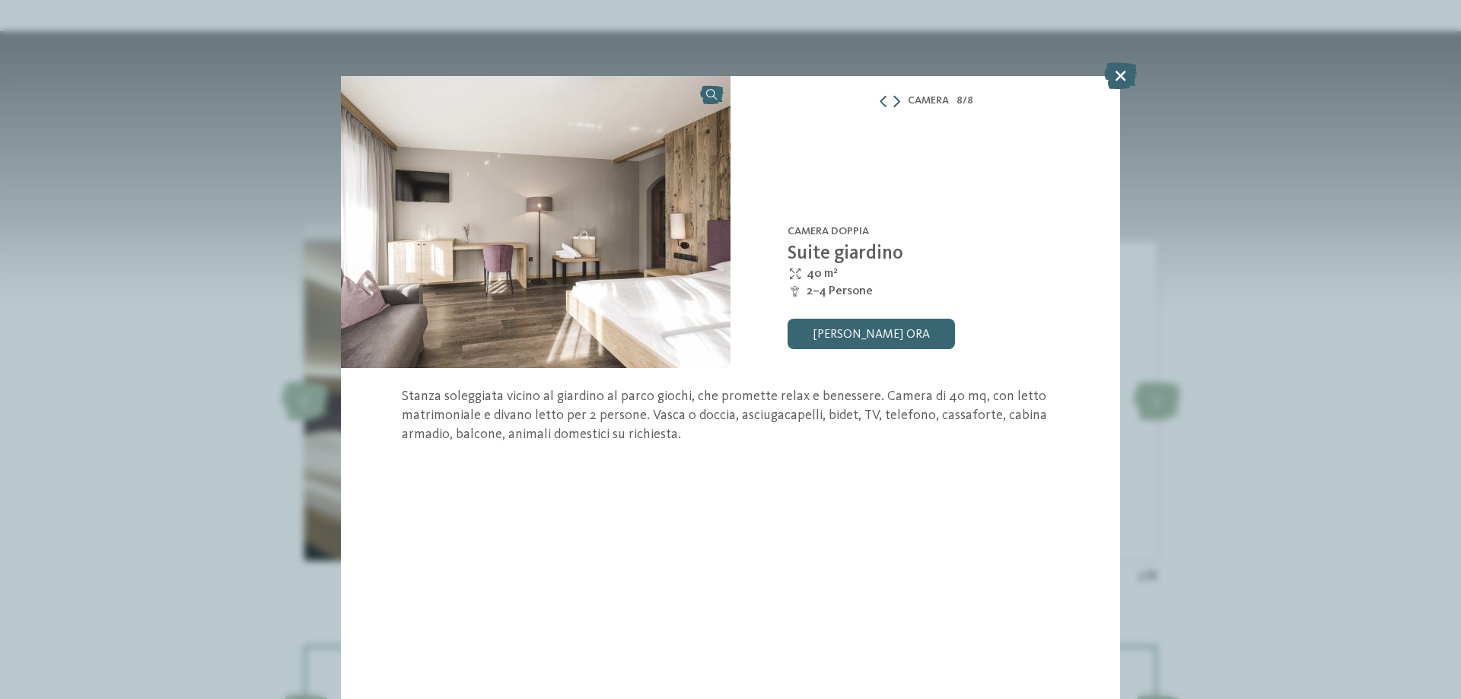
click at [898, 98] on icon at bounding box center [896, 101] width 7 height 12
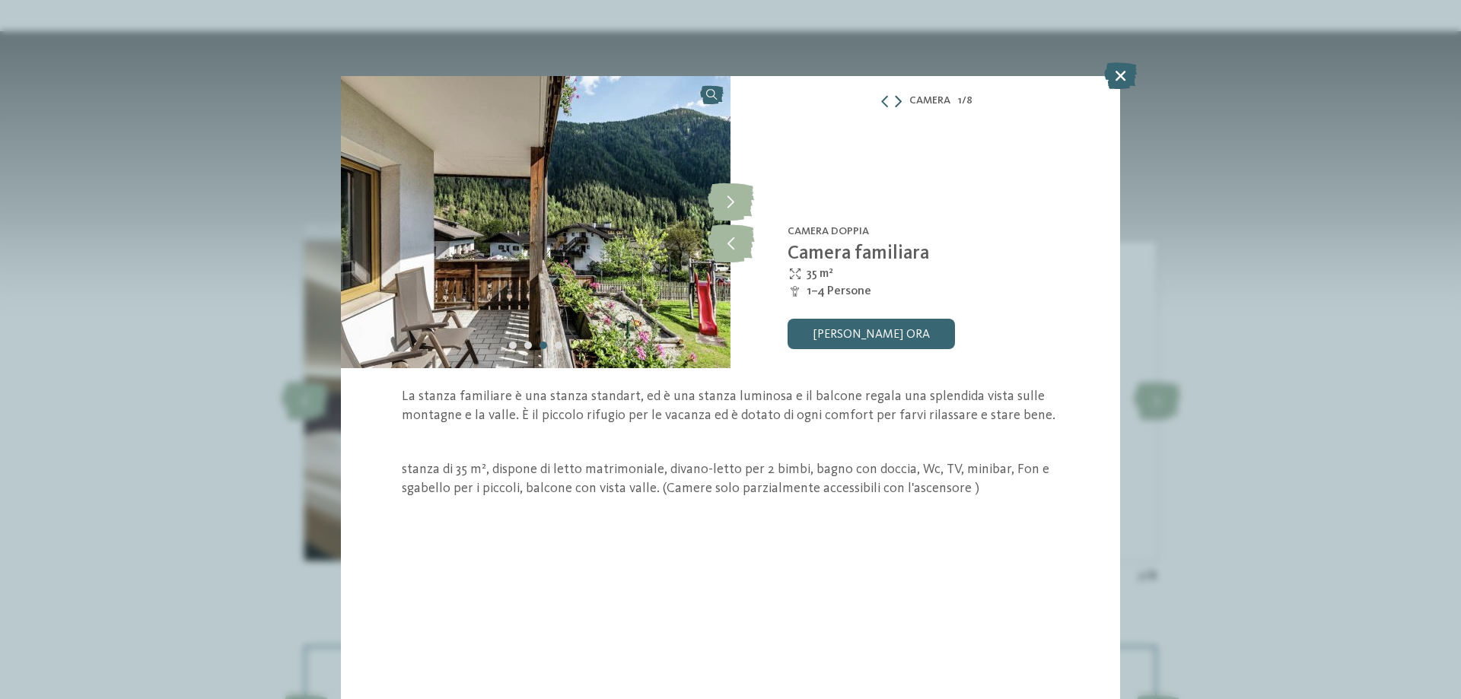
click at [898, 98] on icon at bounding box center [898, 101] width 7 height 12
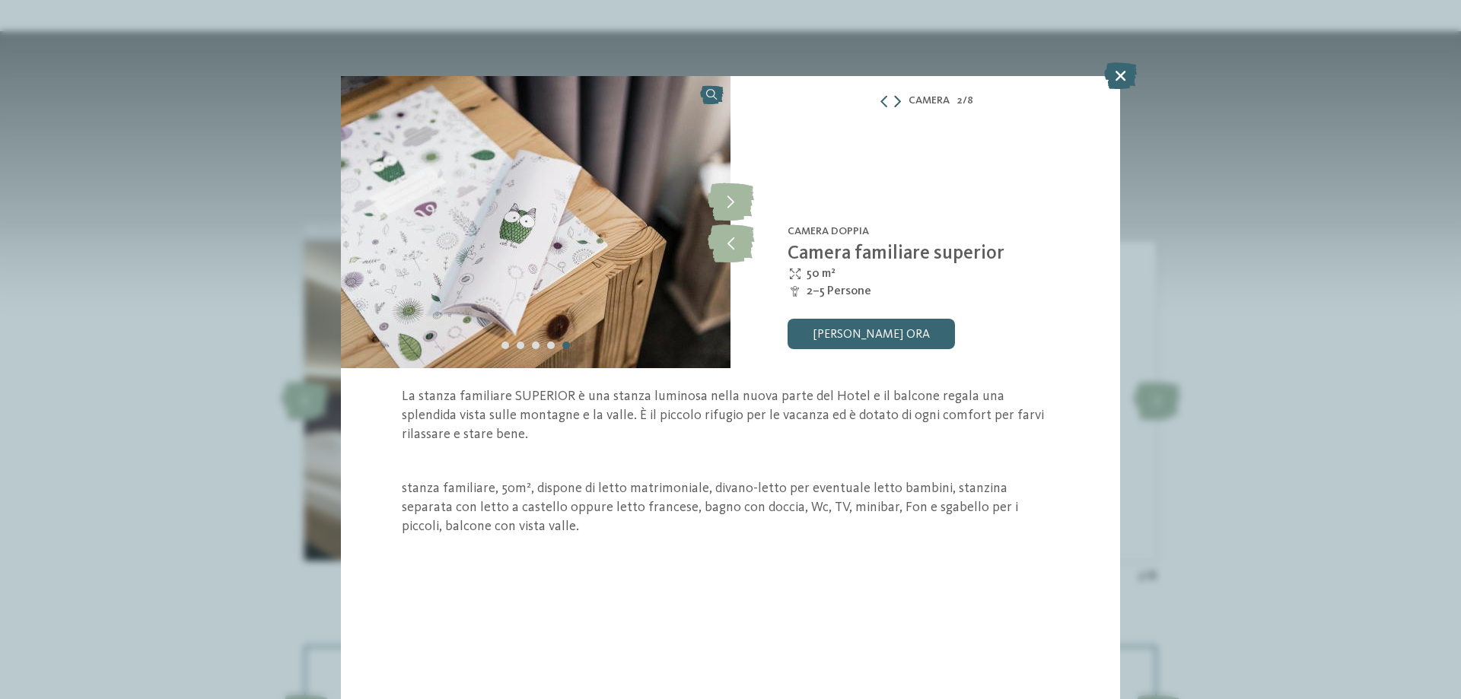
click at [898, 98] on icon at bounding box center [897, 101] width 7 height 12
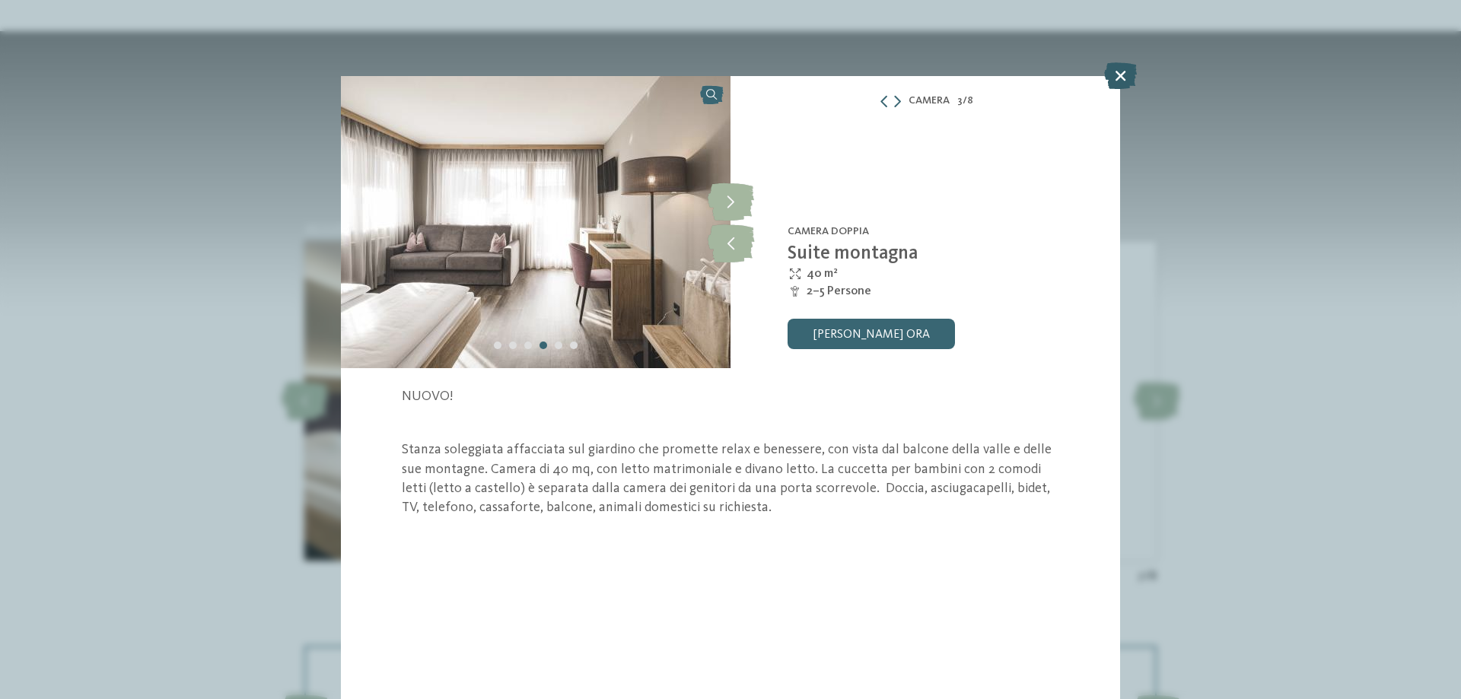
click at [1122, 79] on icon at bounding box center [1120, 75] width 33 height 27
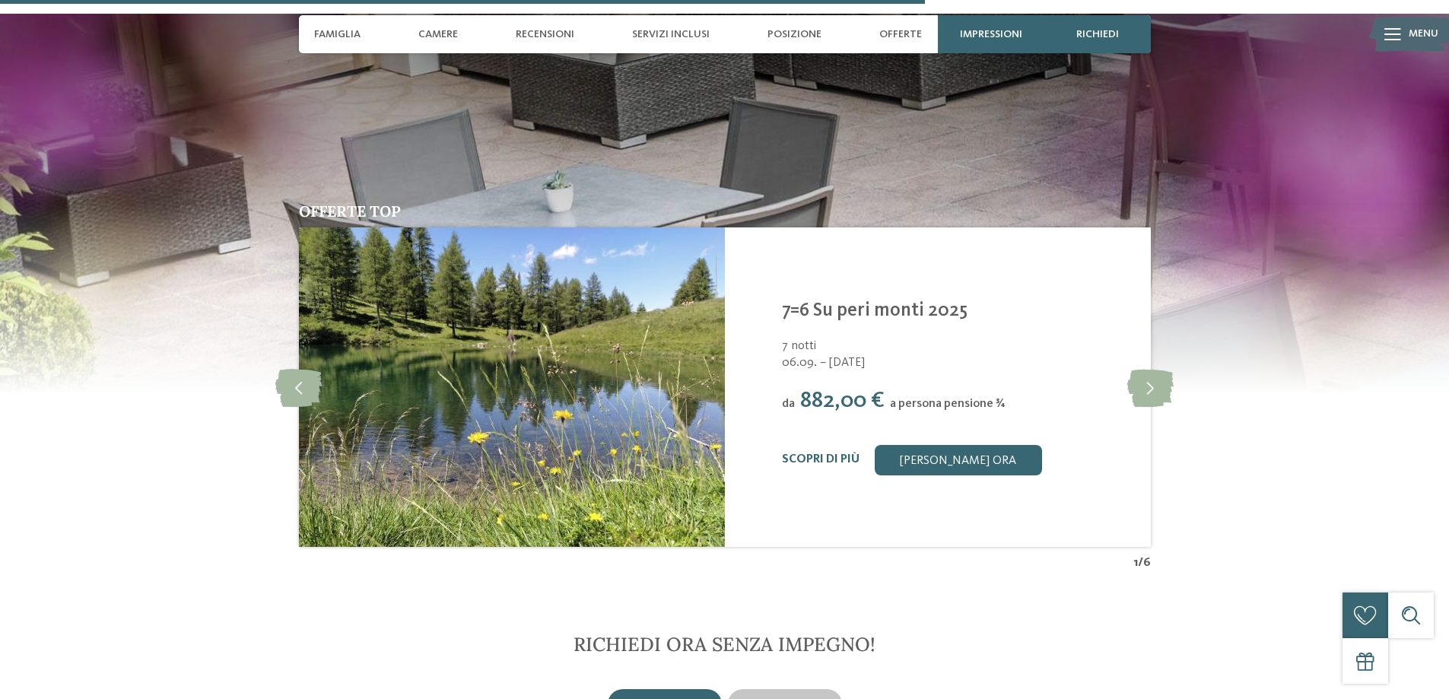
scroll to position [2967, 0]
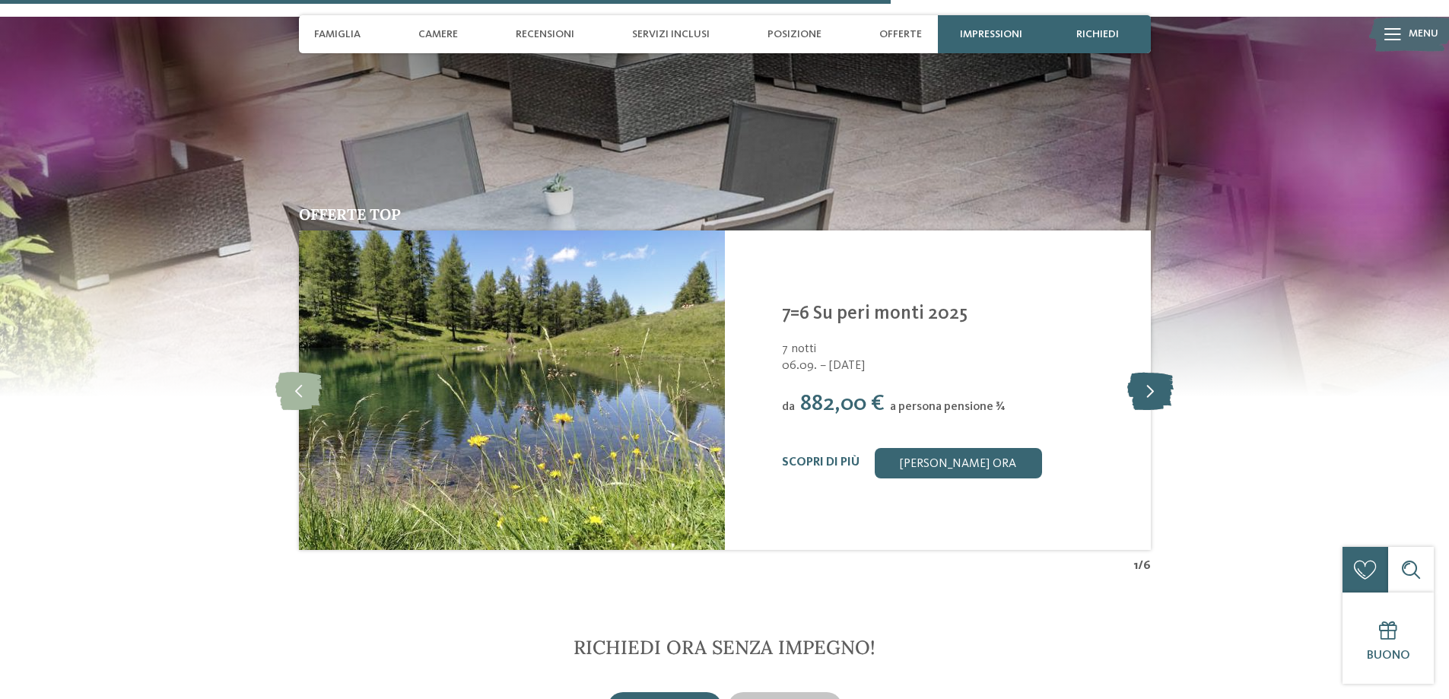
click at [1159, 371] on icon at bounding box center [1150, 390] width 46 height 38
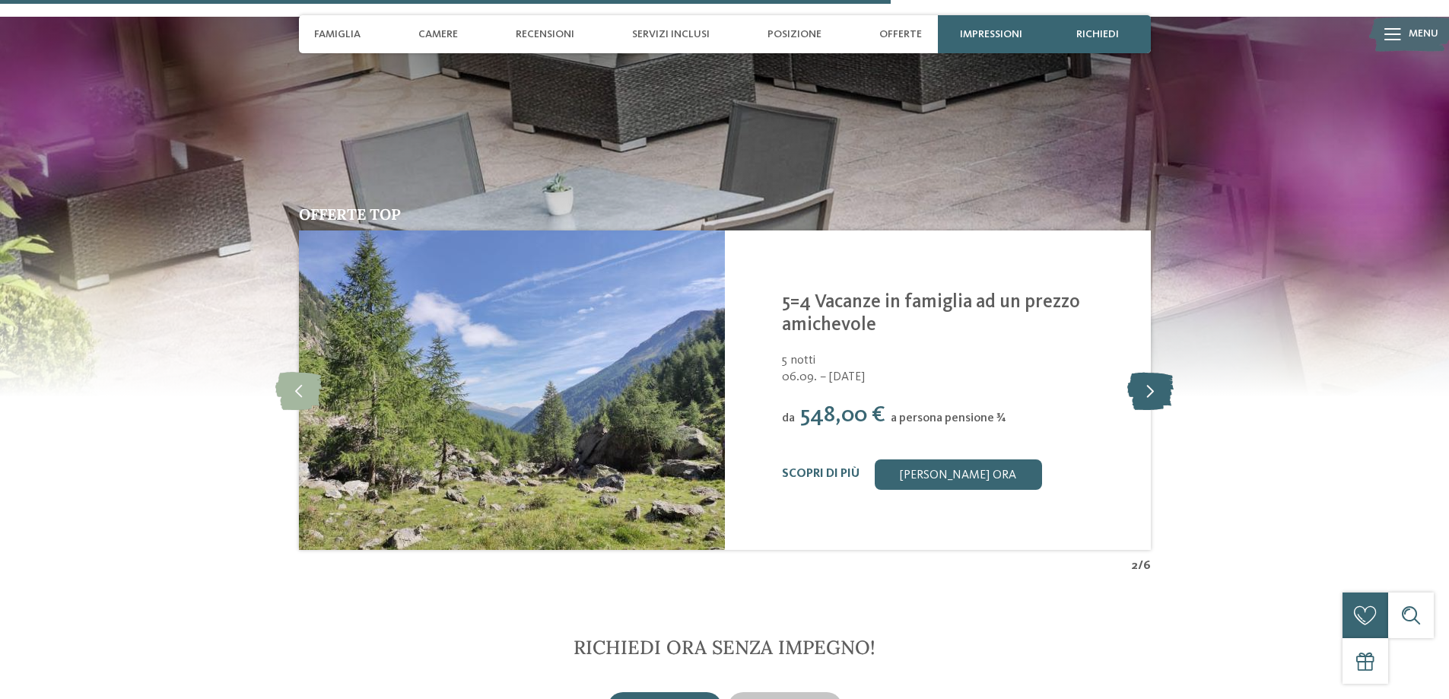
click at [1159, 371] on icon at bounding box center [1150, 390] width 46 height 38
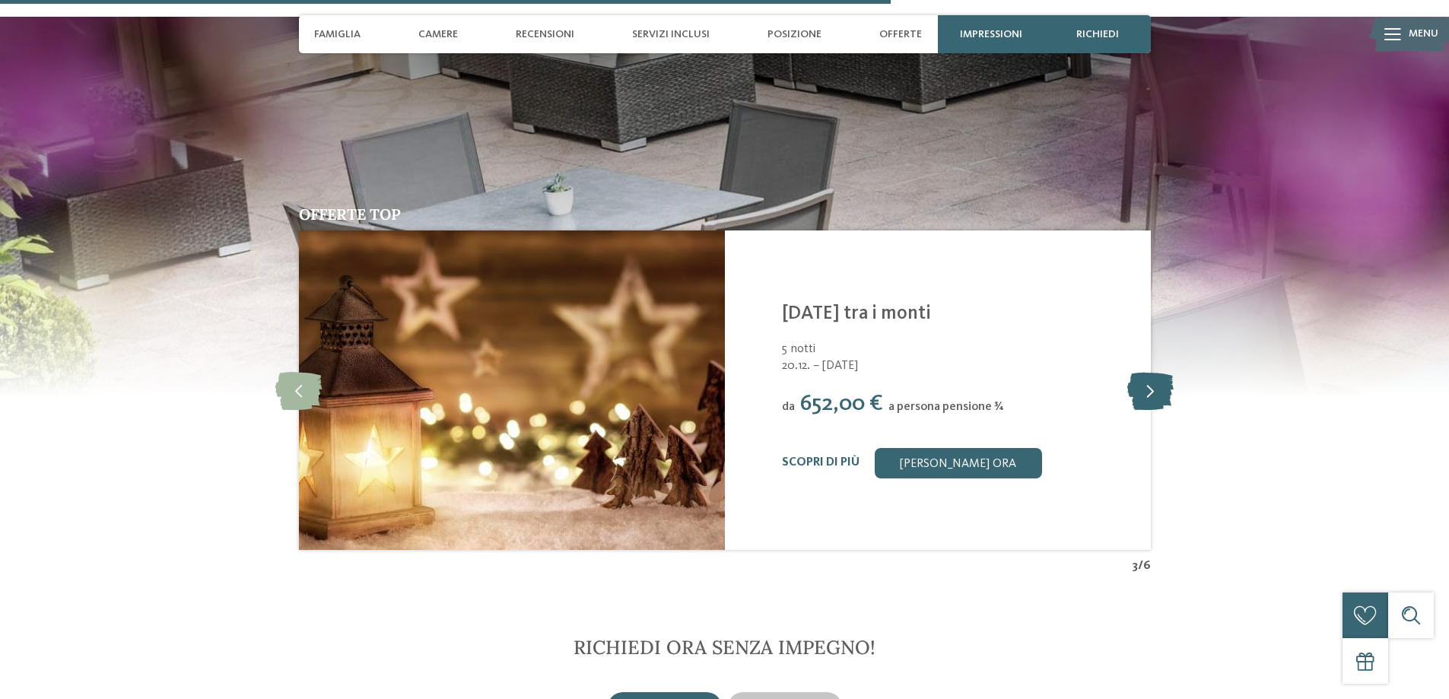
click at [1159, 371] on icon at bounding box center [1150, 390] width 46 height 38
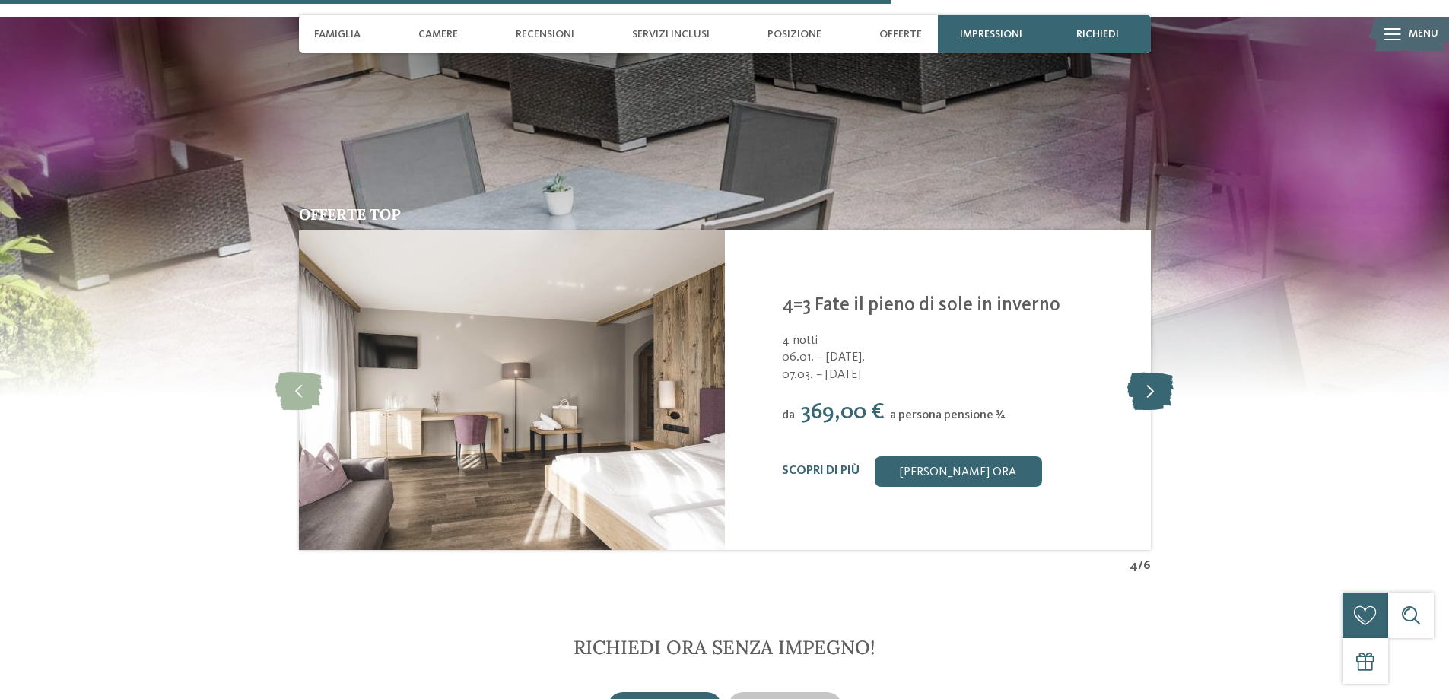
click at [1159, 371] on icon at bounding box center [1150, 390] width 46 height 38
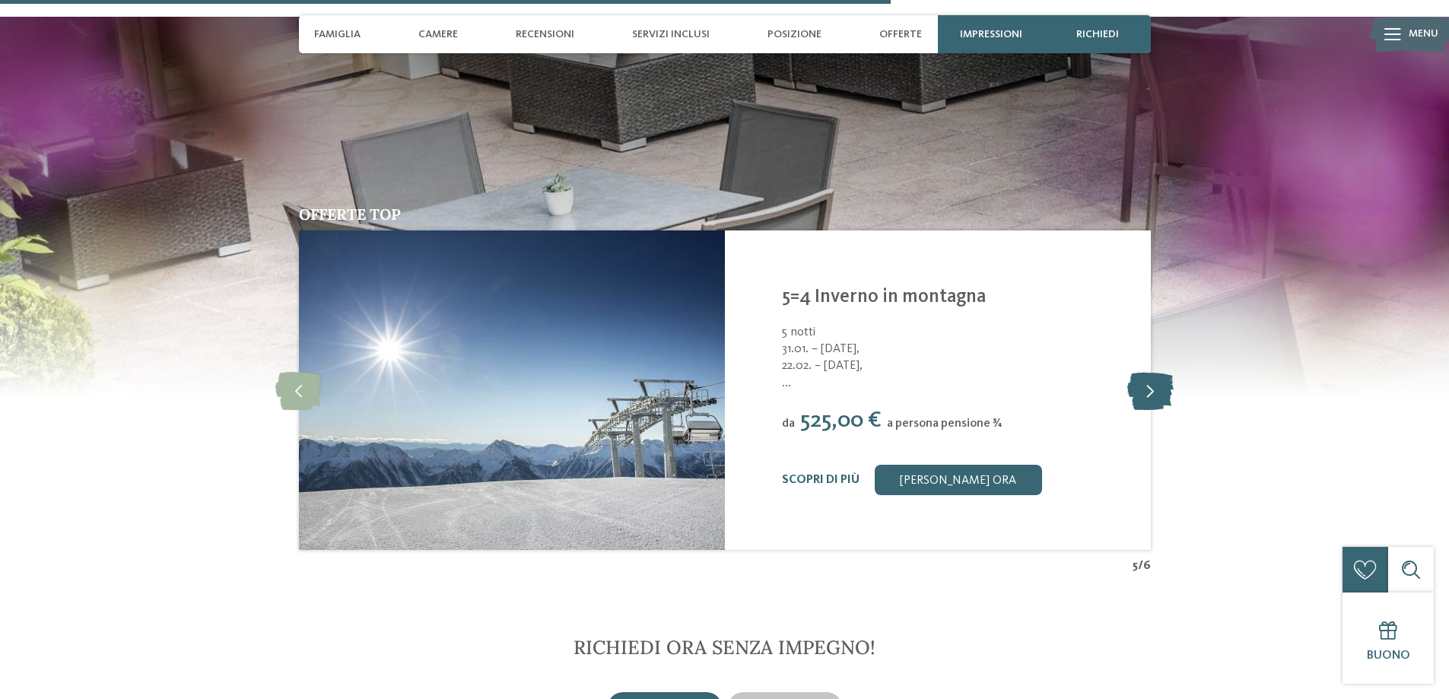
click at [1159, 371] on icon at bounding box center [1150, 390] width 46 height 38
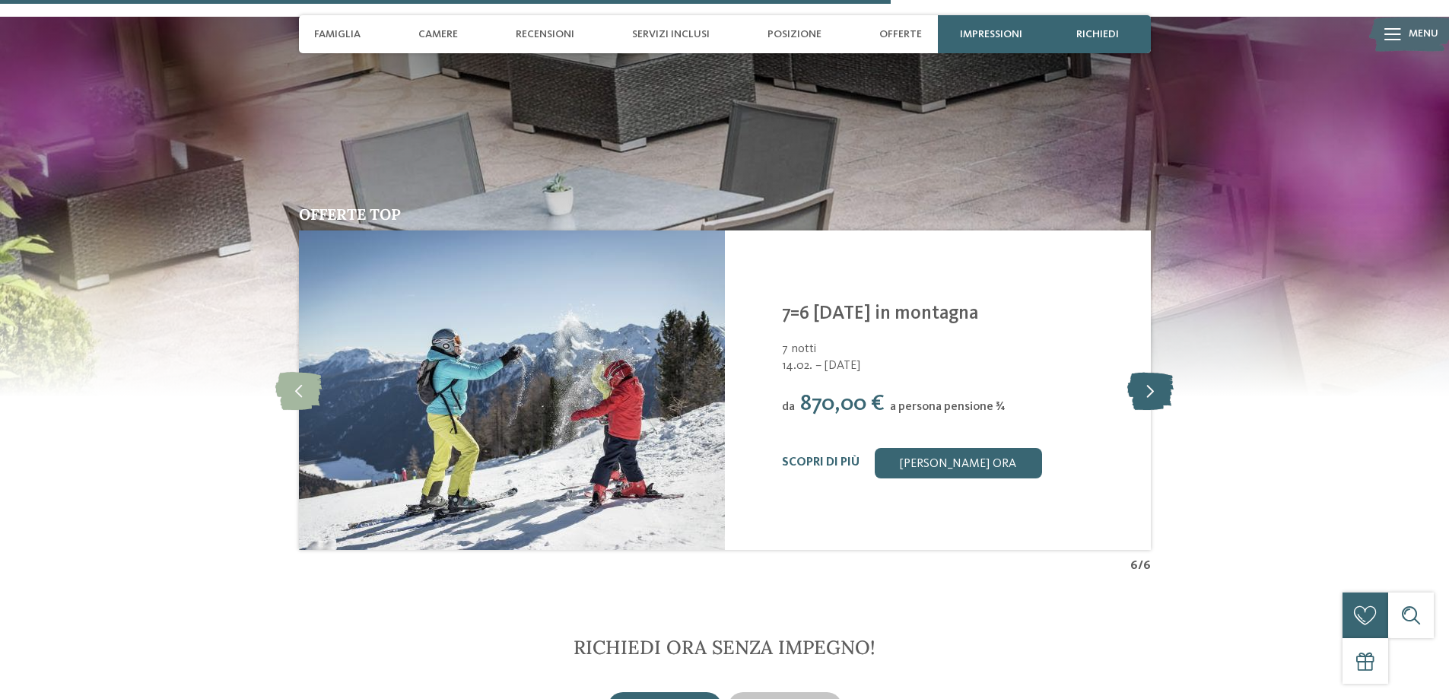
click at [1159, 371] on icon at bounding box center [1150, 390] width 46 height 38
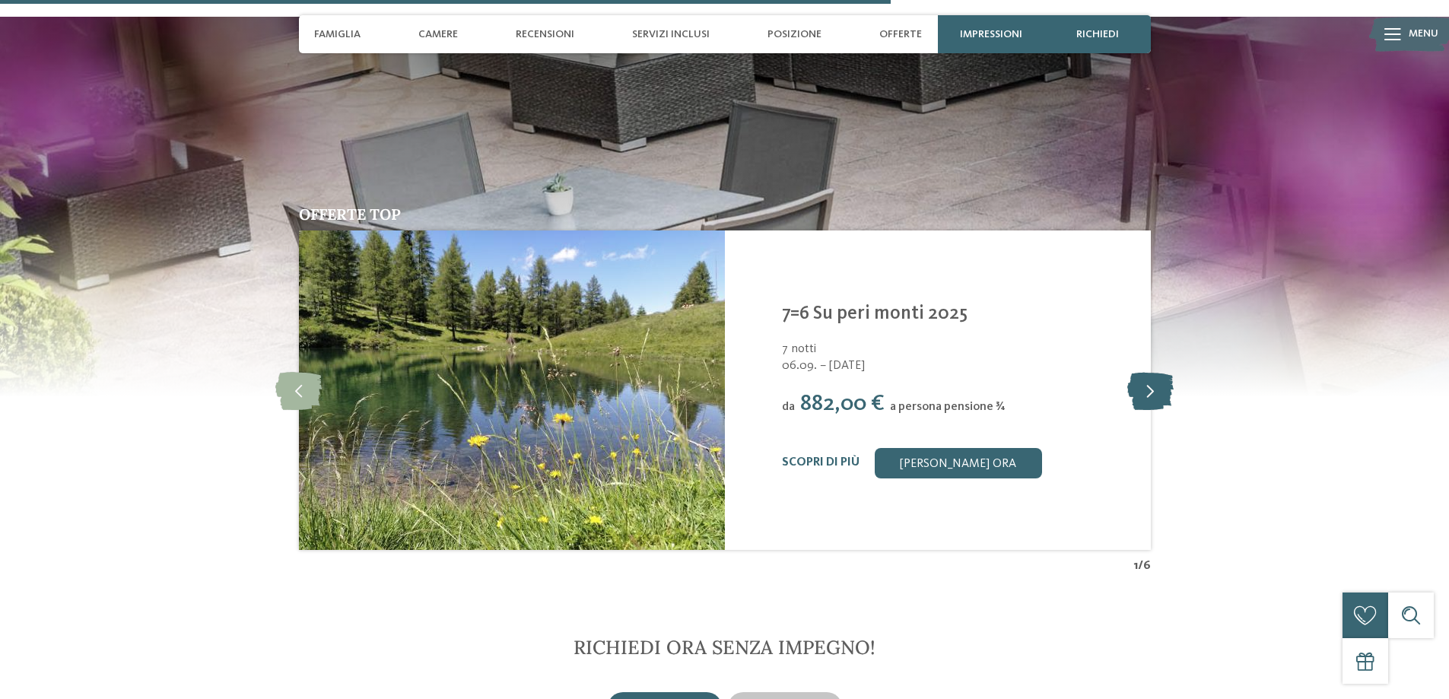
click at [1159, 371] on icon at bounding box center [1150, 390] width 46 height 38
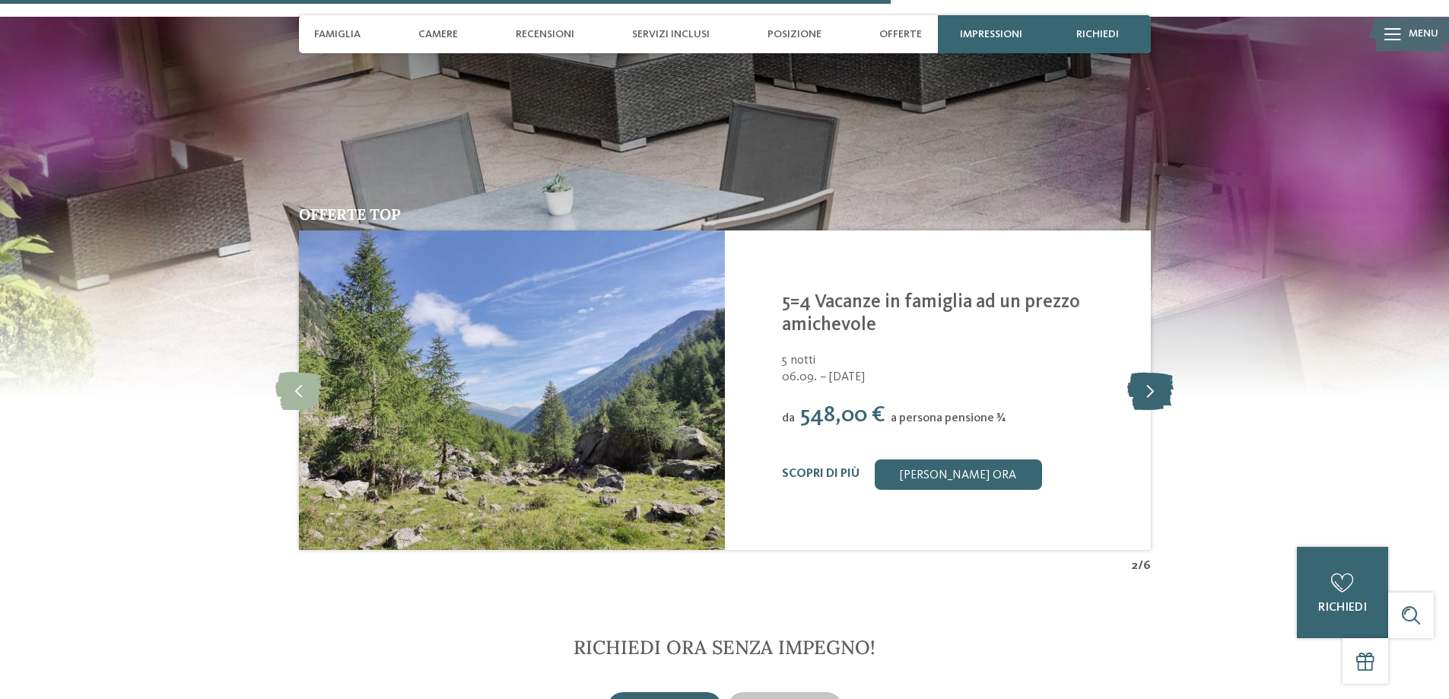
click at [1159, 371] on icon at bounding box center [1150, 390] width 46 height 38
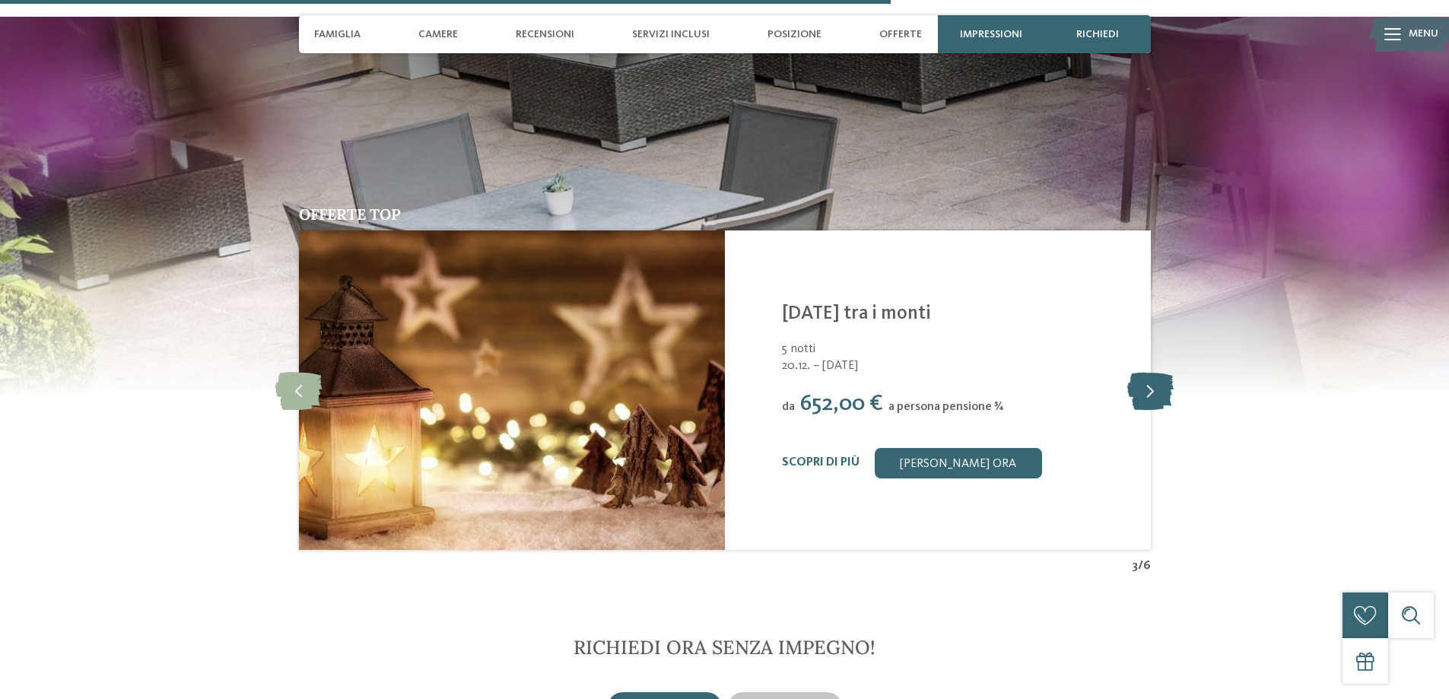
click at [1159, 371] on icon at bounding box center [1150, 390] width 46 height 38
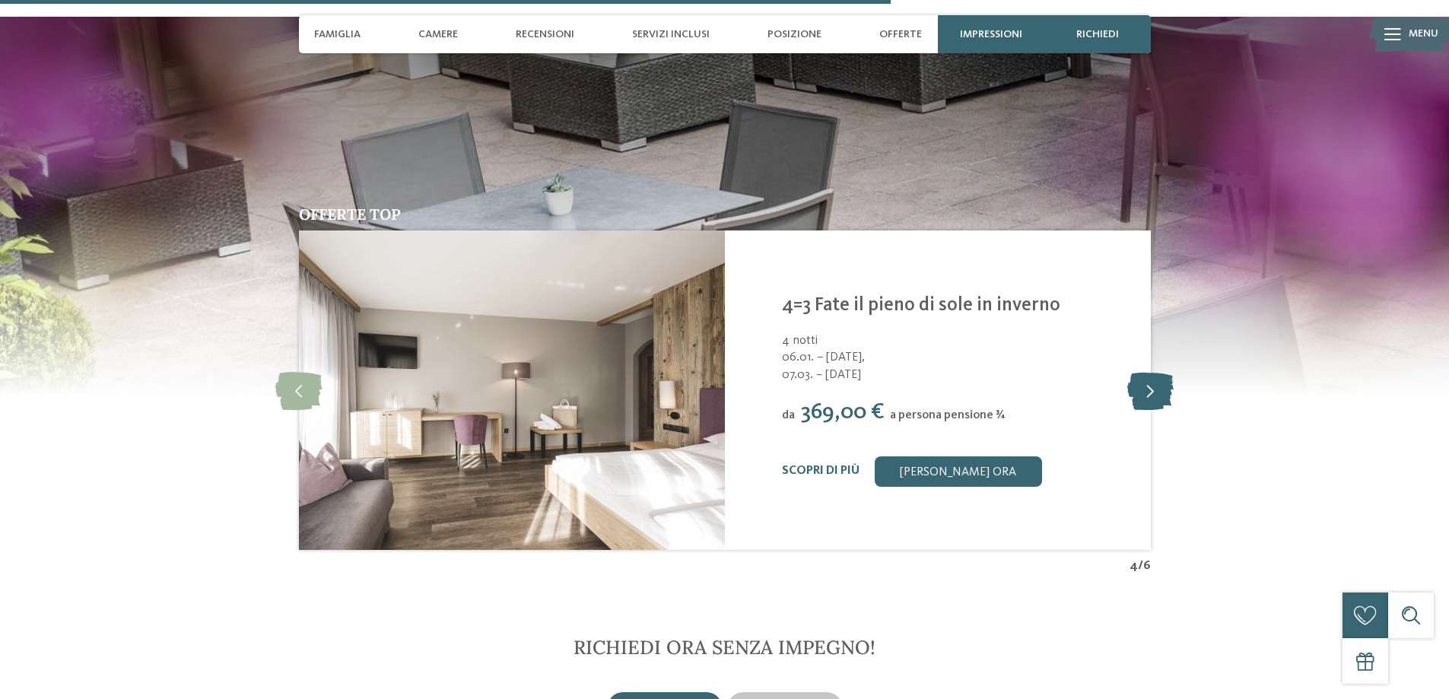
click at [1159, 371] on icon at bounding box center [1150, 390] width 46 height 38
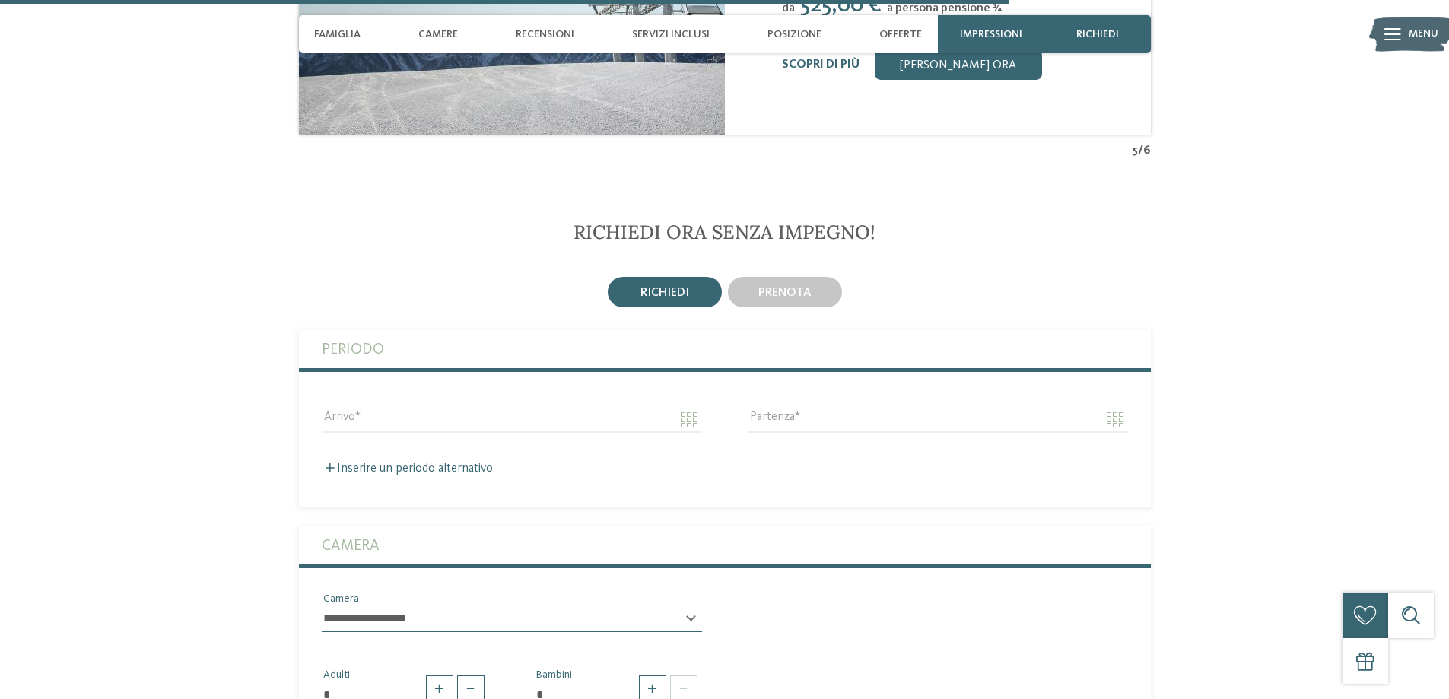
scroll to position [3455, 0]
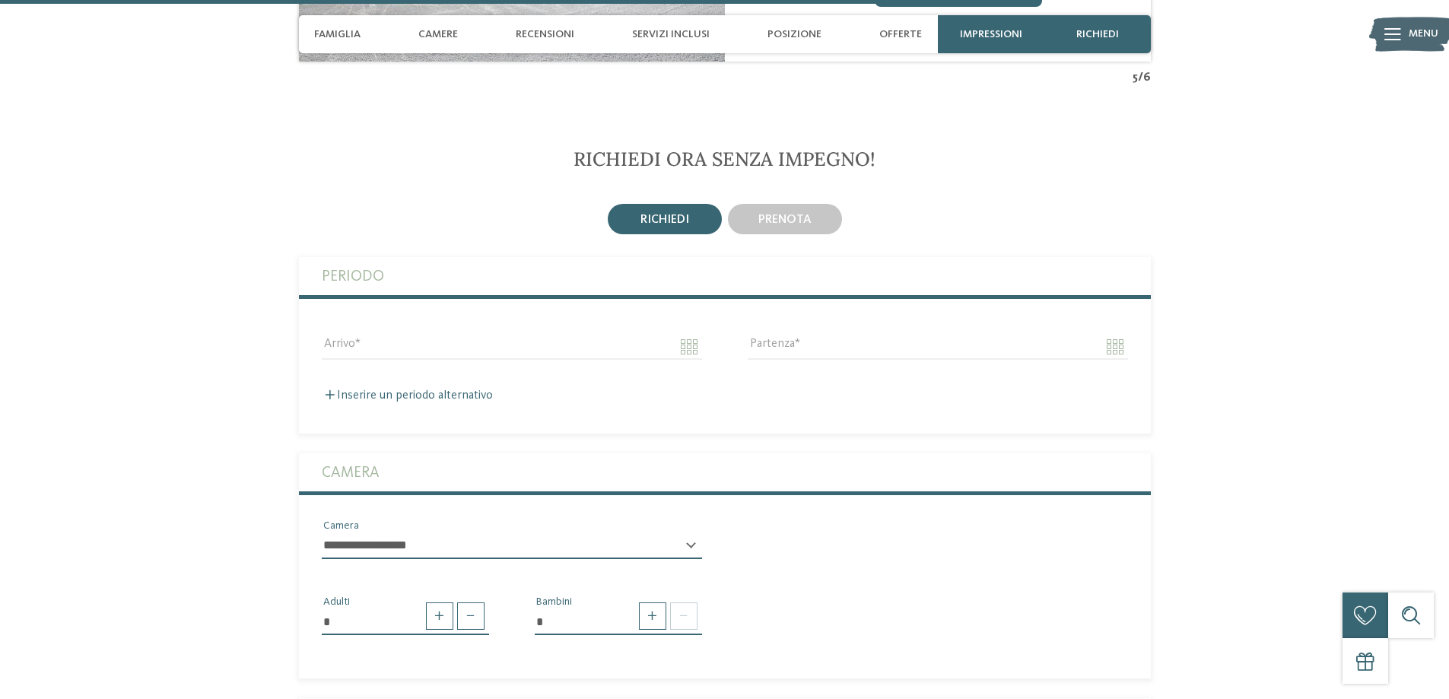
click at [686, 533] on select "**********" at bounding box center [512, 546] width 380 height 26
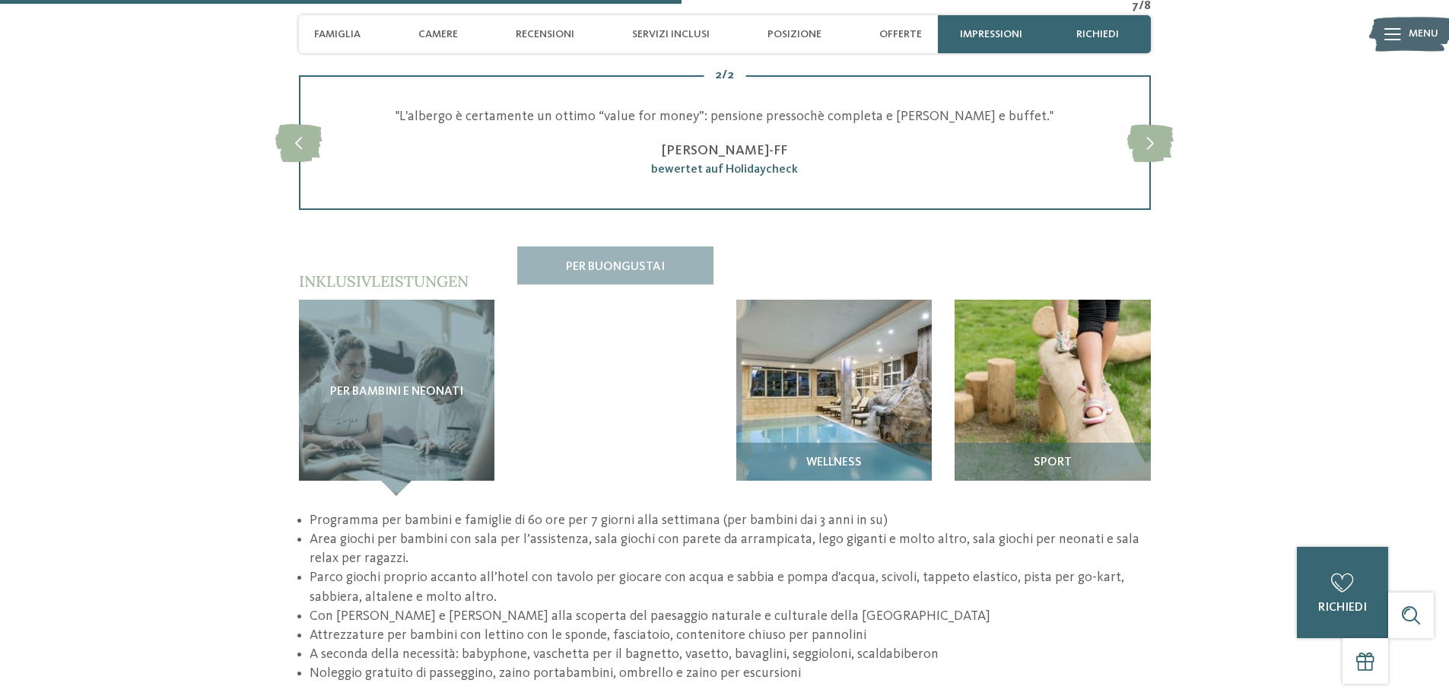
scroll to position [2238, 0]
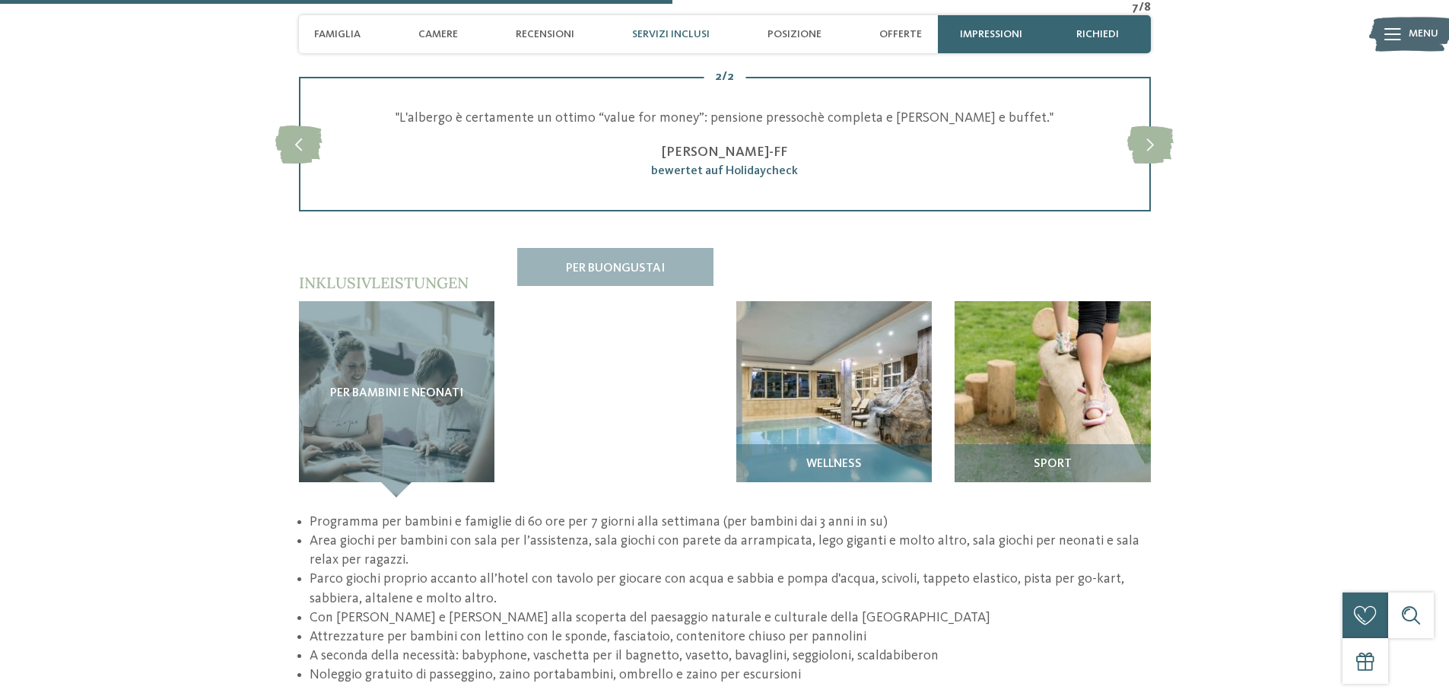
click at [678, 33] on span "Servizi inclusi" at bounding box center [671, 34] width 78 height 13
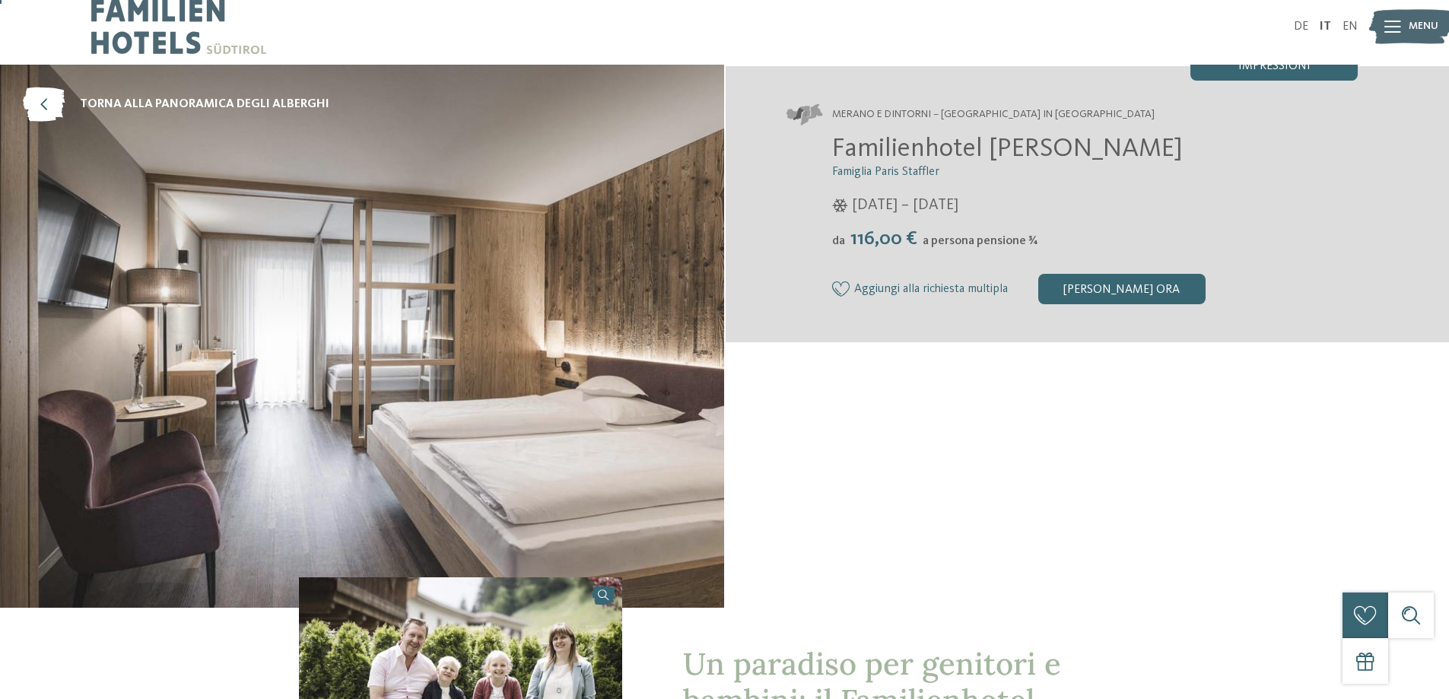
scroll to position [0, 0]
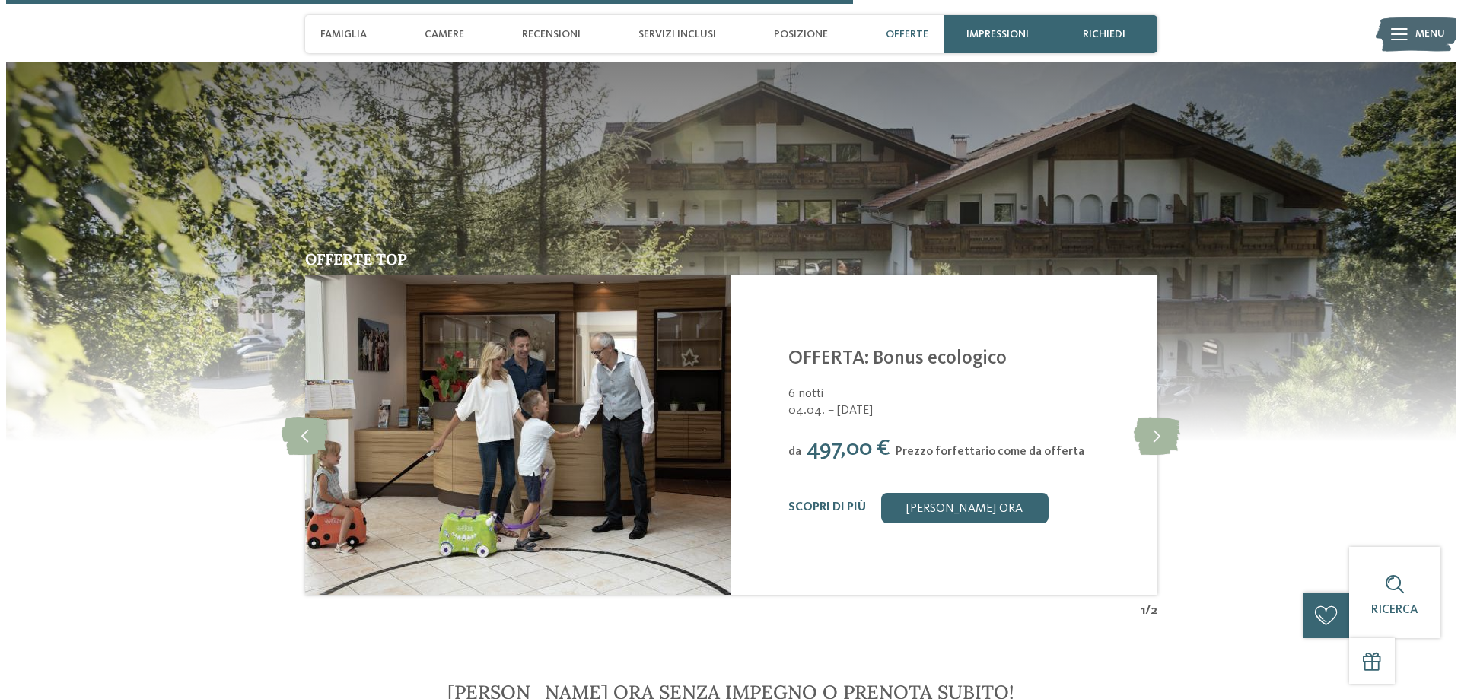
scroll to position [2663, 0]
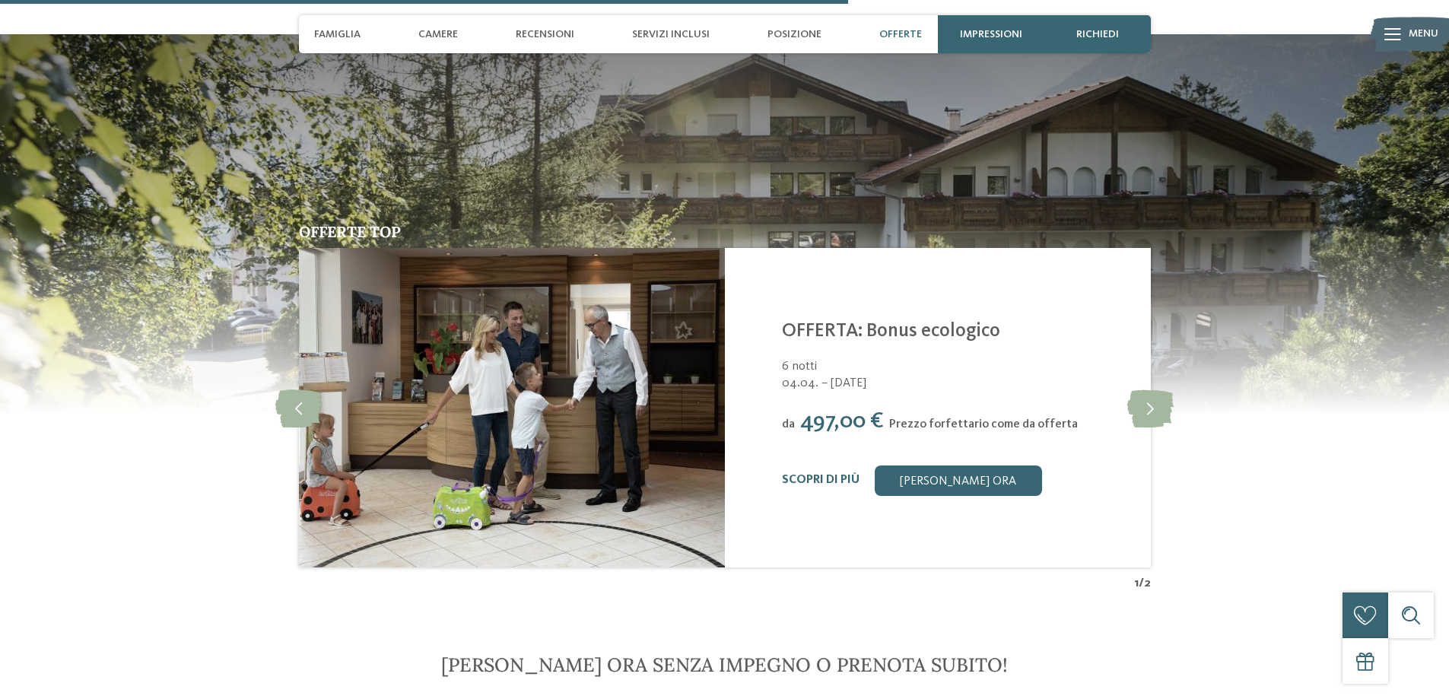
click at [915, 322] on link "OFFERTA: Bonus ecologico" at bounding box center [891, 331] width 218 height 19
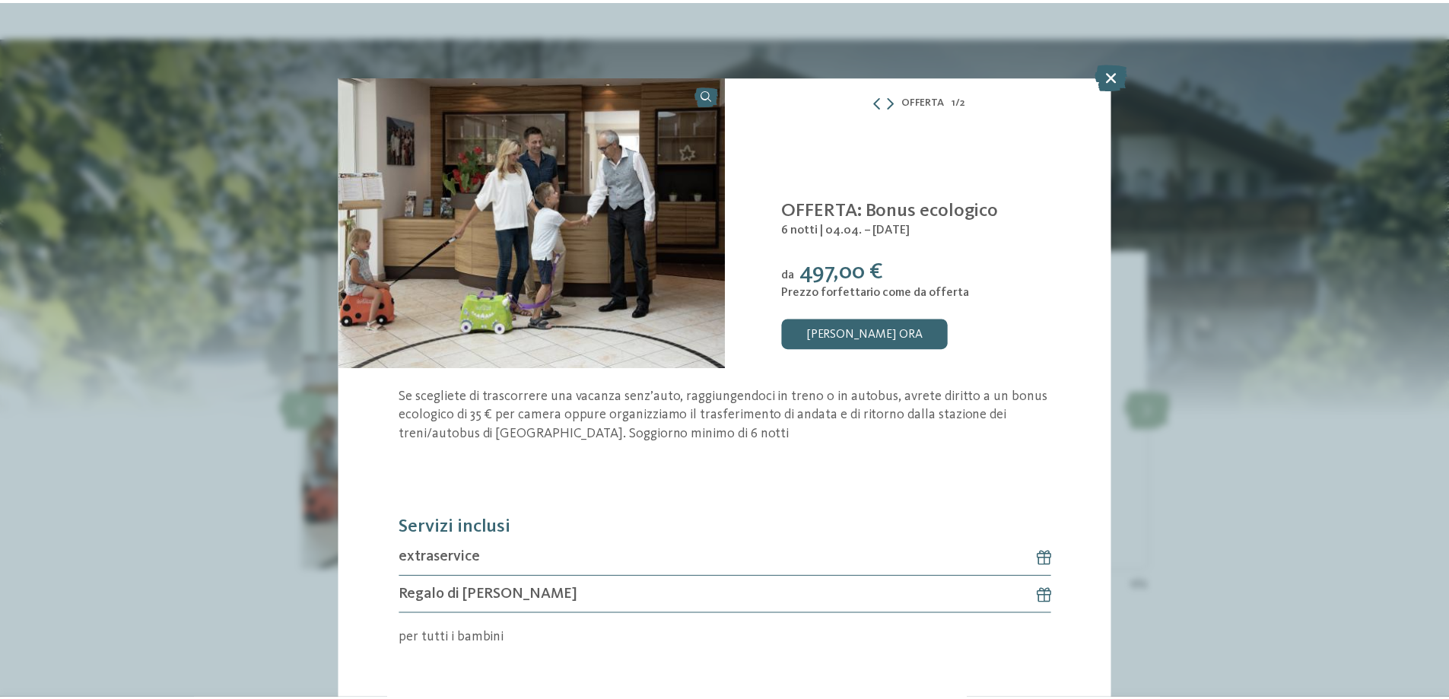
scroll to position [27, 0]
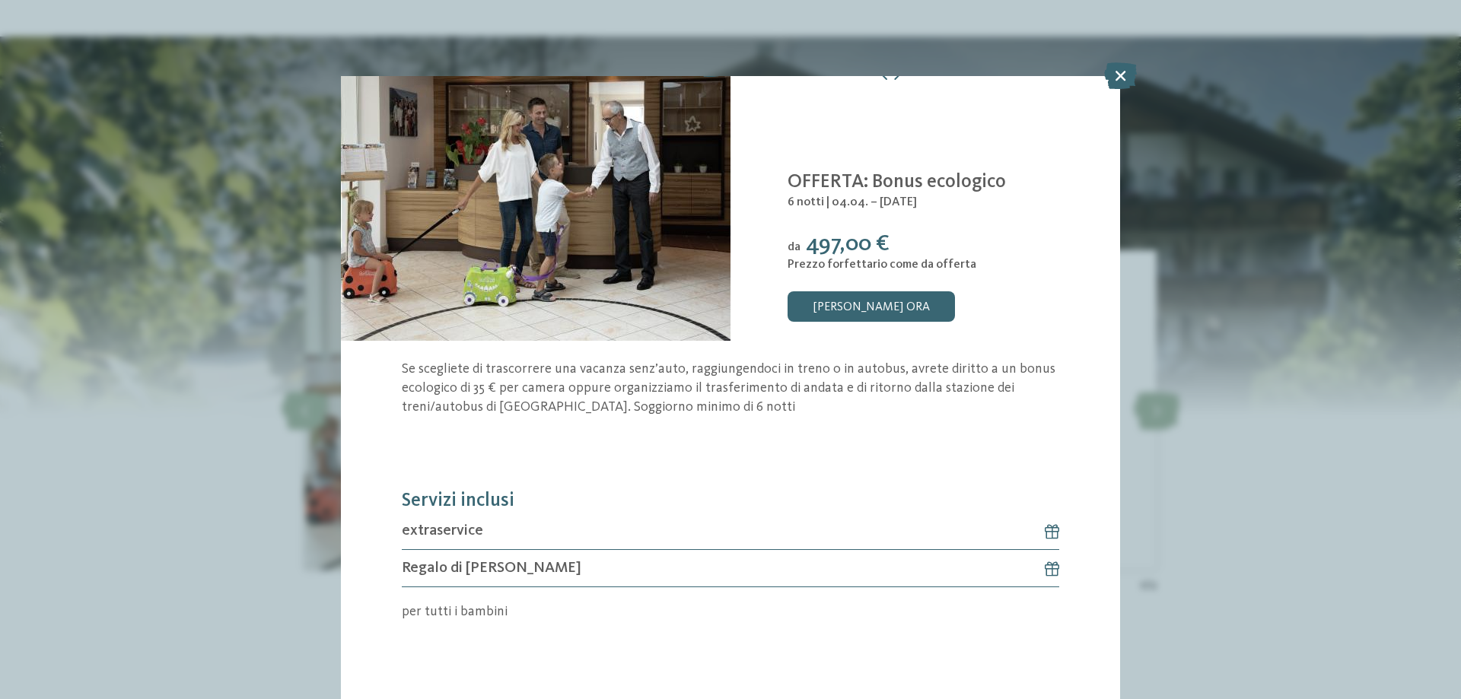
click at [511, 562] on span "Regalo di [PERSON_NAME]" at bounding box center [492, 568] width 180 height 21
click at [1044, 566] on icon at bounding box center [1044, 568] width 30 height 15
click at [1137, 75] on div "Offerta 1 / 2 1" at bounding box center [730, 349] width 1461 height 699
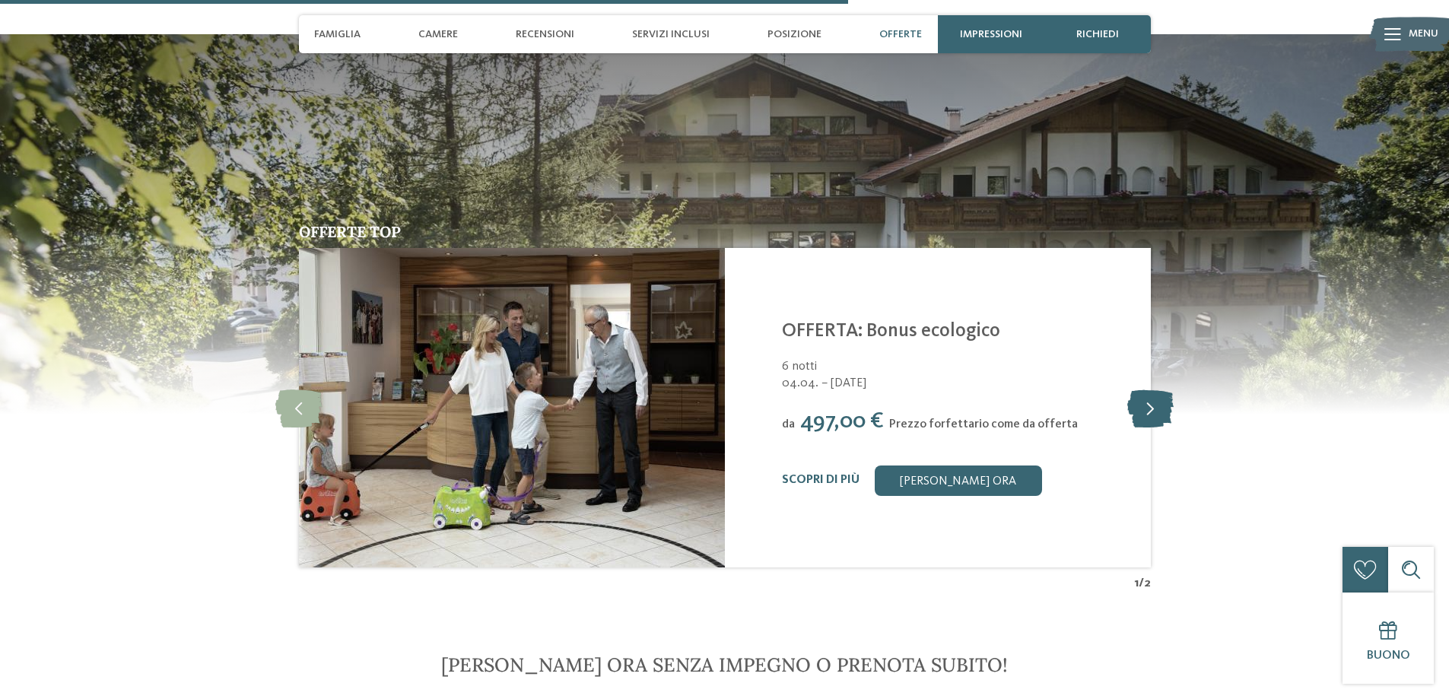
click at [1147, 389] on icon at bounding box center [1150, 408] width 46 height 38
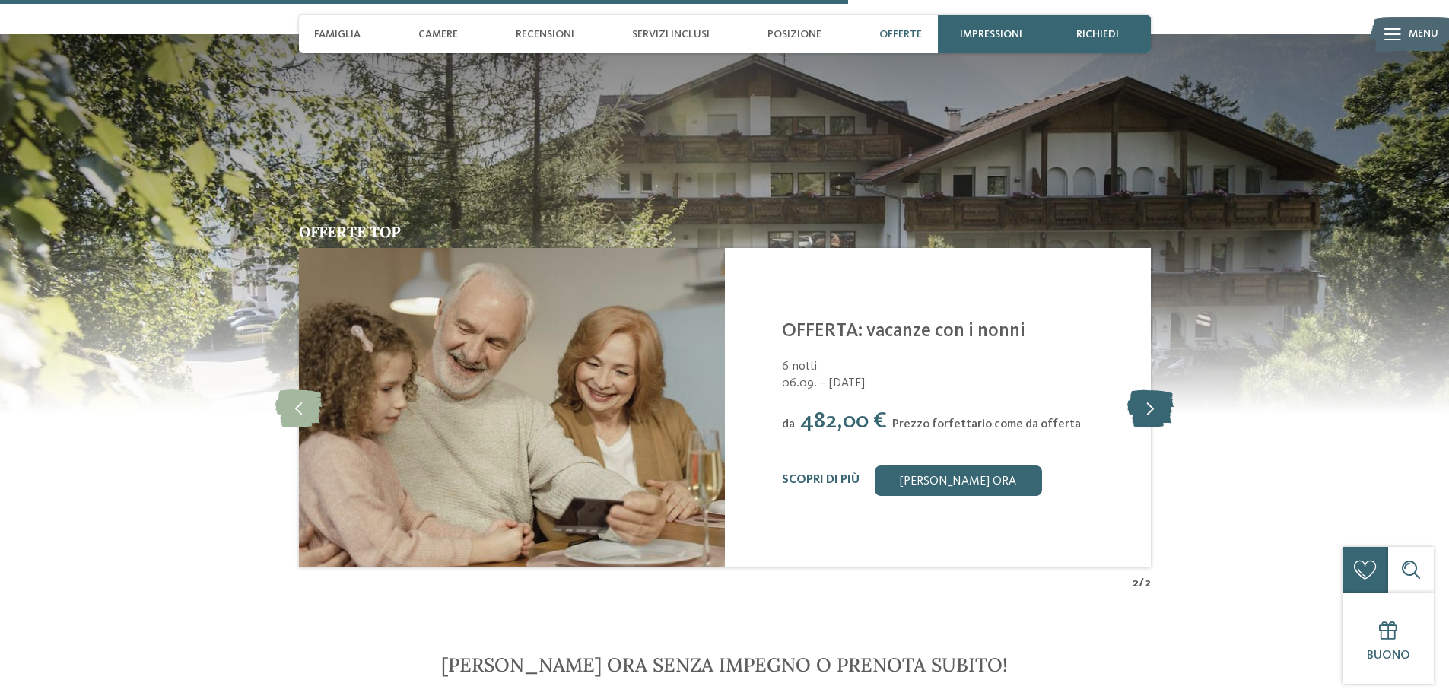
click at [1147, 389] on icon at bounding box center [1150, 408] width 46 height 38
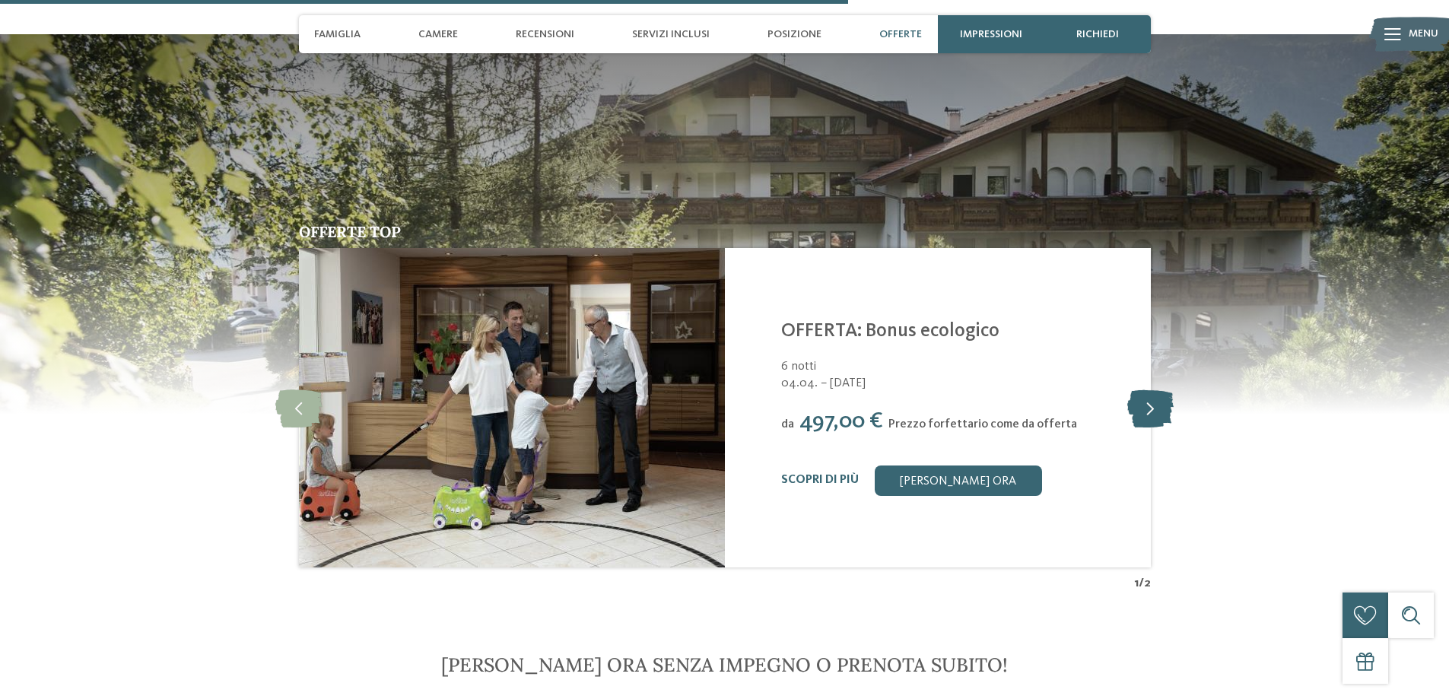
click at [1147, 389] on icon at bounding box center [1150, 408] width 46 height 38
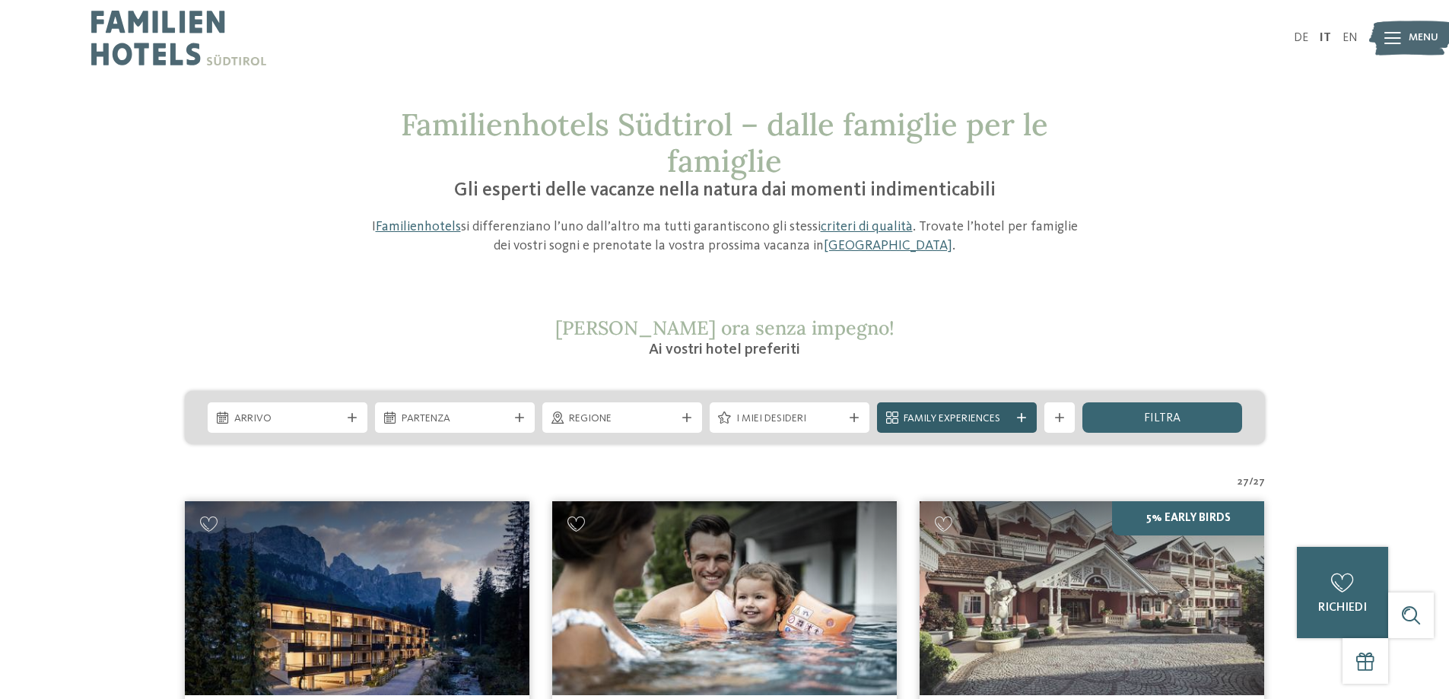
click at [952, 414] on span "Family Experiences" at bounding box center [957, 419] width 107 height 15
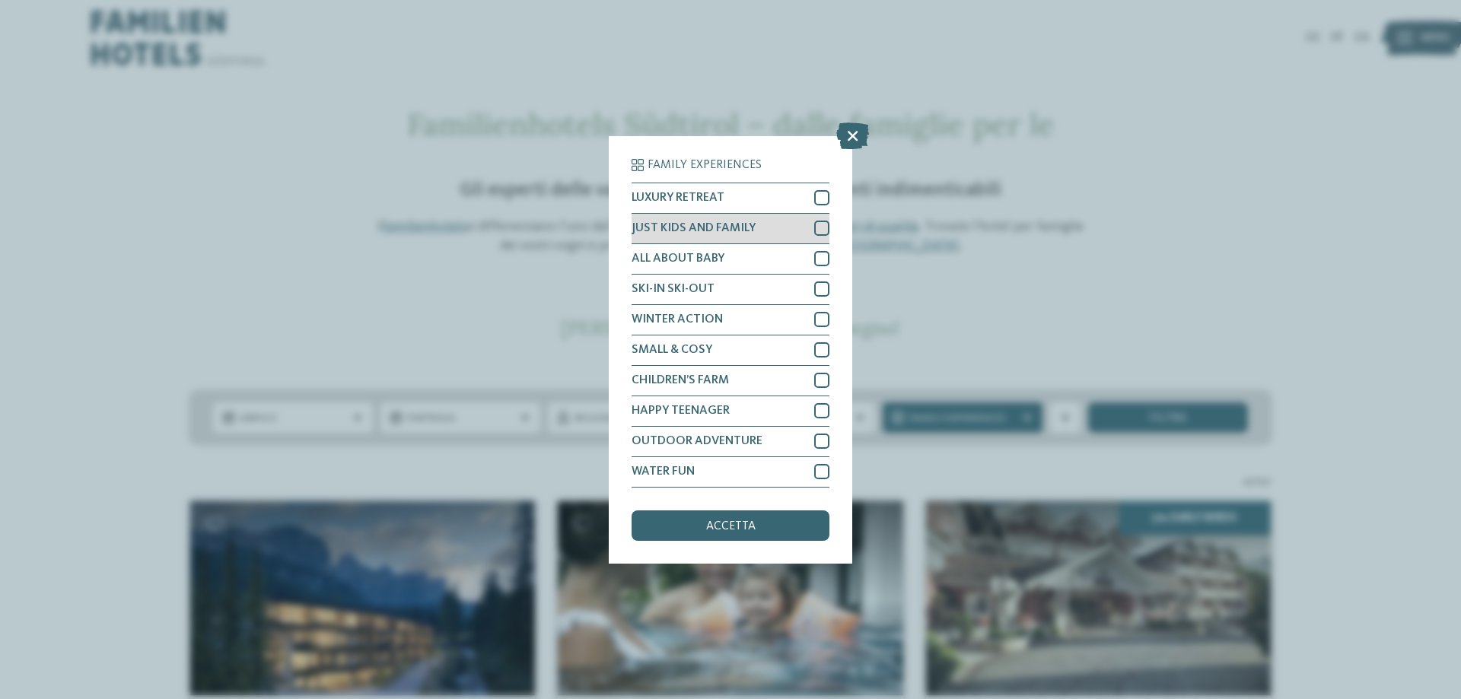
click at [825, 226] on div at bounding box center [821, 228] width 15 height 15
click at [743, 521] on span "accetta" at bounding box center [730, 526] width 49 height 12
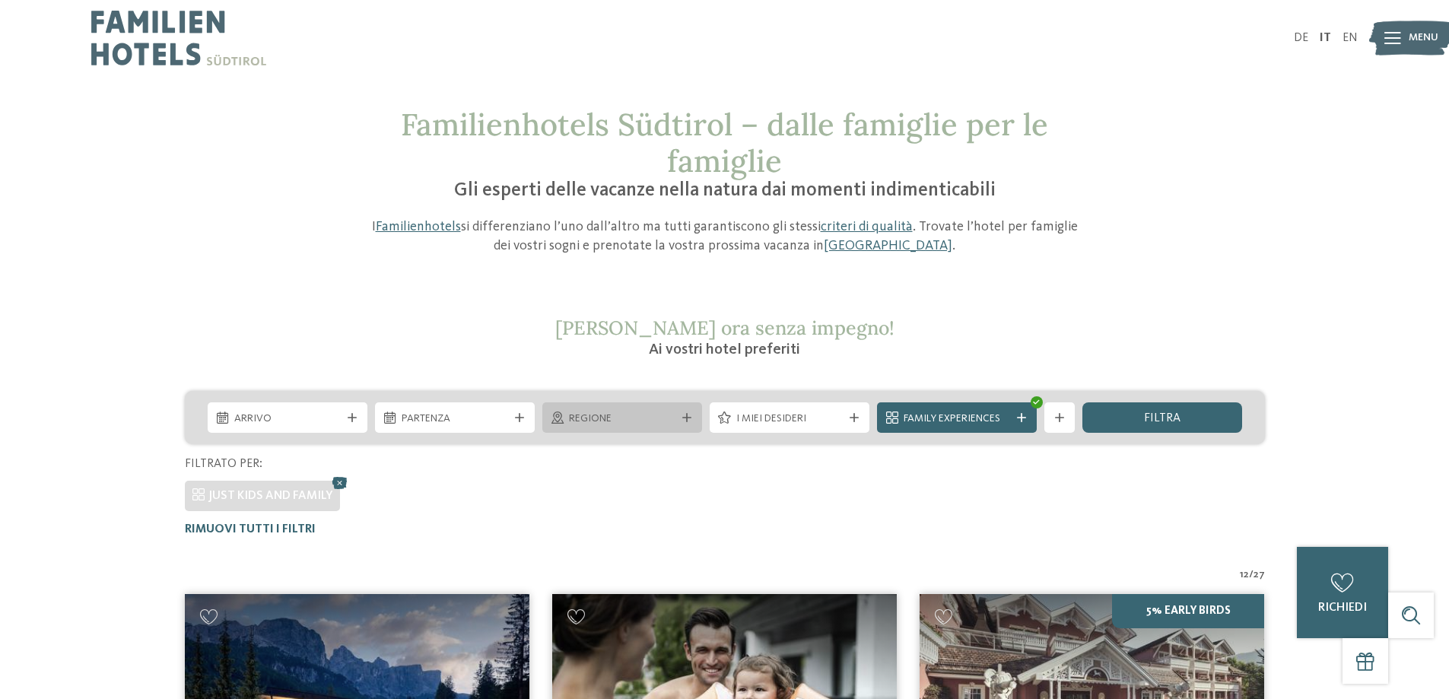
click at [693, 414] on div at bounding box center [686, 417] width 15 height 9
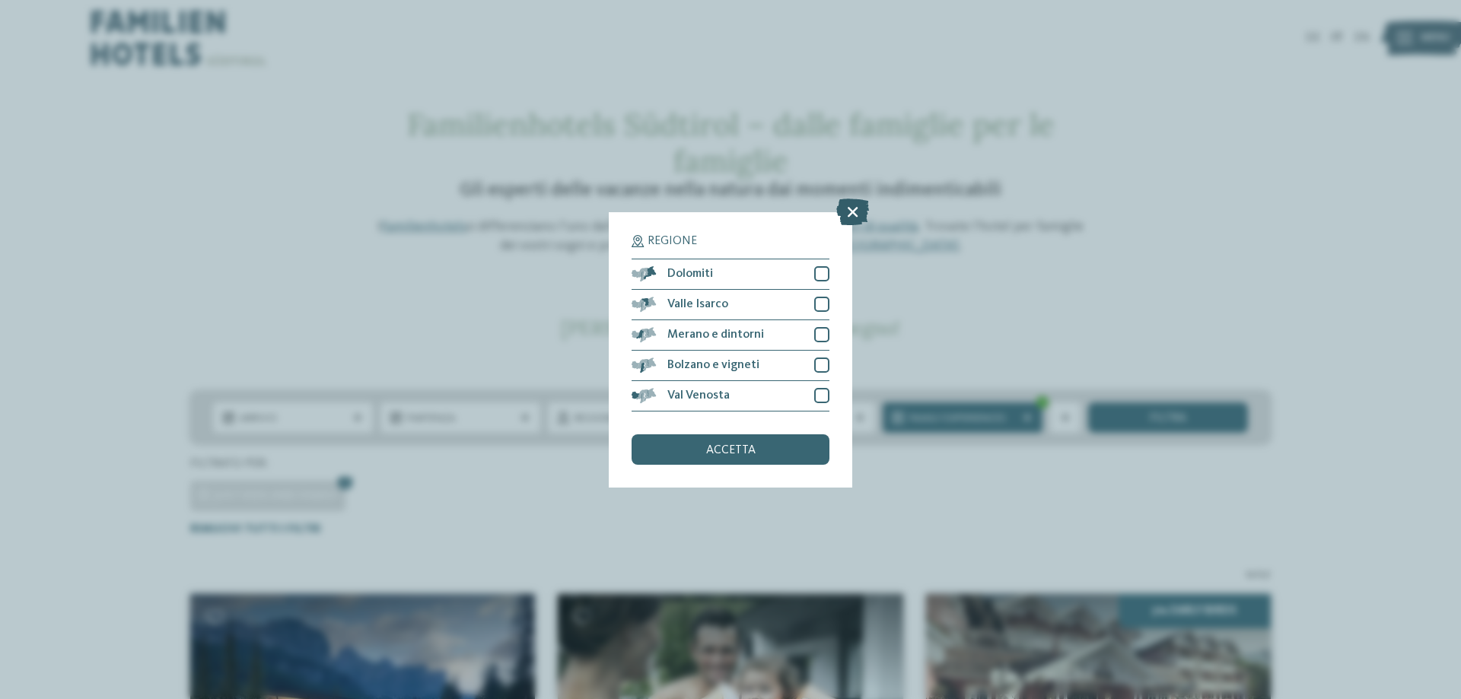
click at [854, 208] on icon at bounding box center [852, 211] width 33 height 27
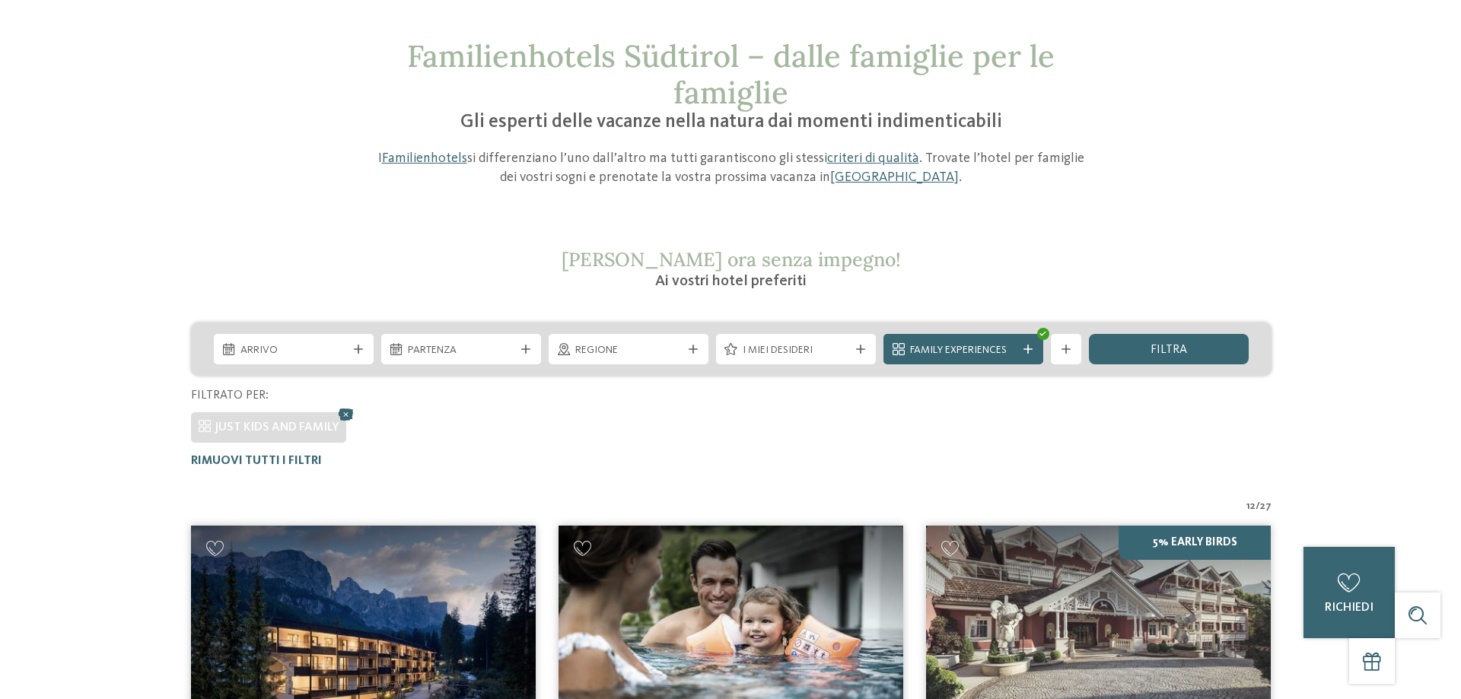
scroll to position [152, 0]
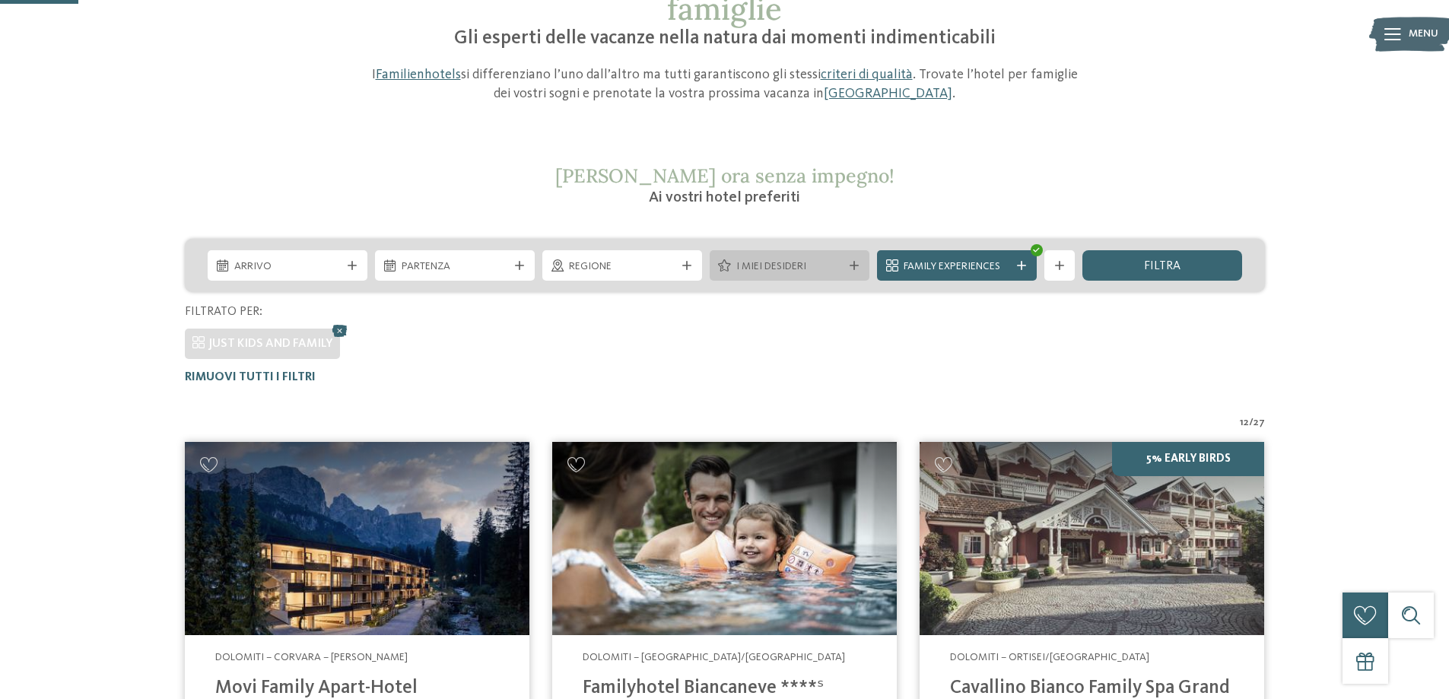
click at [844, 264] on div "I miei desideri" at bounding box center [790, 266] width 114 height 17
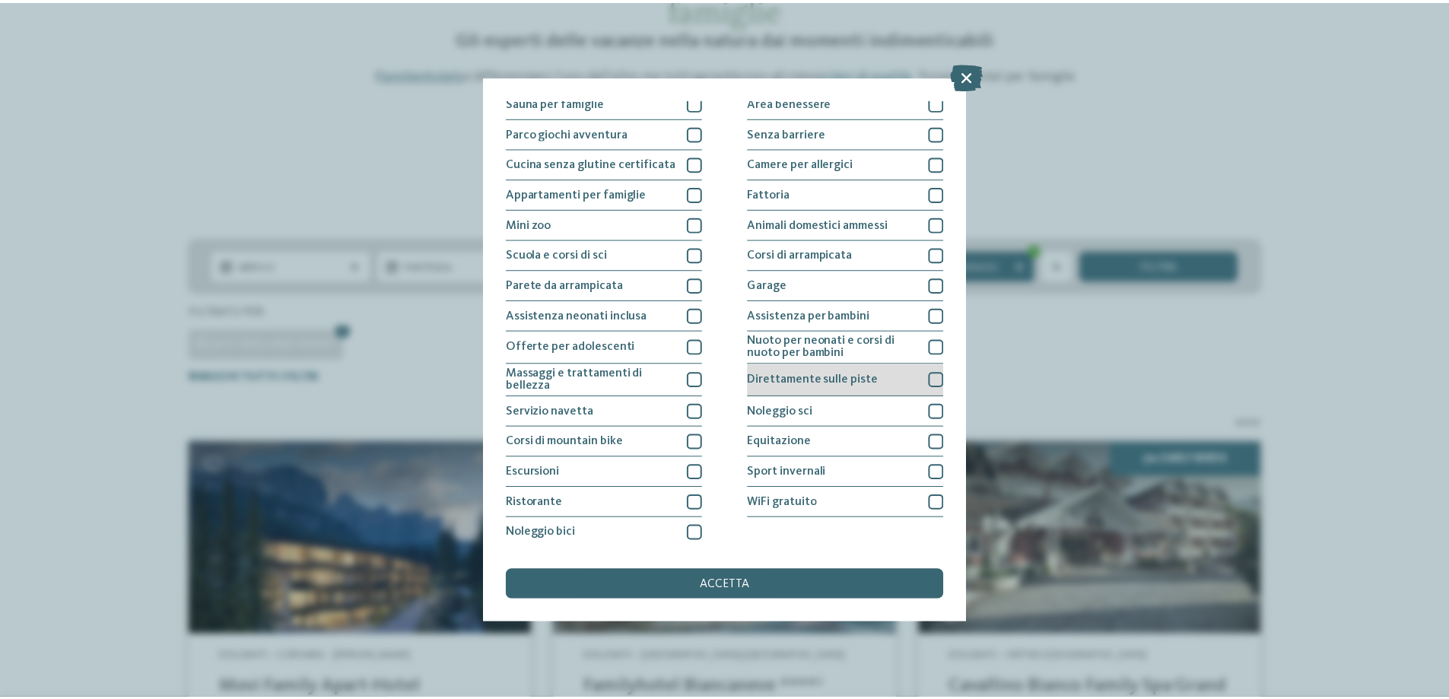
scroll to position [100, 0]
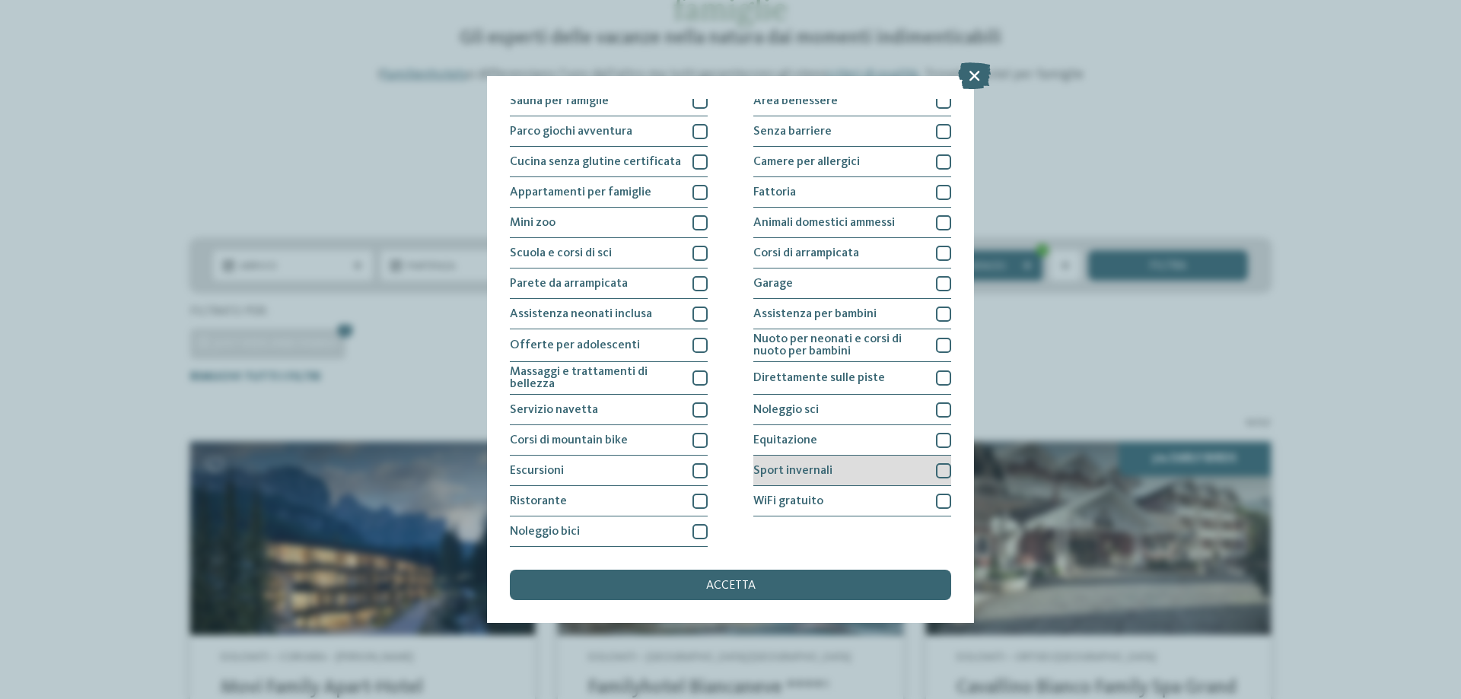
click at [936, 469] on div at bounding box center [943, 470] width 15 height 15
click at [767, 591] on div "accetta" at bounding box center [730, 585] width 441 height 30
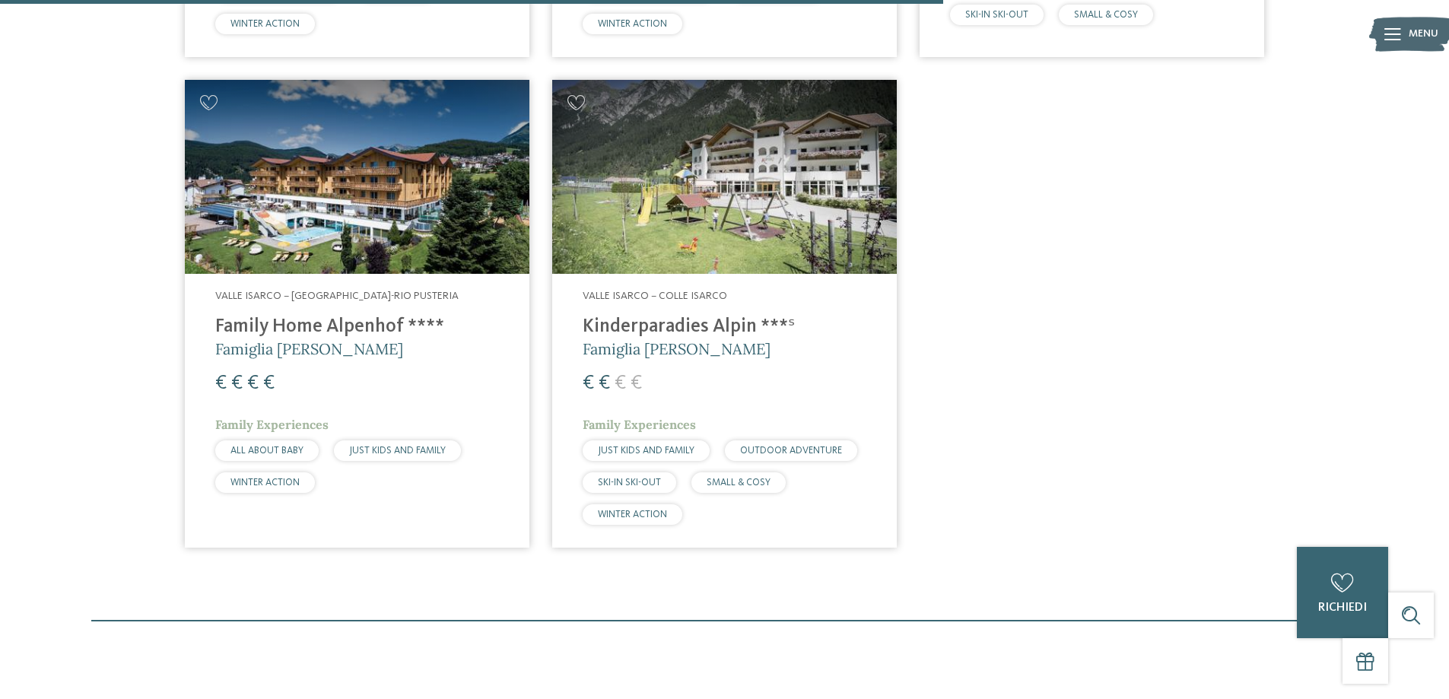
scroll to position [1564, 0]
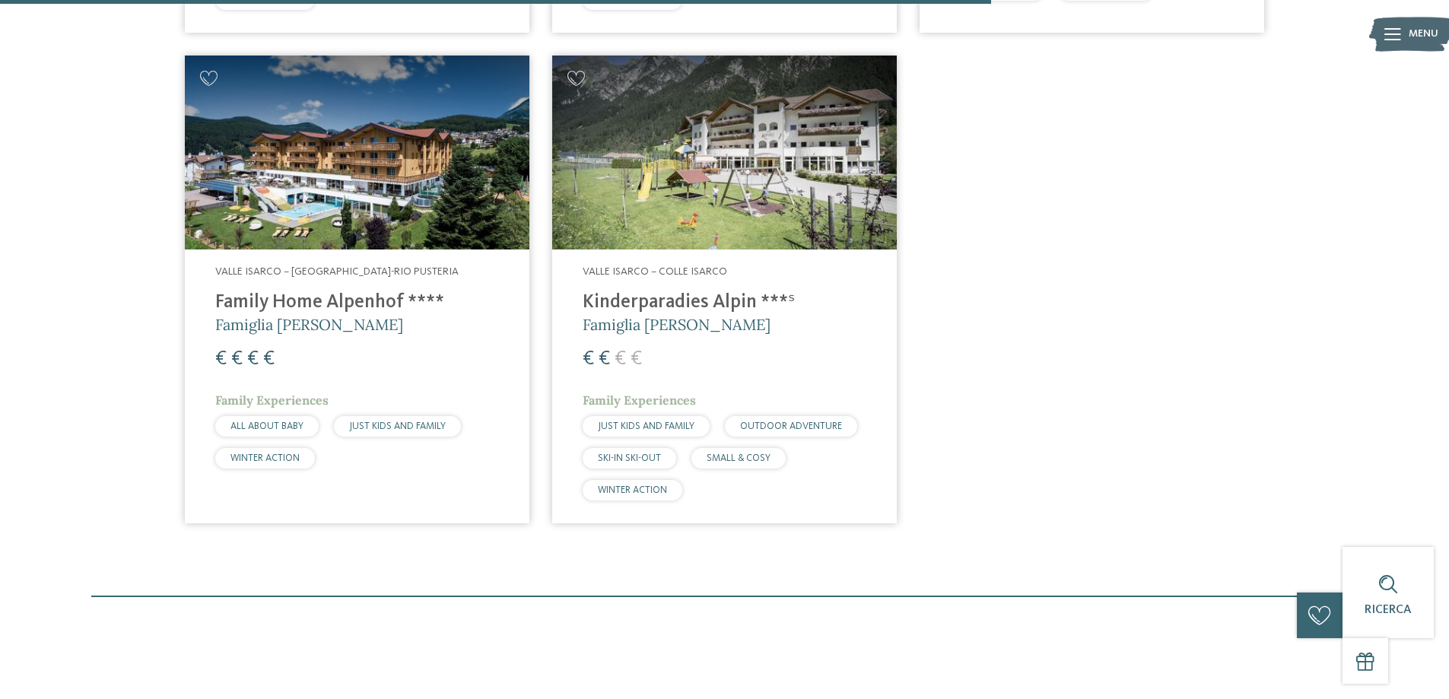
click at [319, 299] on h4 "Family Home Alpenhof ****" at bounding box center [357, 302] width 284 height 23
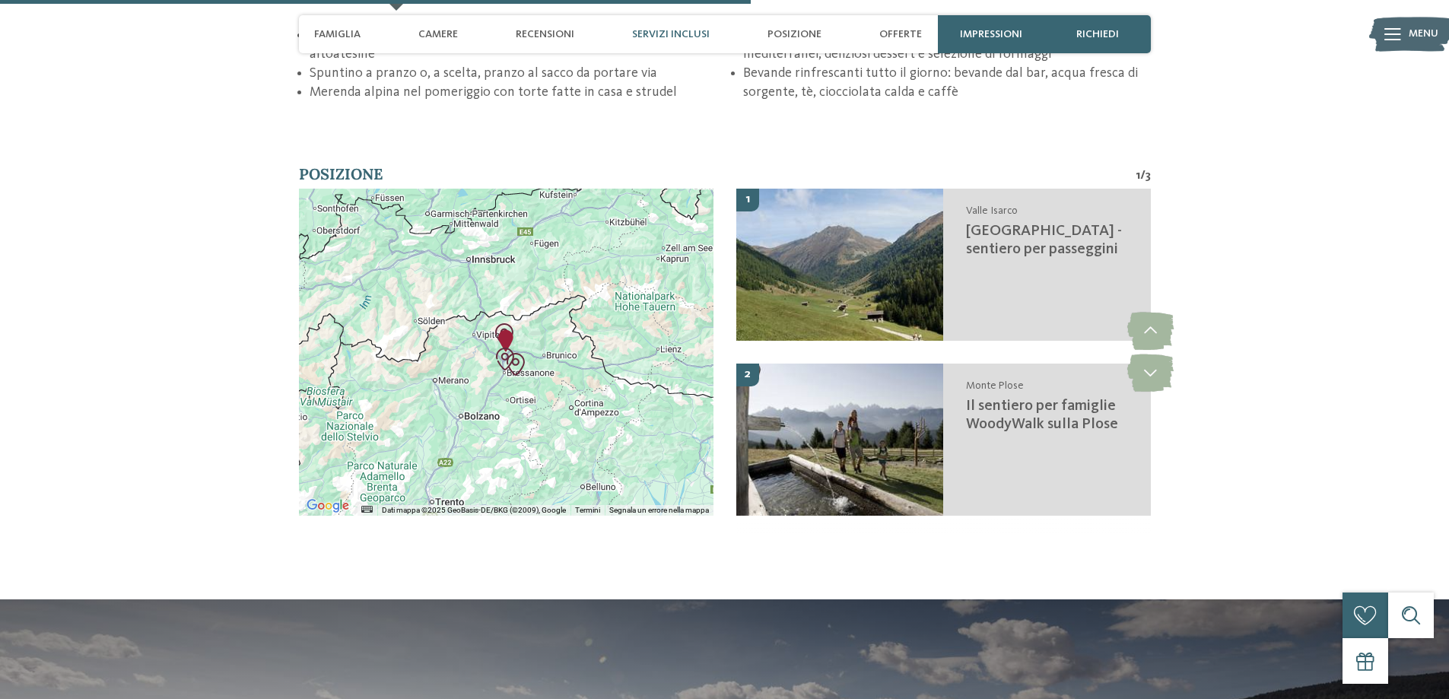
scroll to position [2663, 0]
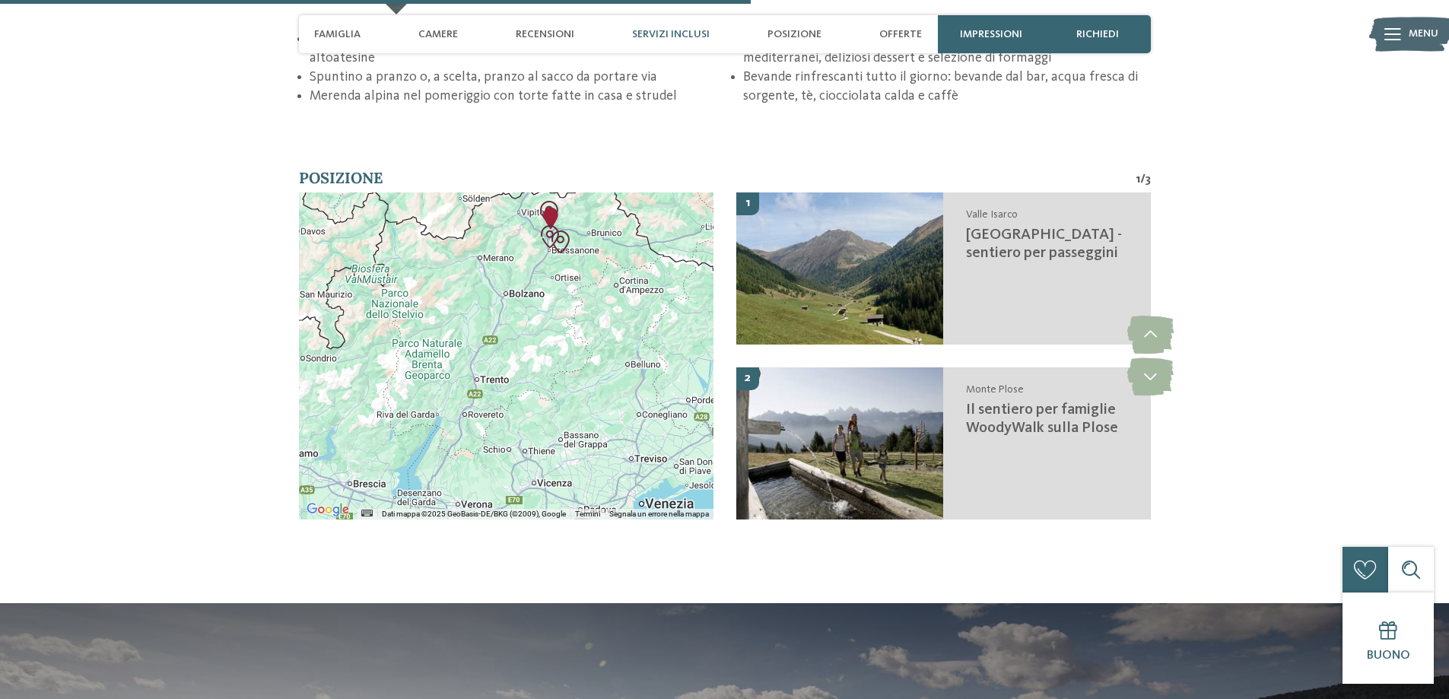
drag, startPoint x: 541, startPoint y: 378, endPoint x: 586, endPoint y: 250, distance: 136.2
click at [586, 250] on div at bounding box center [506, 355] width 415 height 327
